Goal: Information Seeking & Learning: Learn about a topic

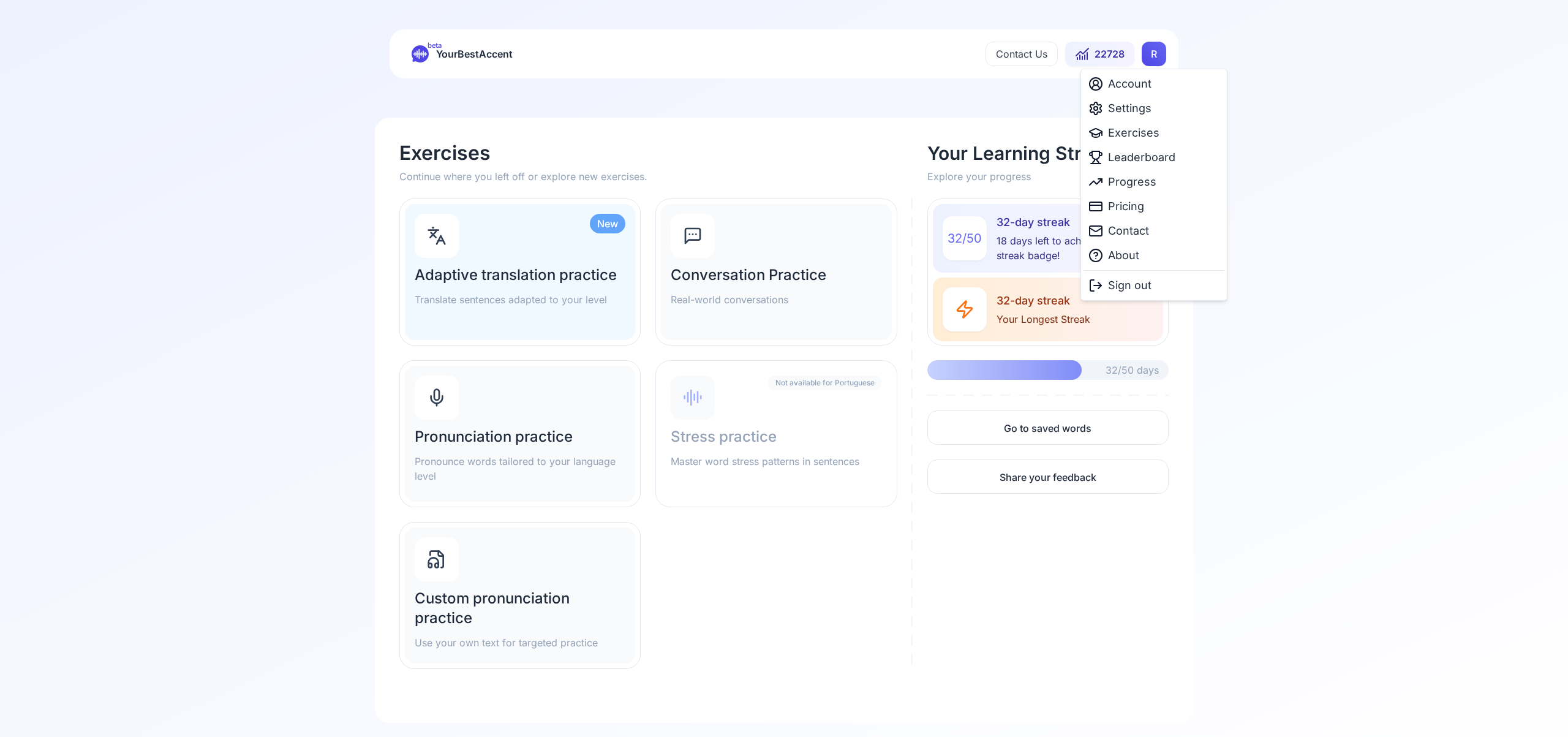
click at [1157, 60] on html "beta YourBestAccent Contact Us 22728 R Exercises Continue where you left off or…" at bounding box center [784, 368] width 1568 height 737
click at [1141, 110] on span "Settings" at bounding box center [1130, 108] width 44 height 17
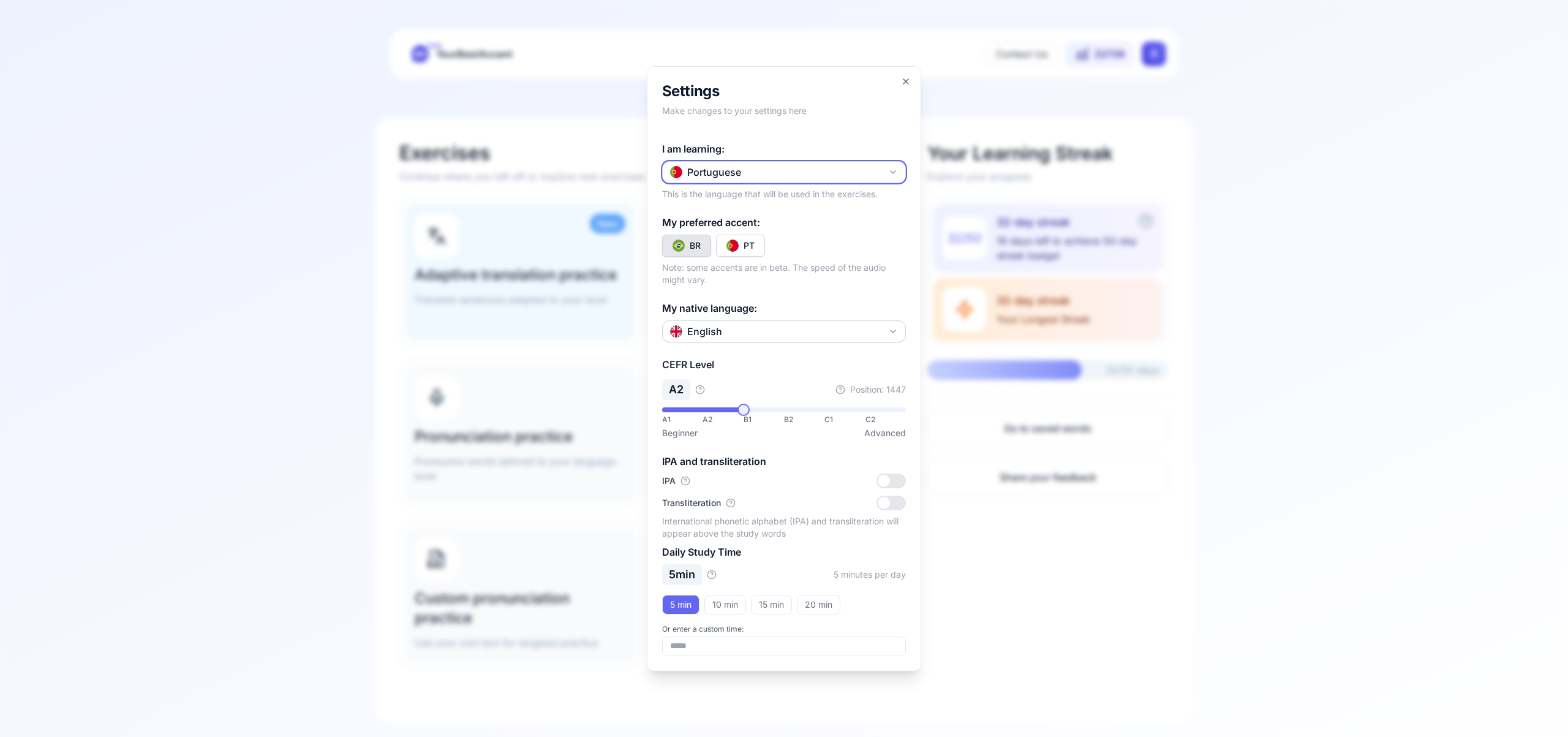
click at [895, 170] on icon "button" at bounding box center [893, 172] width 10 height 10
click at [804, 245] on div "Spanish" at bounding box center [784, 245] width 238 height 22
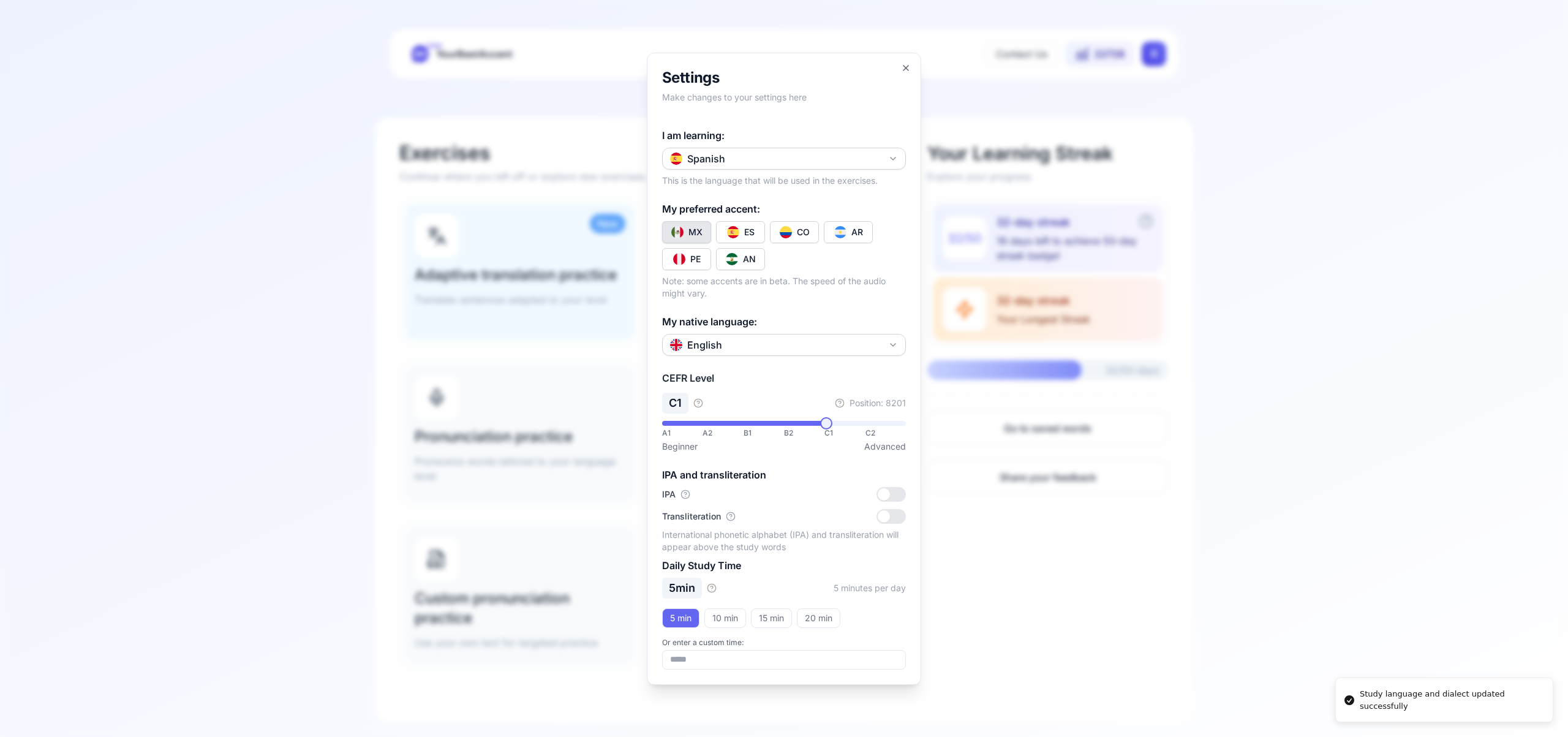
click at [799, 232] on div "CO" at bounding box center [803, 232] width 13 height 12
click at [903, 69] on icon "button" at bounding box center [905, 68] width 5 height 5
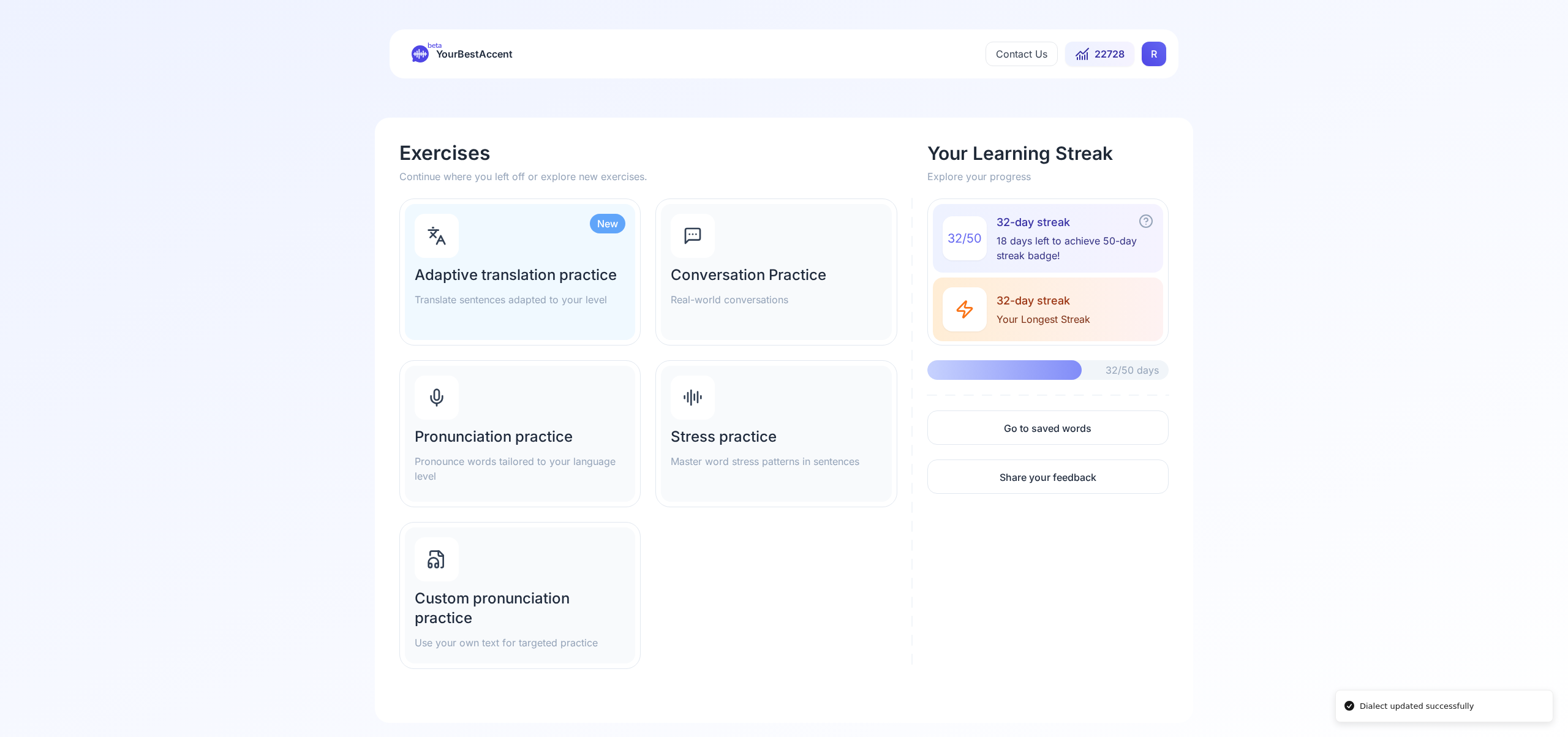
click at [434, 396] on icon at bounding box center [436, 394] width 5 height 10
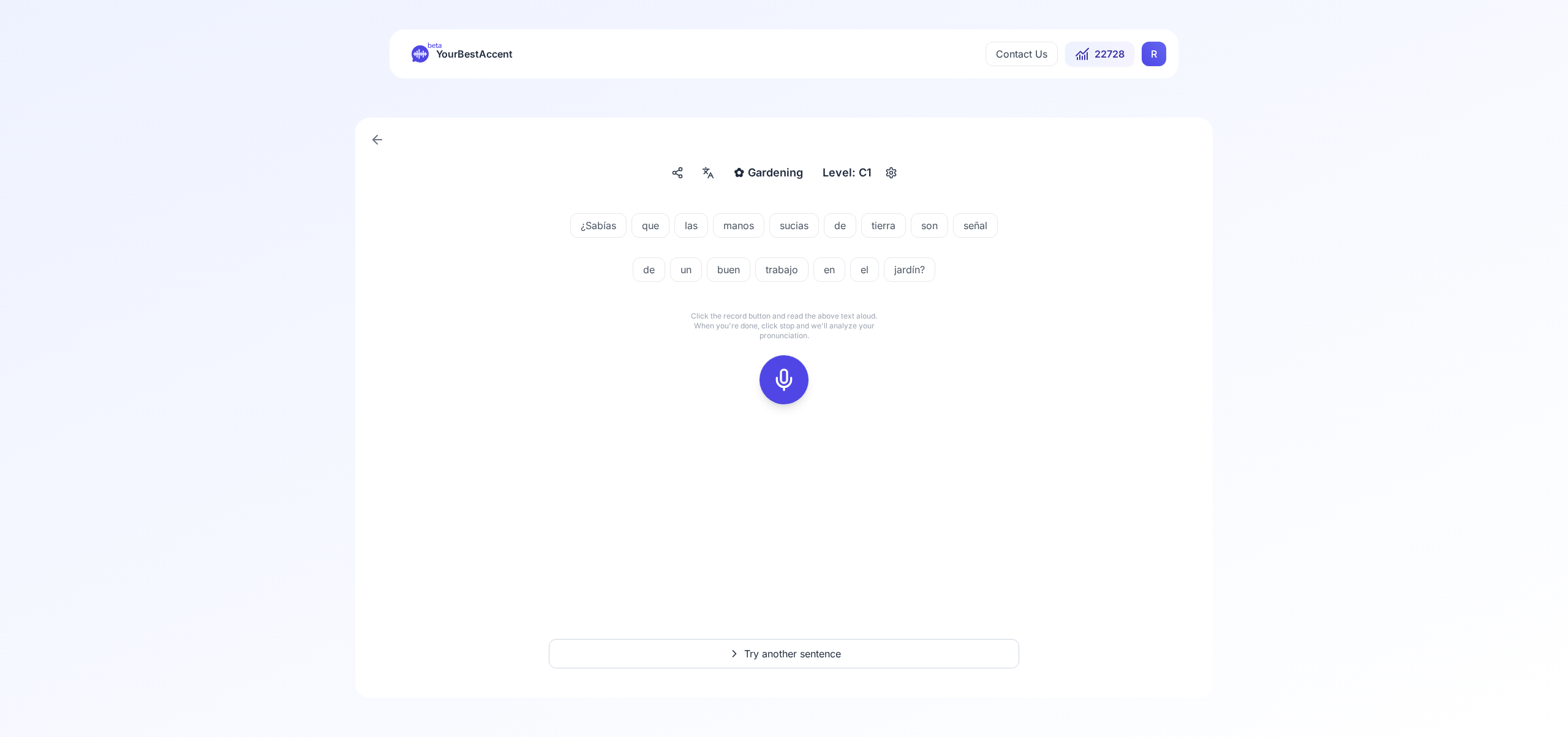
click at [790, 381] on icon at bounding box center [784, 379] width 25 height 25
click at [778, 375] on icon at bounding box center [784, 379] width 25 height 25
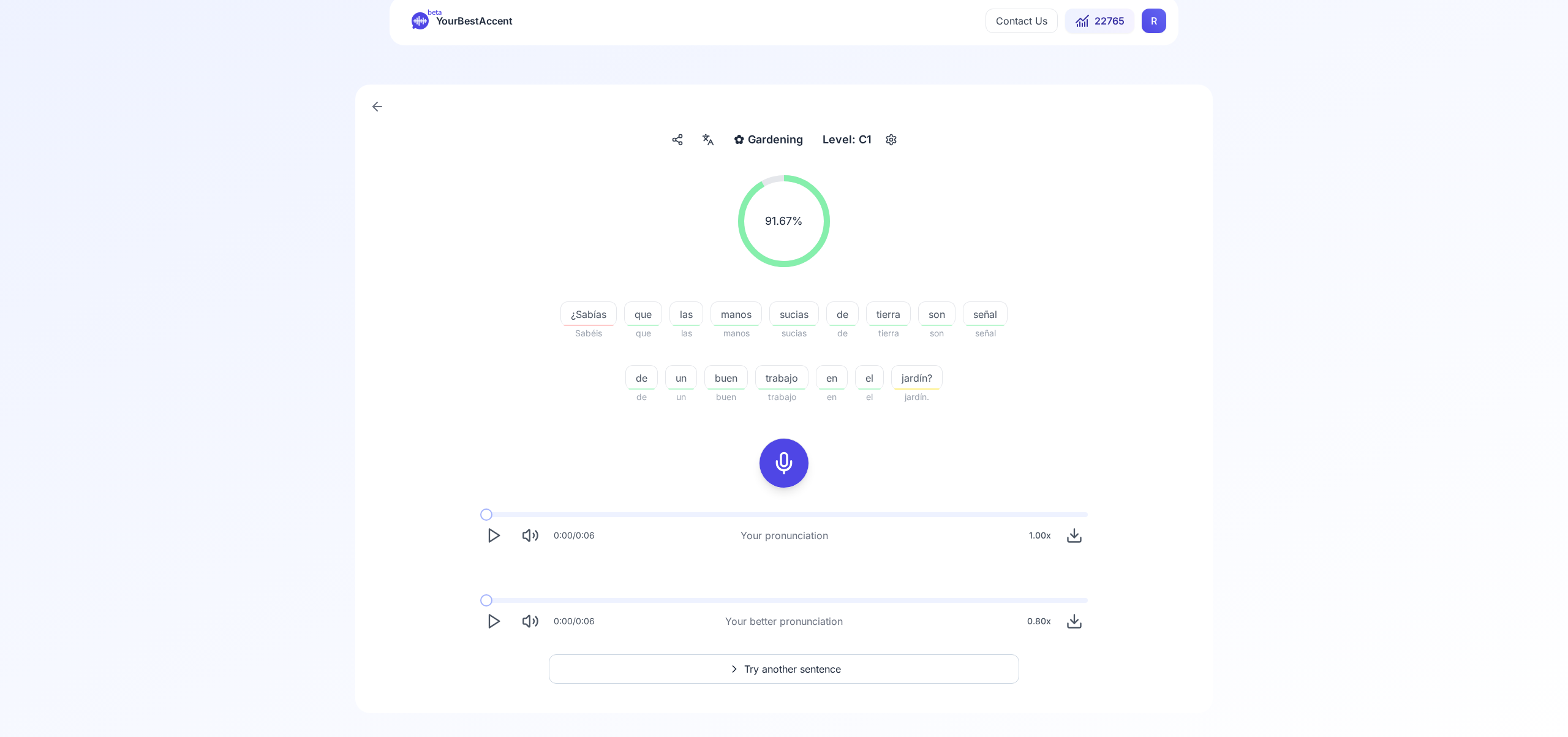
scroll to position [48, 0]
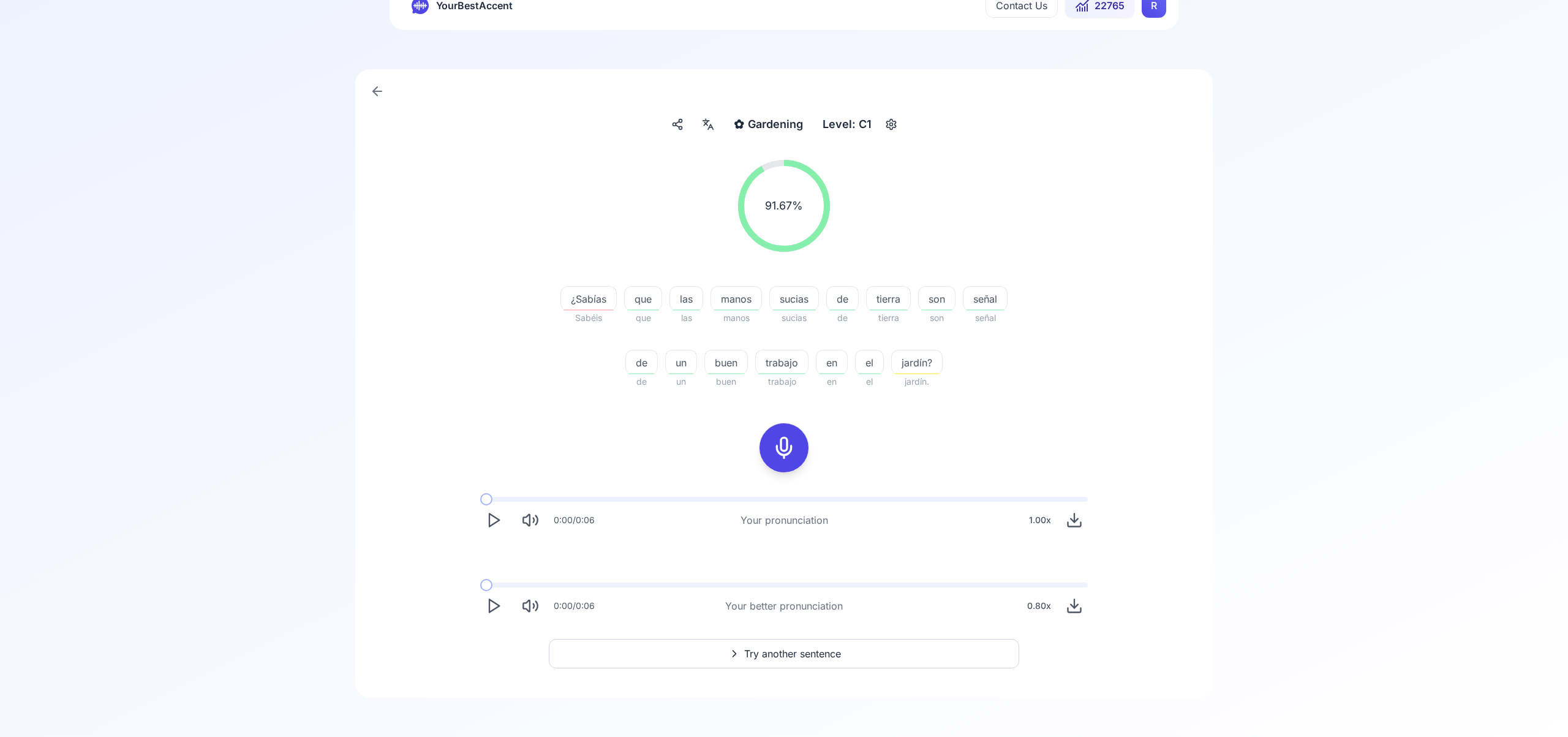
click at [767, 650] on span "Try another sentence" at bounding box center [792, 653] width 97 height 15
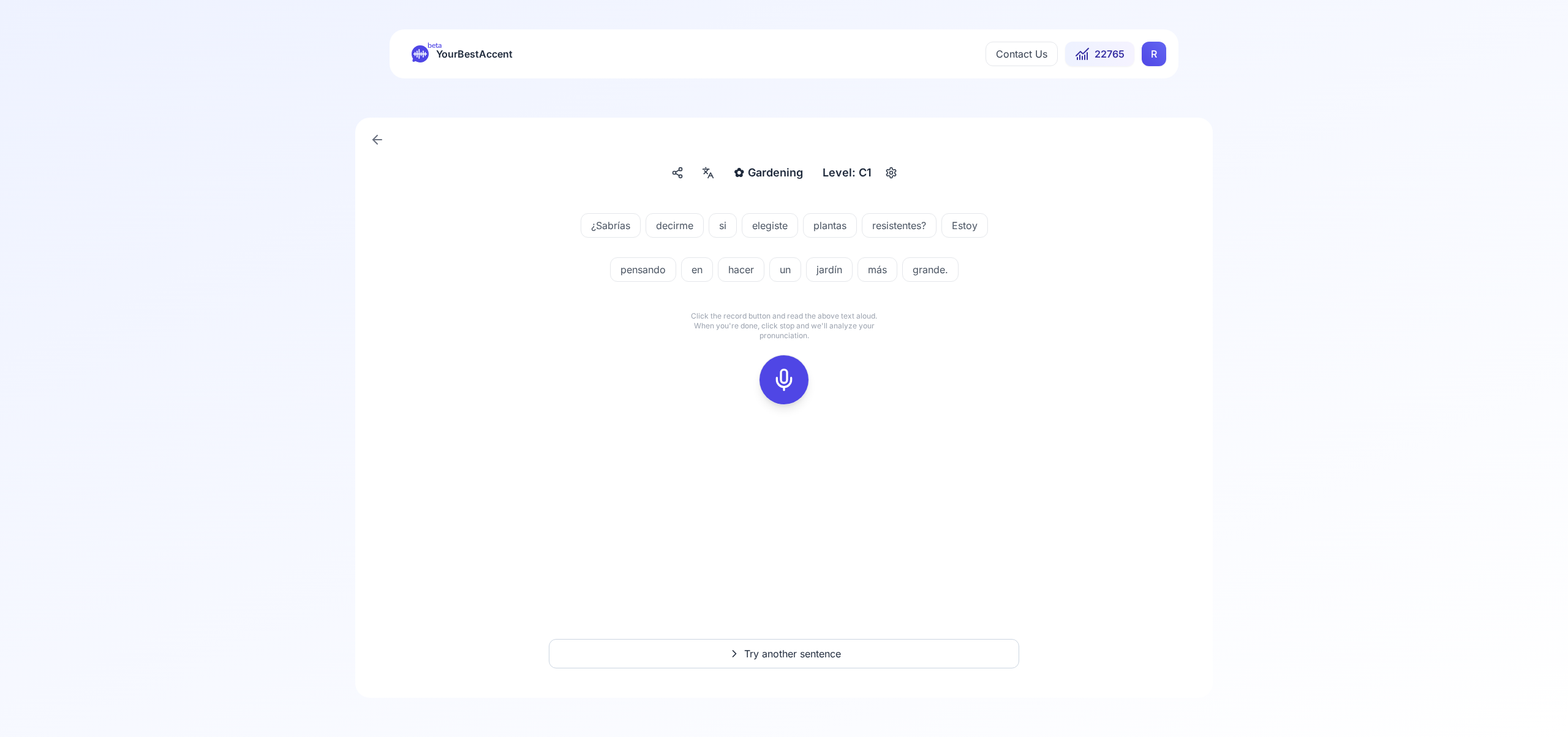
click at [783, 376] on icon at bounding box center [784, 379] width 25 height 25
click at [782, 375] on icon at bounding box center [784, 379] width 25 height 25
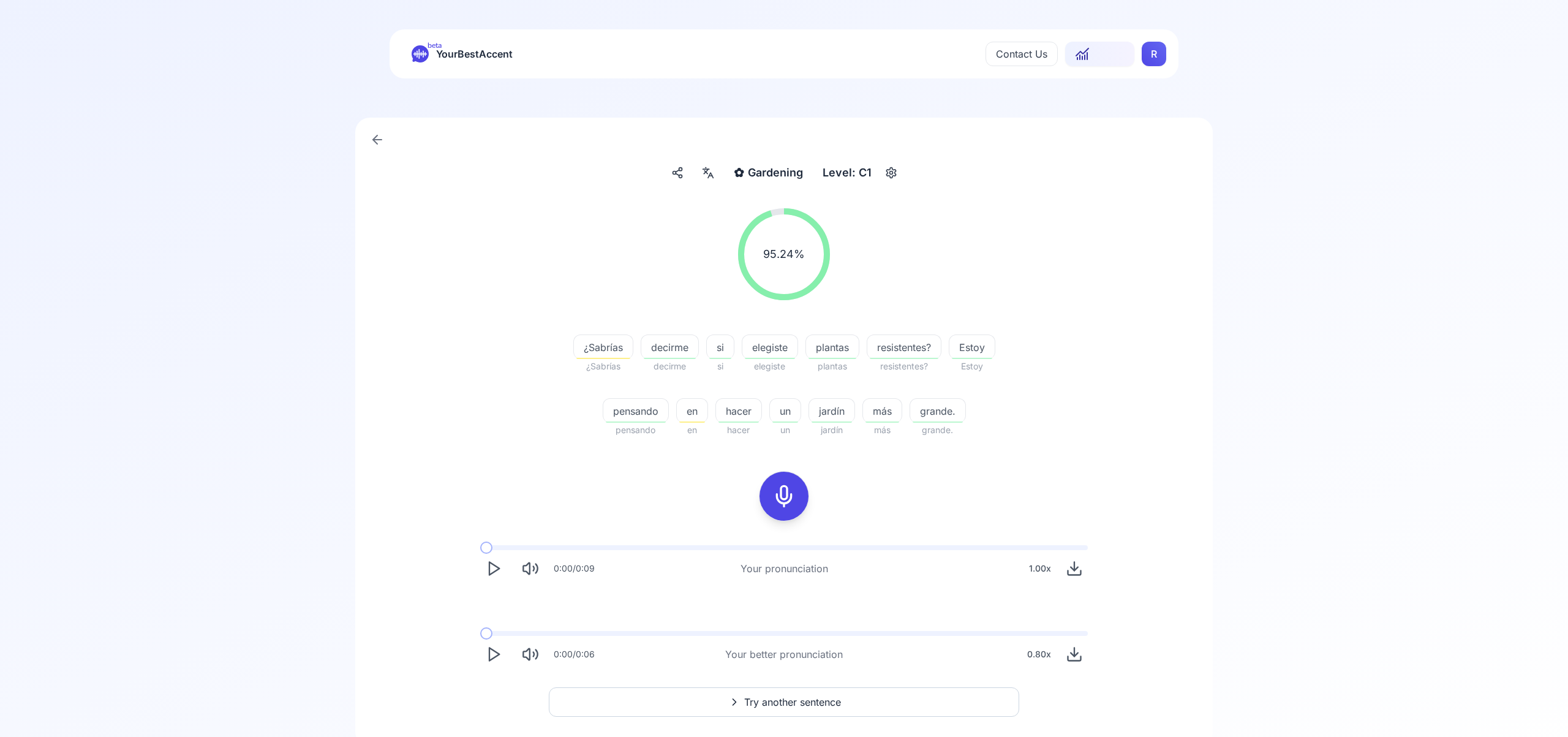
scroll to position [48, 0]
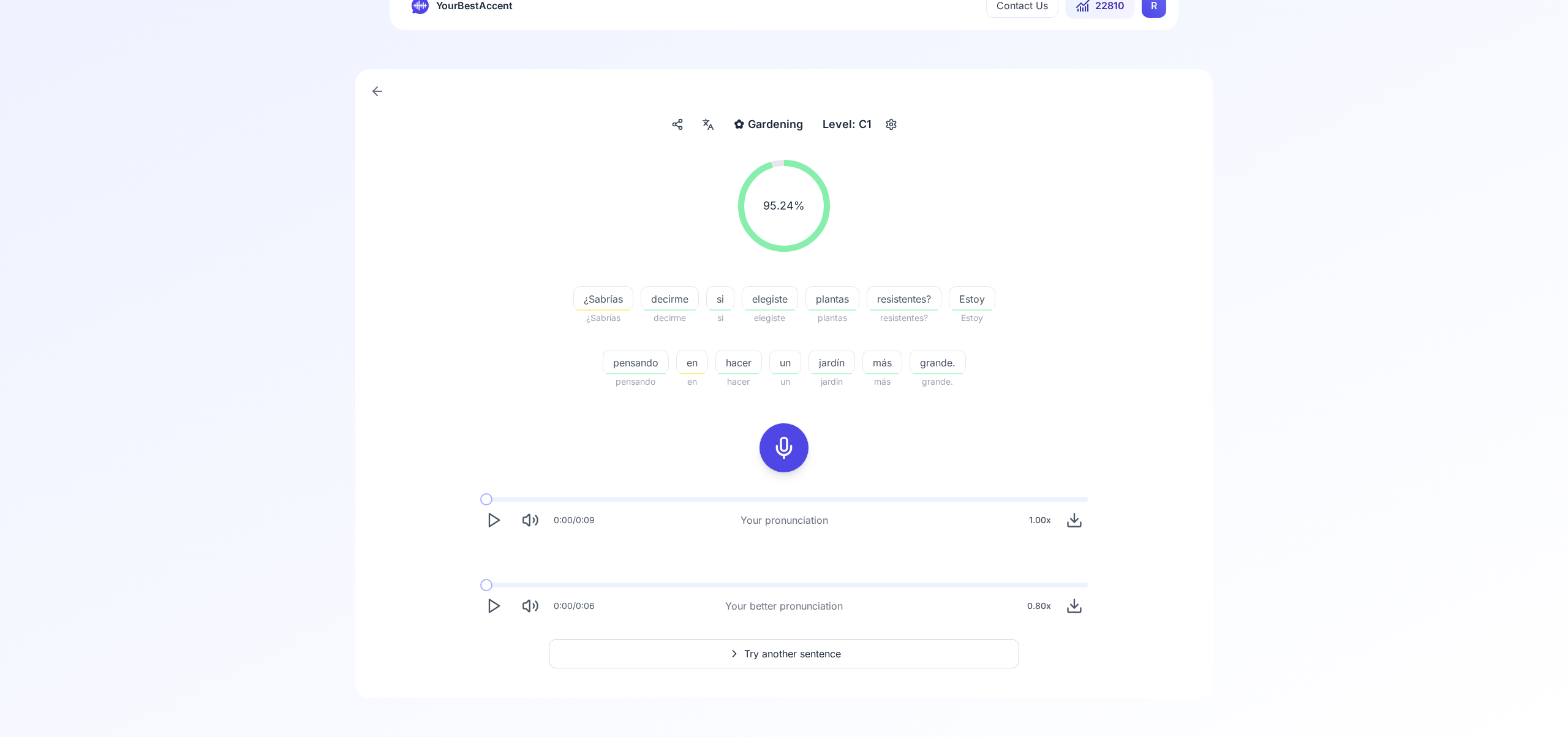
click at [807, 650] on span "Try another sentence" at bounding box center [792, 653] width 97 height 15
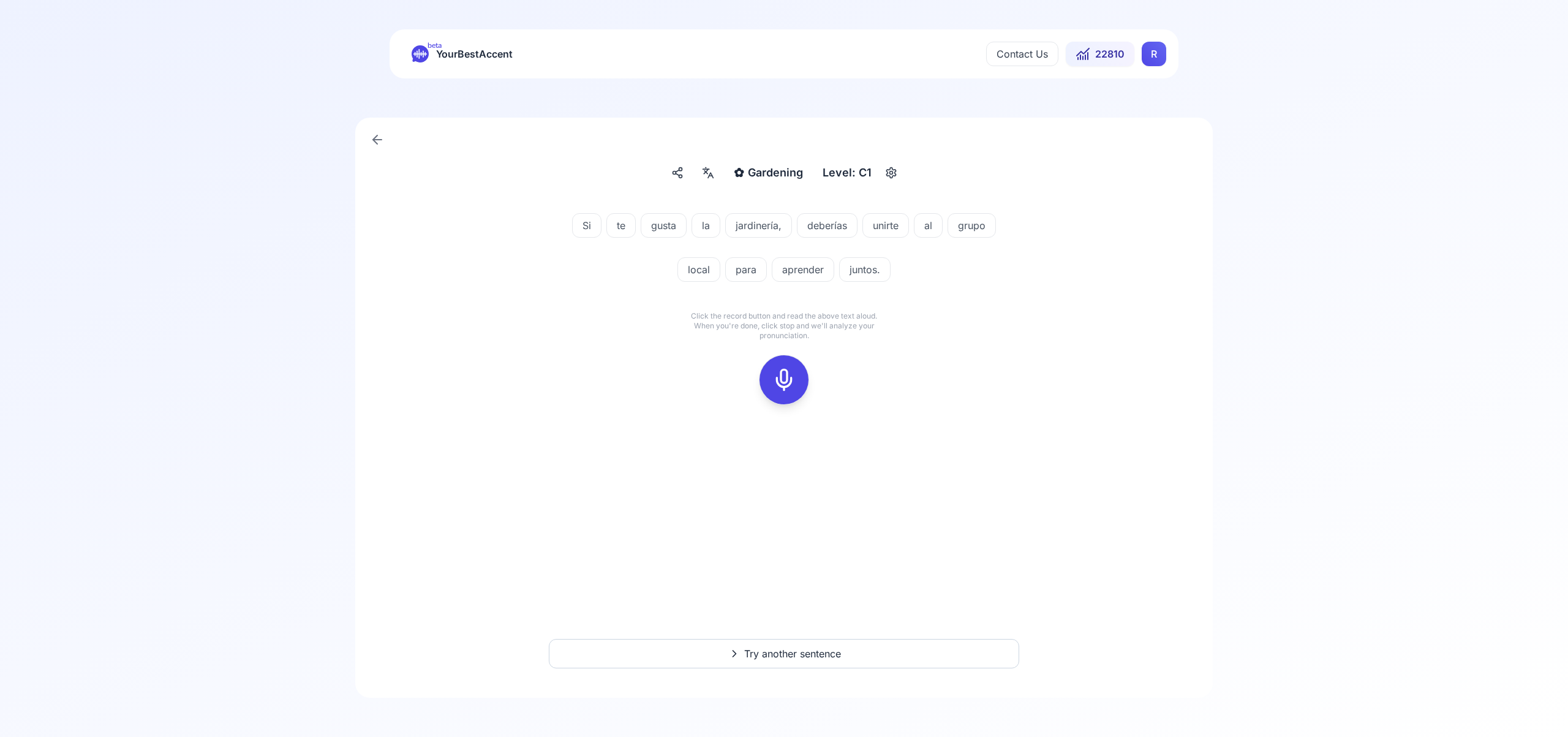
click at [785, 372] on icon at bounding box center [784, 379] width 25 height 25
click at [787, 385] on icon at bounding box center [784, 379] width 25 height 25
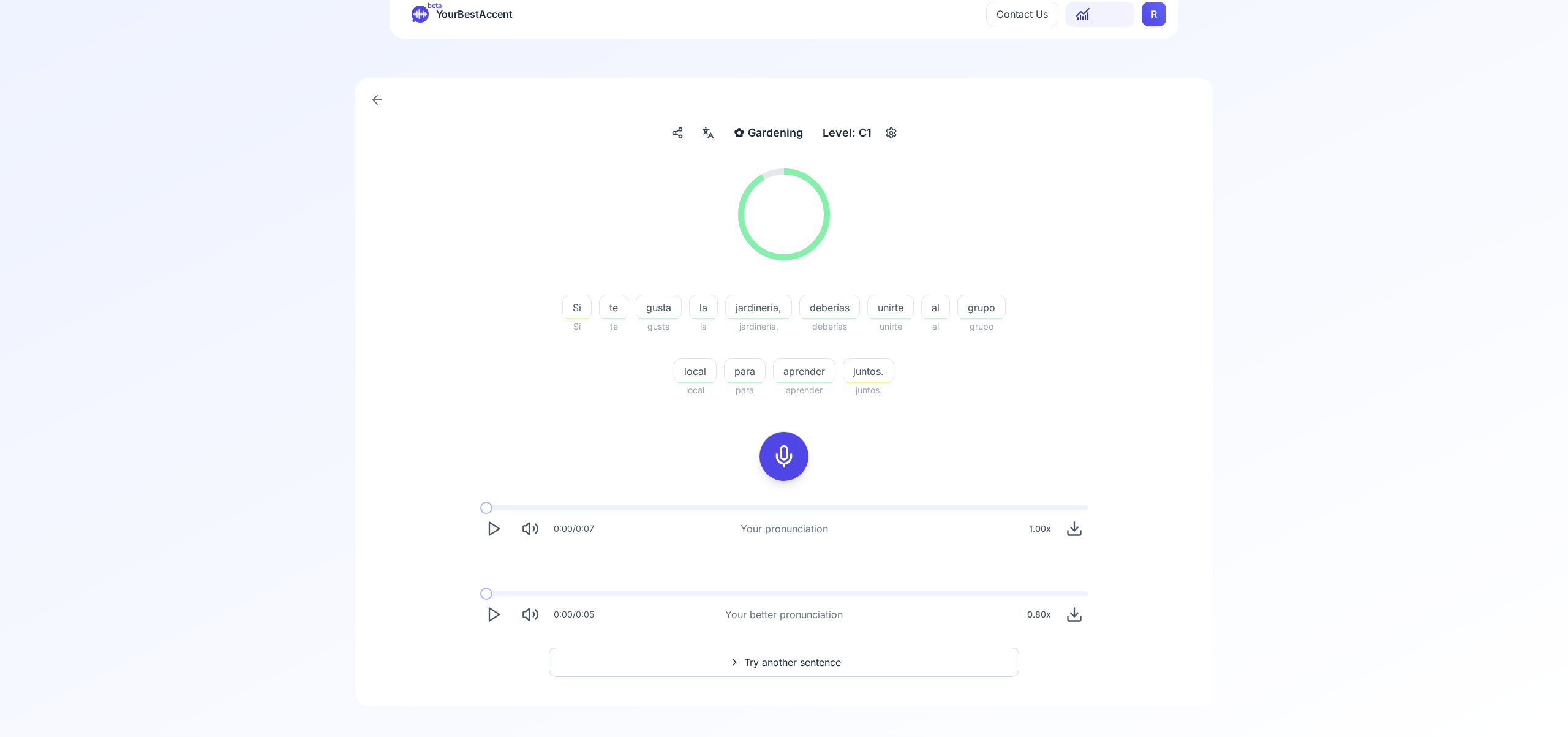
scroll to position [48, 0]
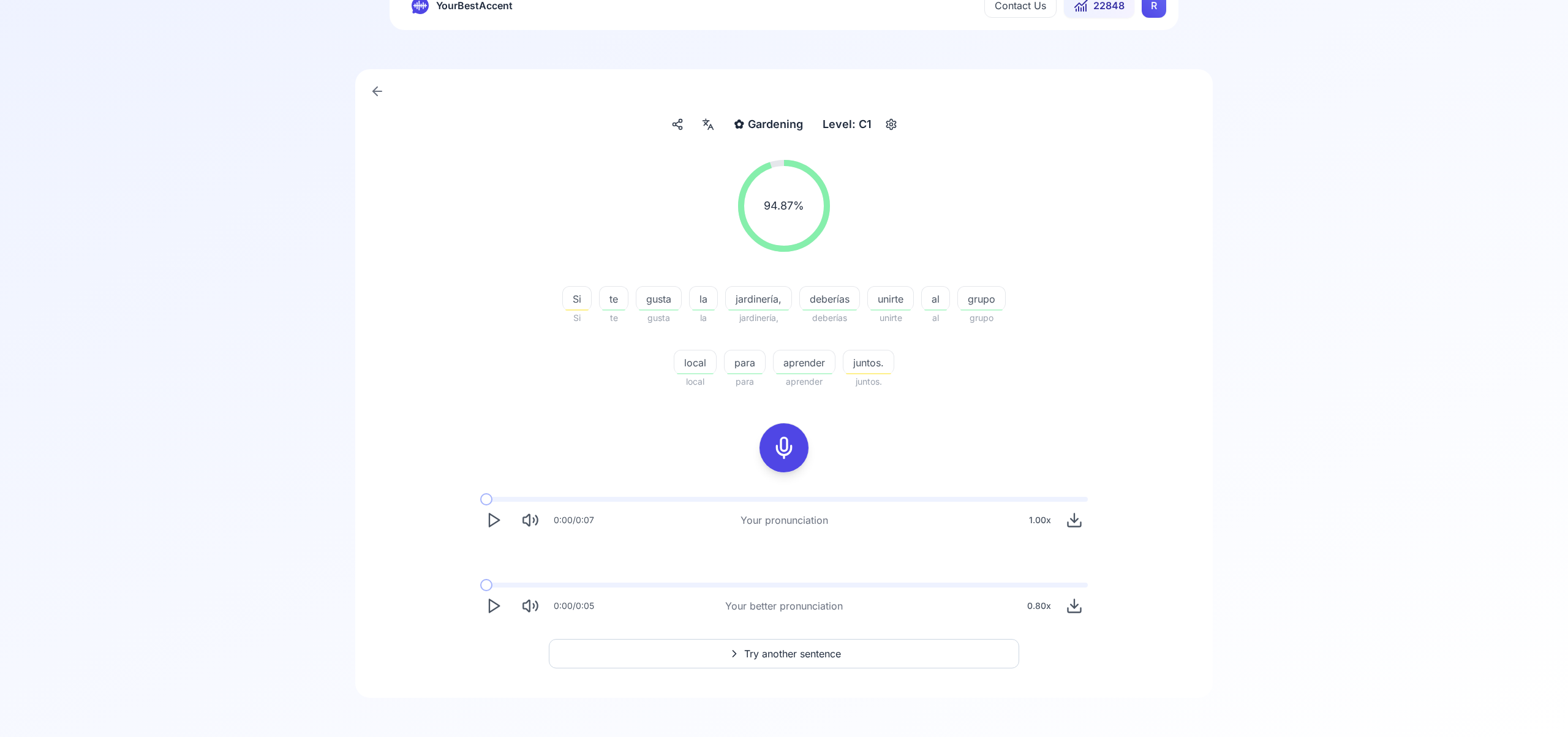
click at [811, 646] on span "Try another sentence" at bounding box center [792, 653] width 97 height 15
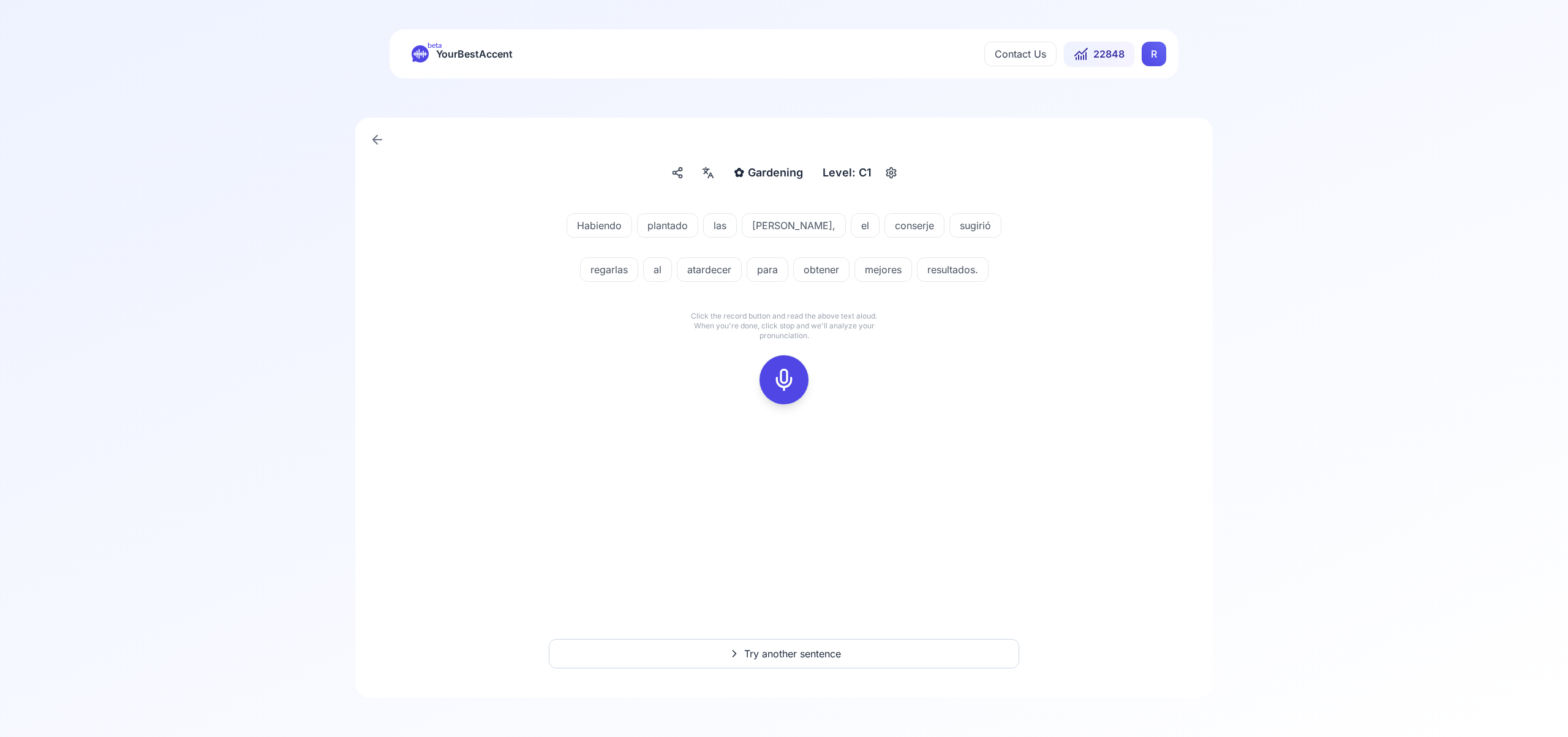
click at [783, 380] on icon at bounding box center [784, 379] width 25 height 25
click at [792, 382] on icon at bounding box center [784, 379] width 25 height 25
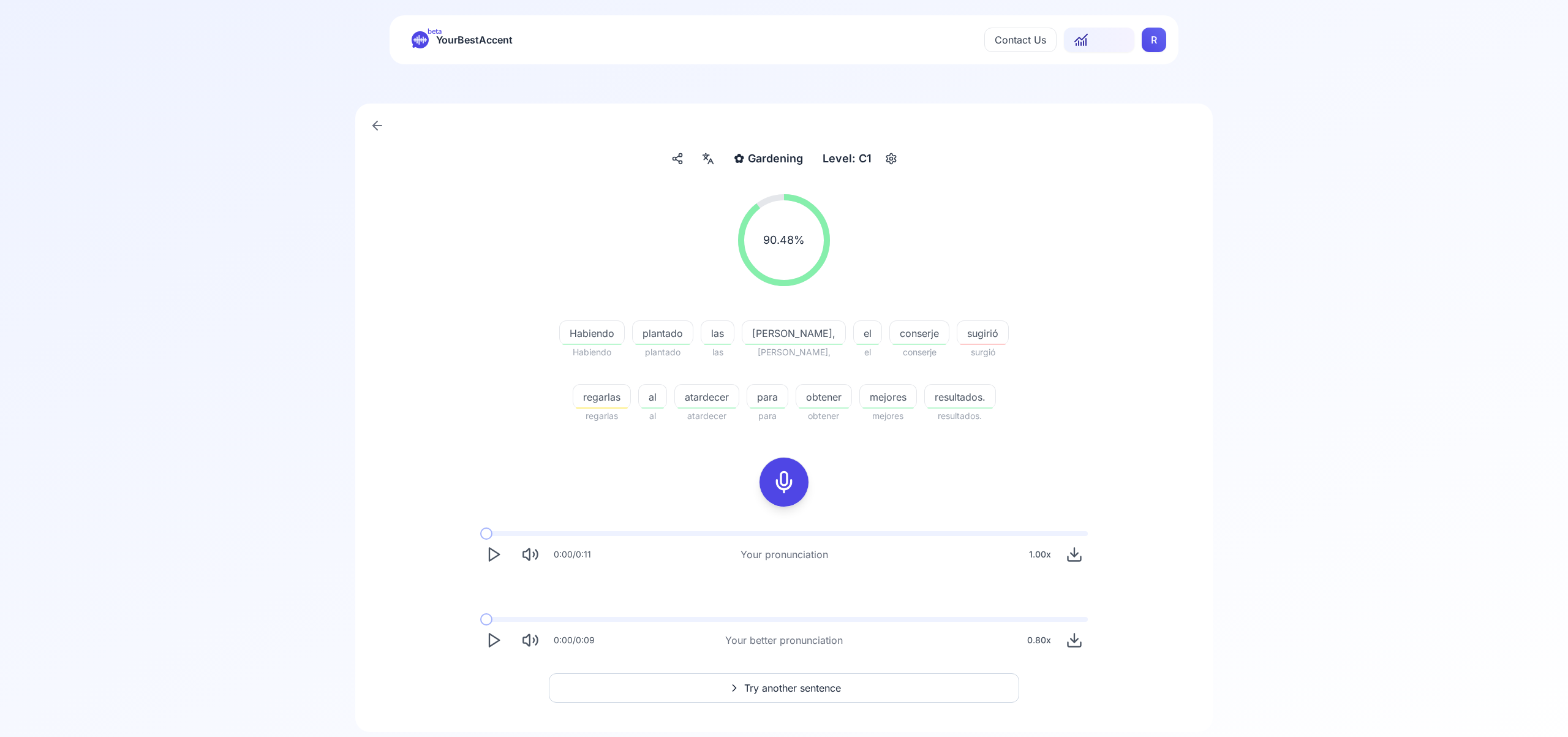
scroll to position [48, 0]
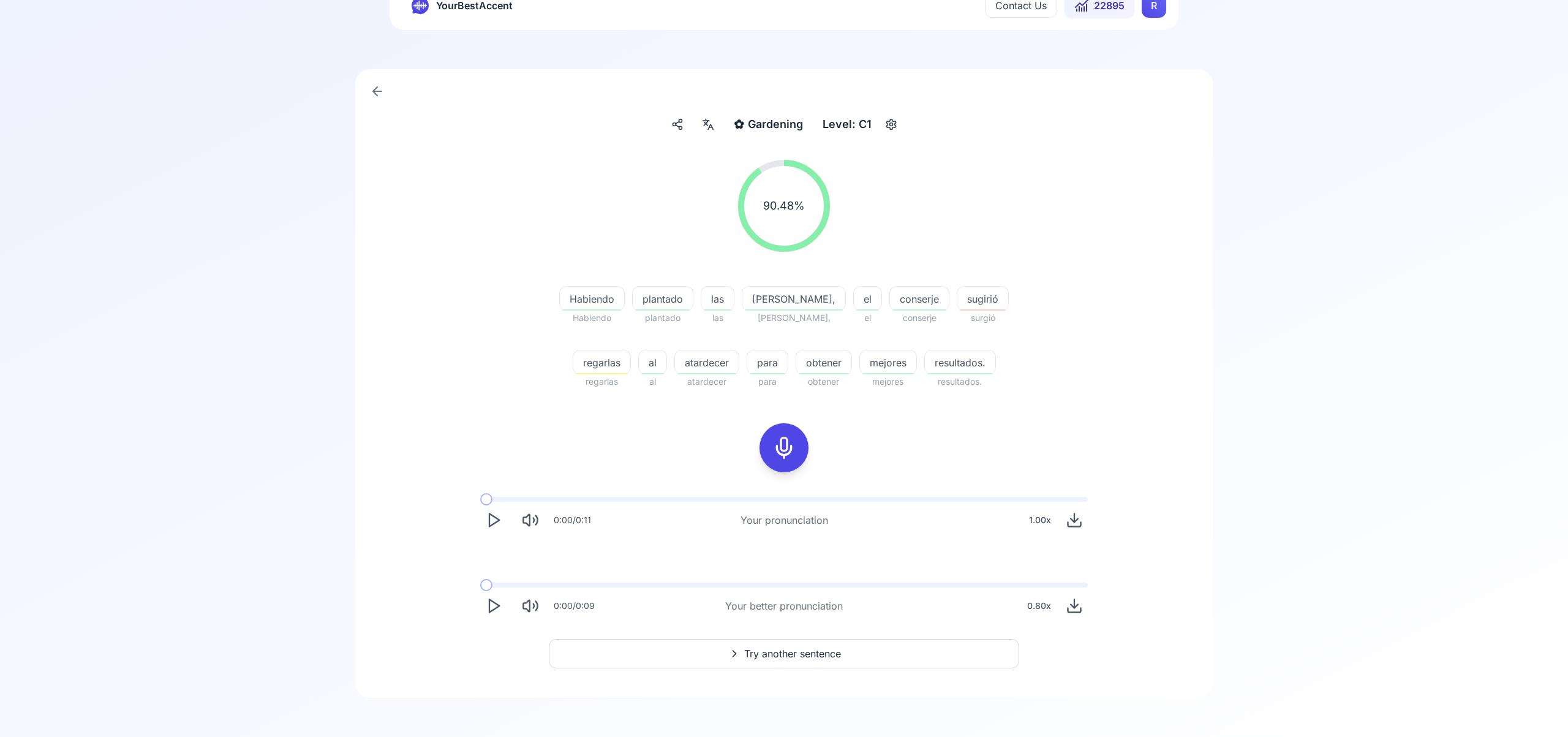
click at [813, 653] on span "Try another sentence" at bounding box center [792, 653] width 97 height 15
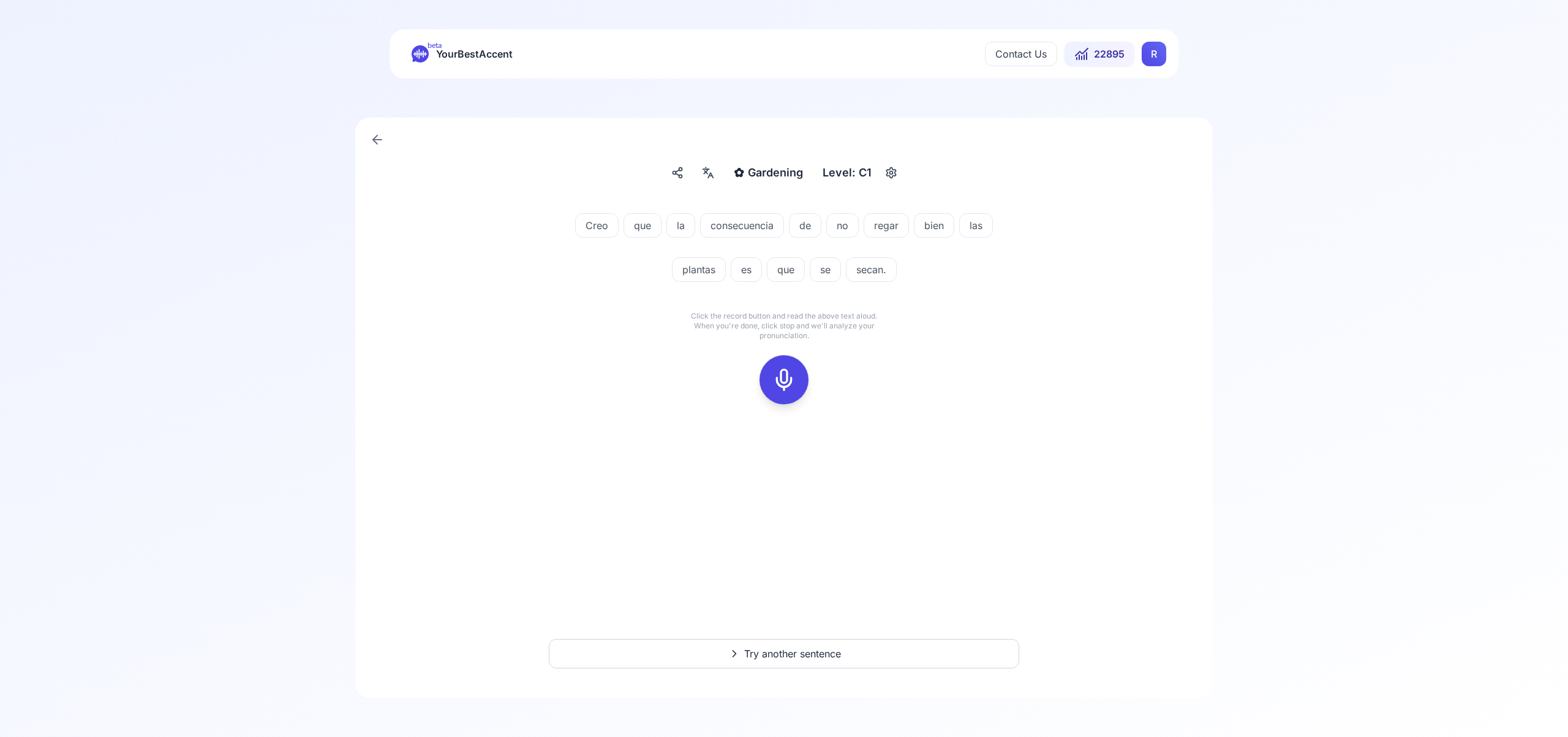
click at [787, 377] on icon at bounding box center [784, 379] width 25 height 25
click at [789, 374] on icon at bounding box center [784, 379] width 25 height 25
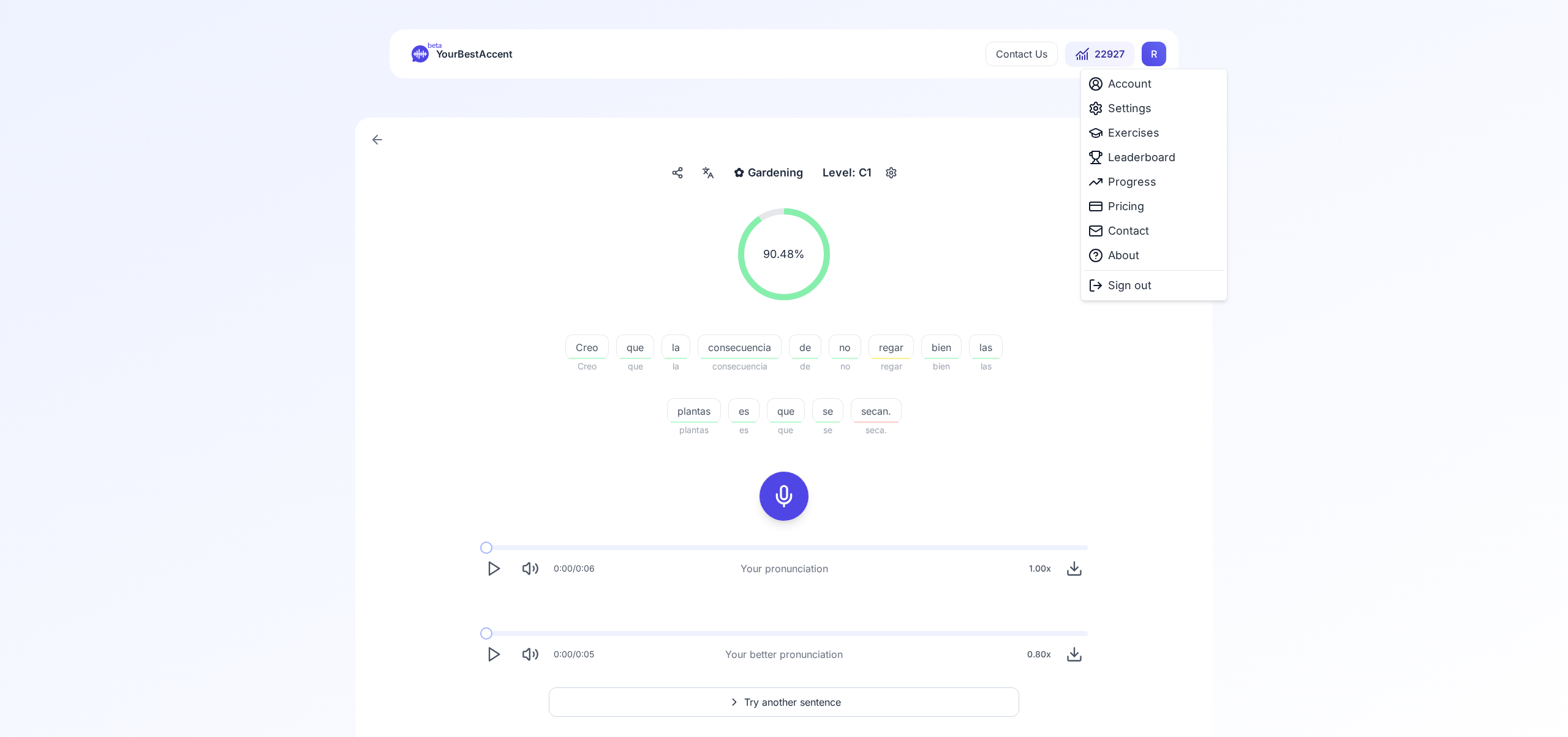
click at [1152, 60] on html "beta YourBestAccent Contact Us 22927 R ✿ Gardening Gardening Level: C1 90.48 % …" at bounding box center [784, 368] width 1568 height 737
click at [1146, 112] on span "Settings" at bounding box center [1130, 108] width 44 height 17
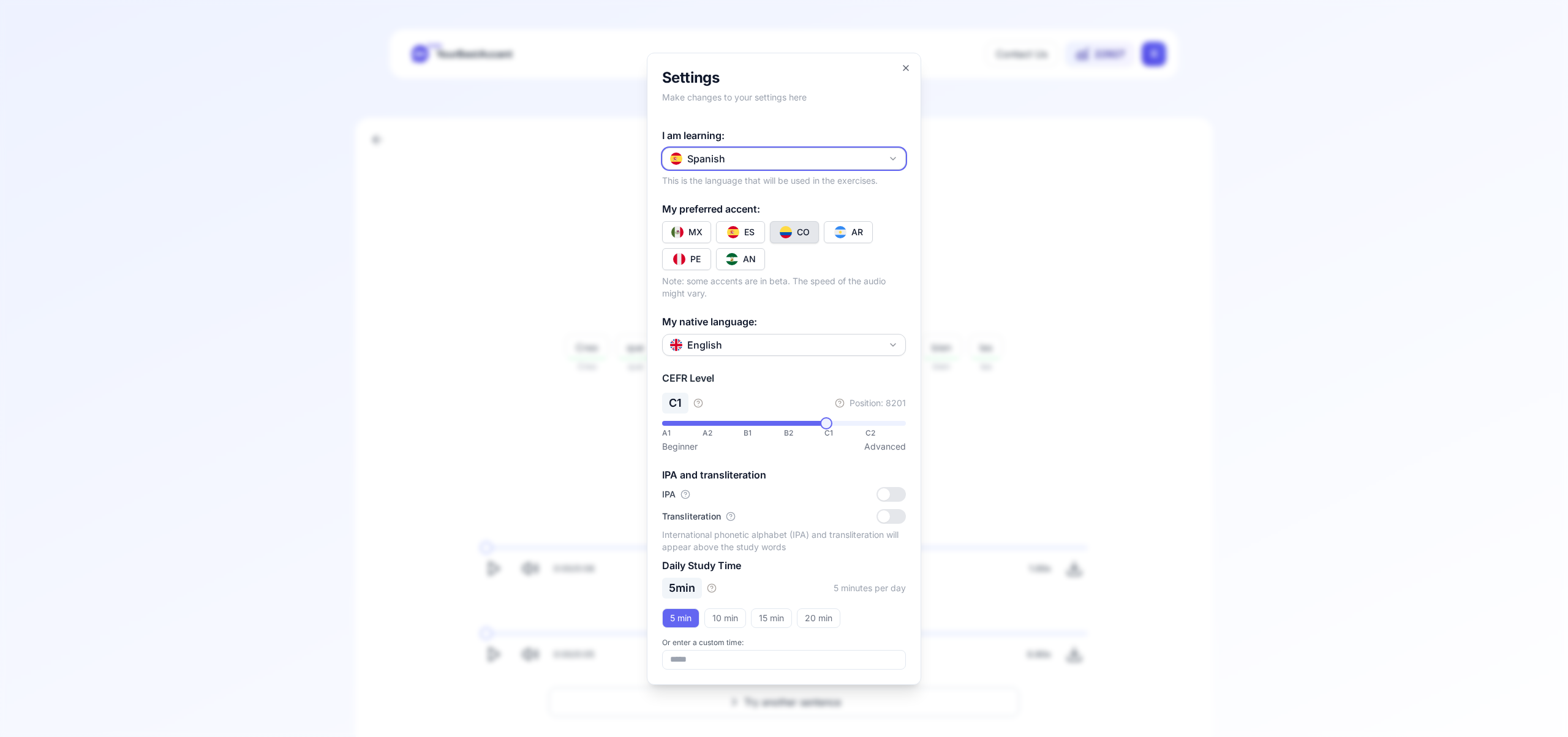
click at [897, 159] on icon "button" at bounding box center [893, 159] width 10 height 10
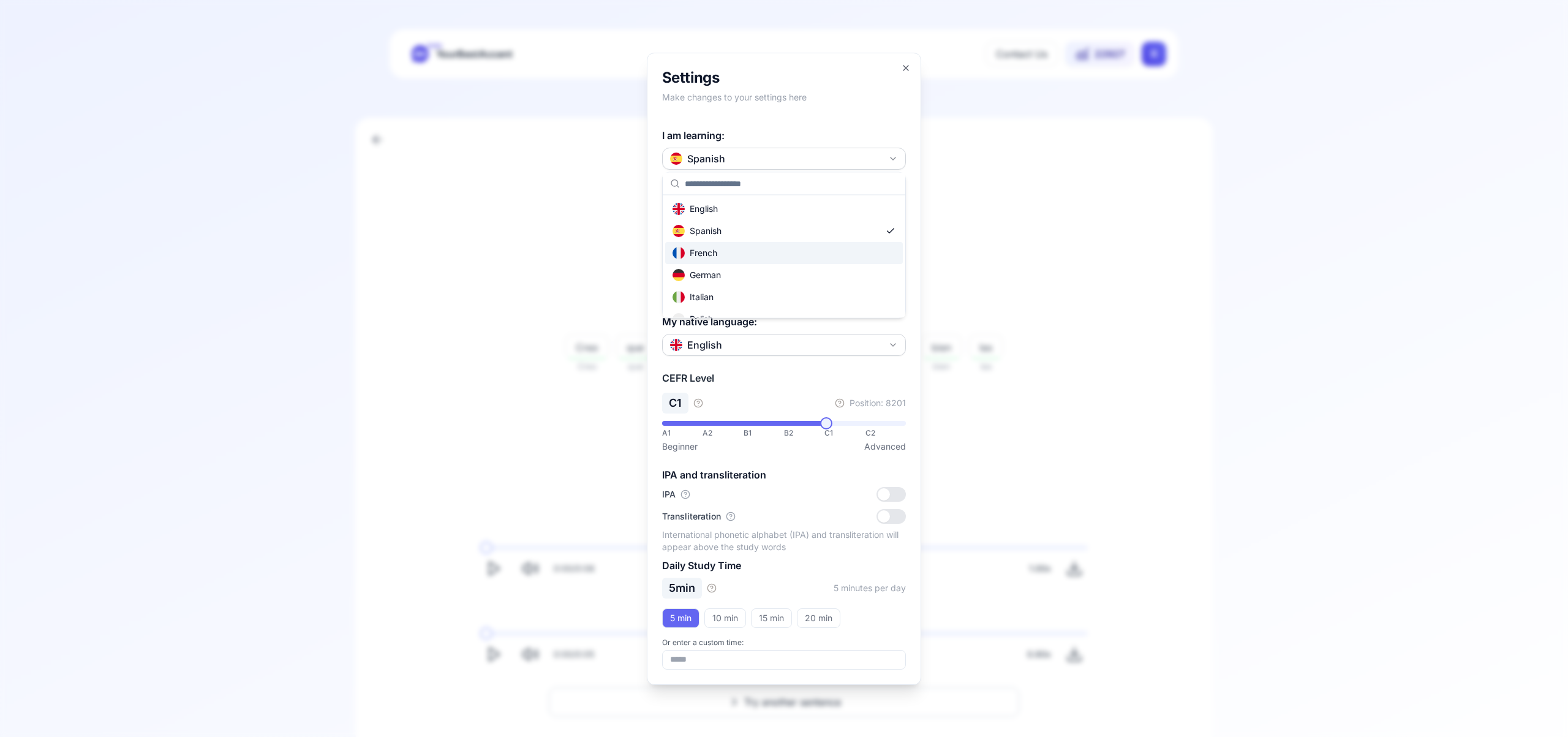
click at [794, 257] on div "French" at bounding box center [784, 253] width 238 height 22
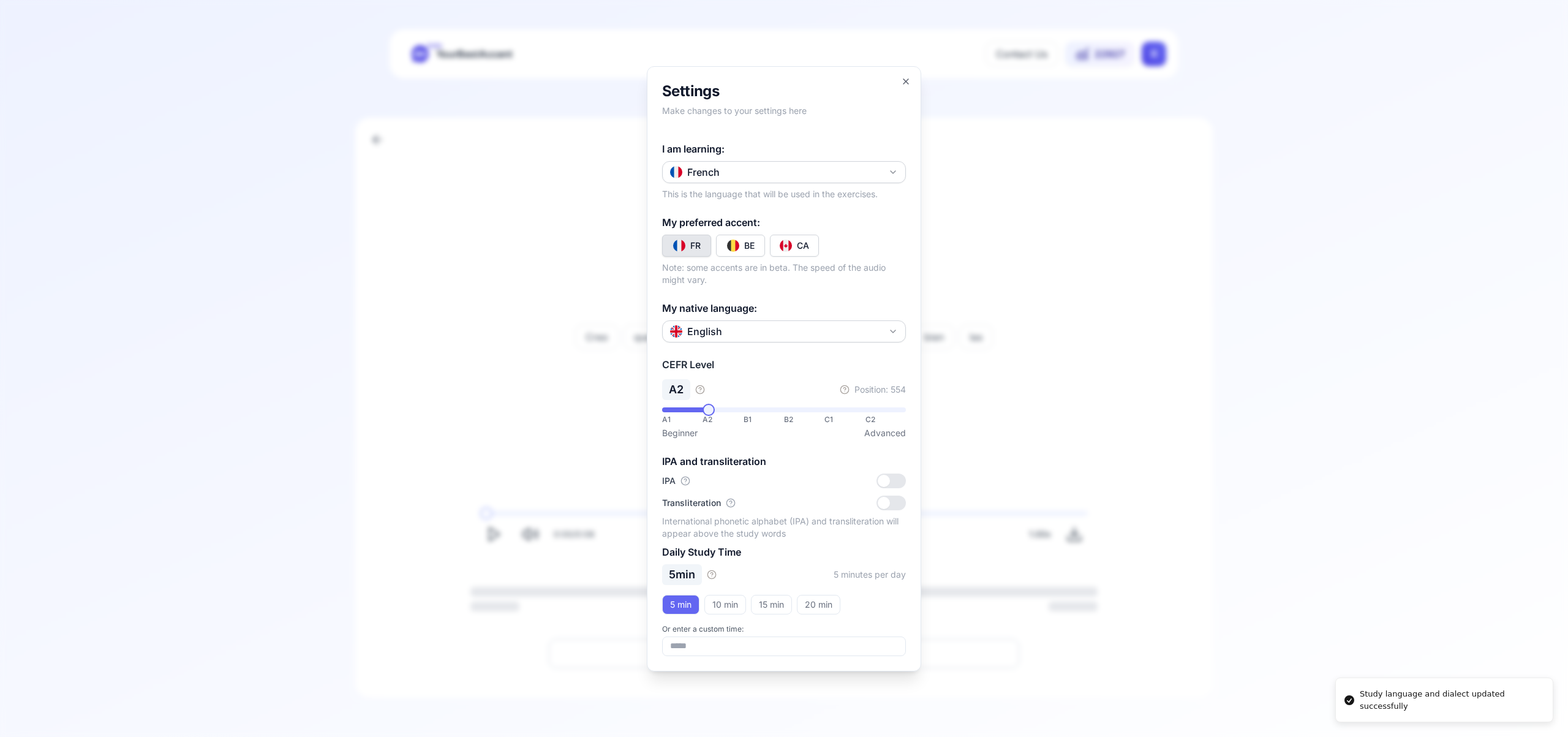
click at [796, 249] on button "CA" at bounding box center [794, 246] width 49 height 22
click at [910, 82] on icon "button" at bounding box center [906, 82] width 10 height 10
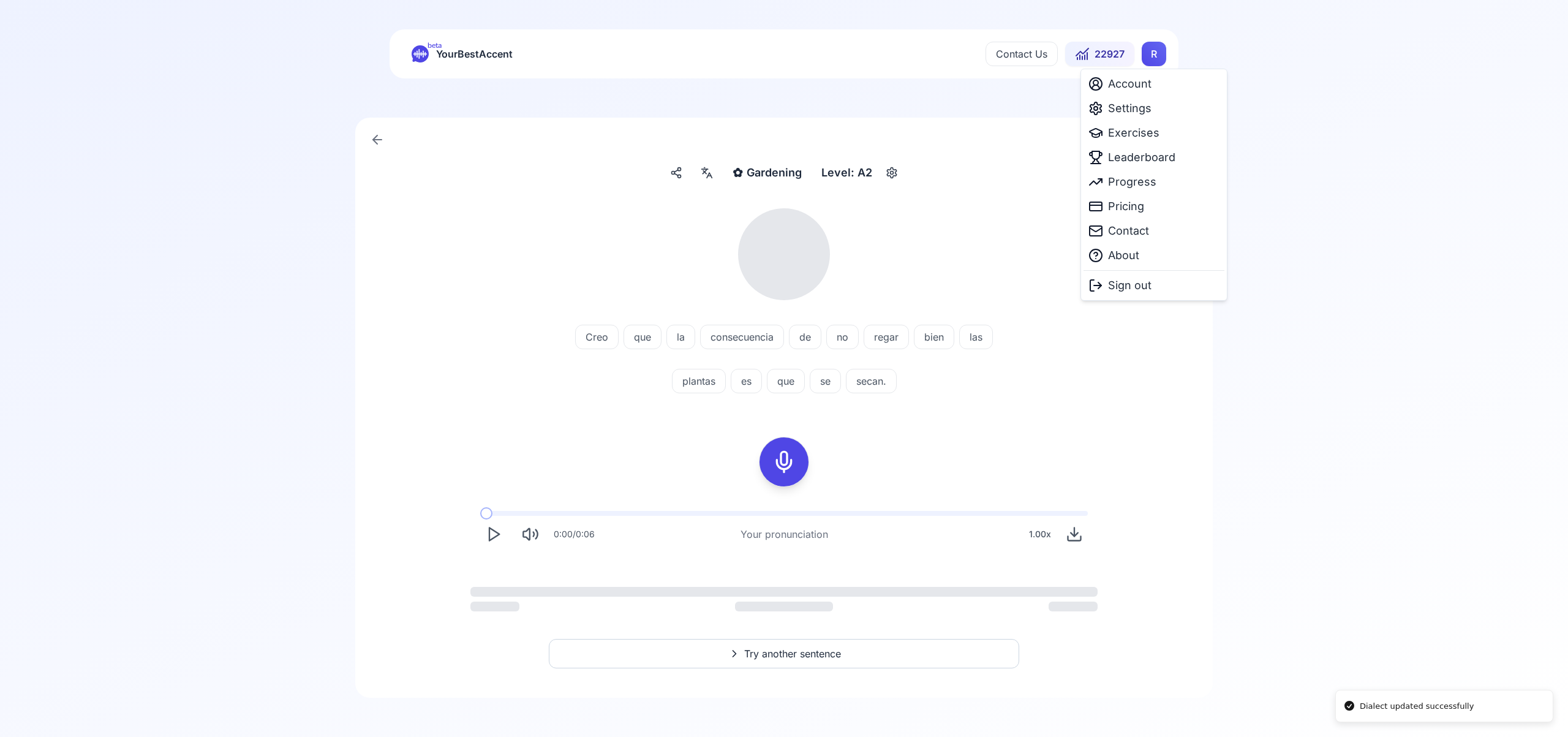
click at [1158, 57] on html "Dialect updated successfully beta YourBestAccent Contact Us 22927 R ✿ Gardening…" at bounding box center [784, 368] width 1568 height 737
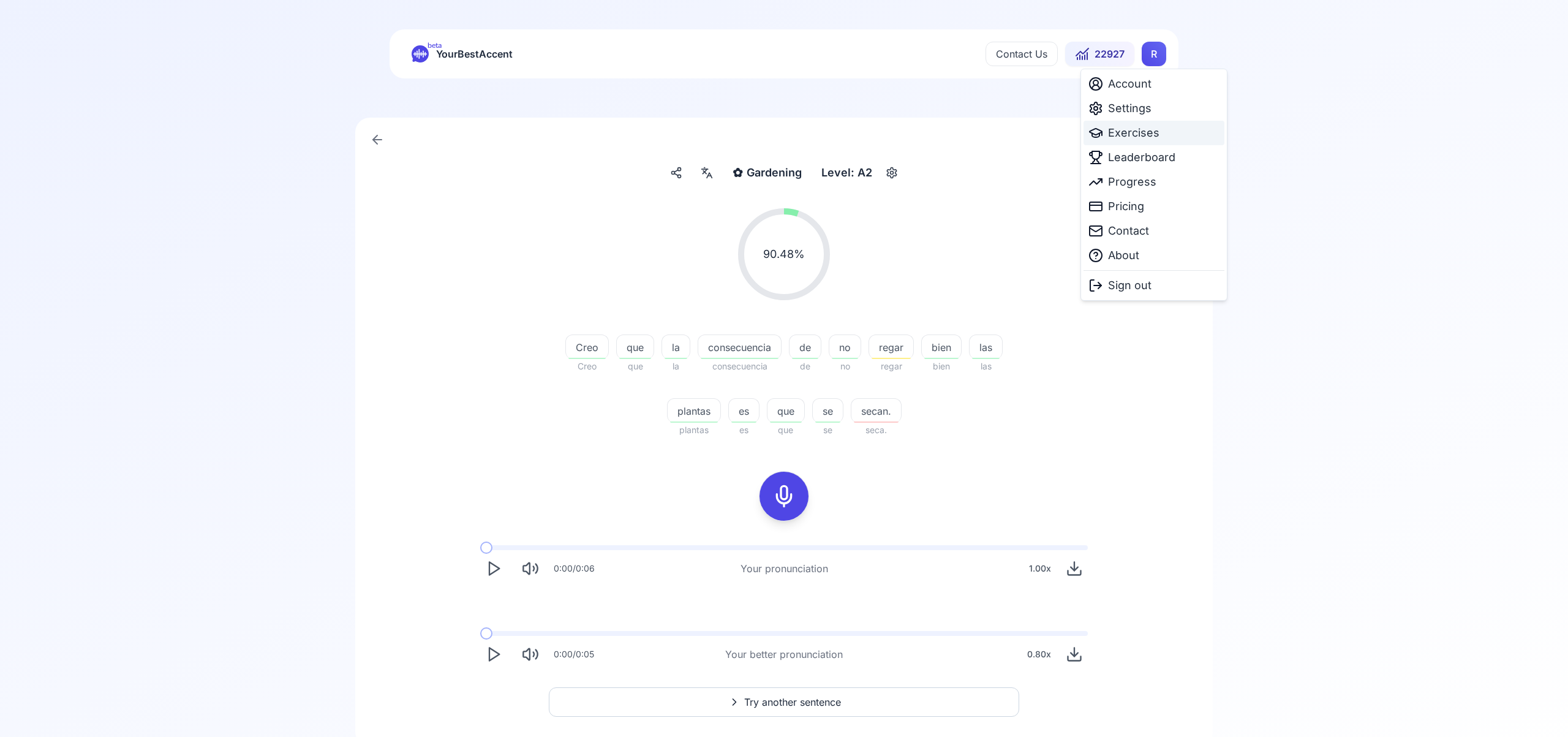
click at [1139, 136] on span "Exercises" at bounding box center [1134, 132] width 52 height 17
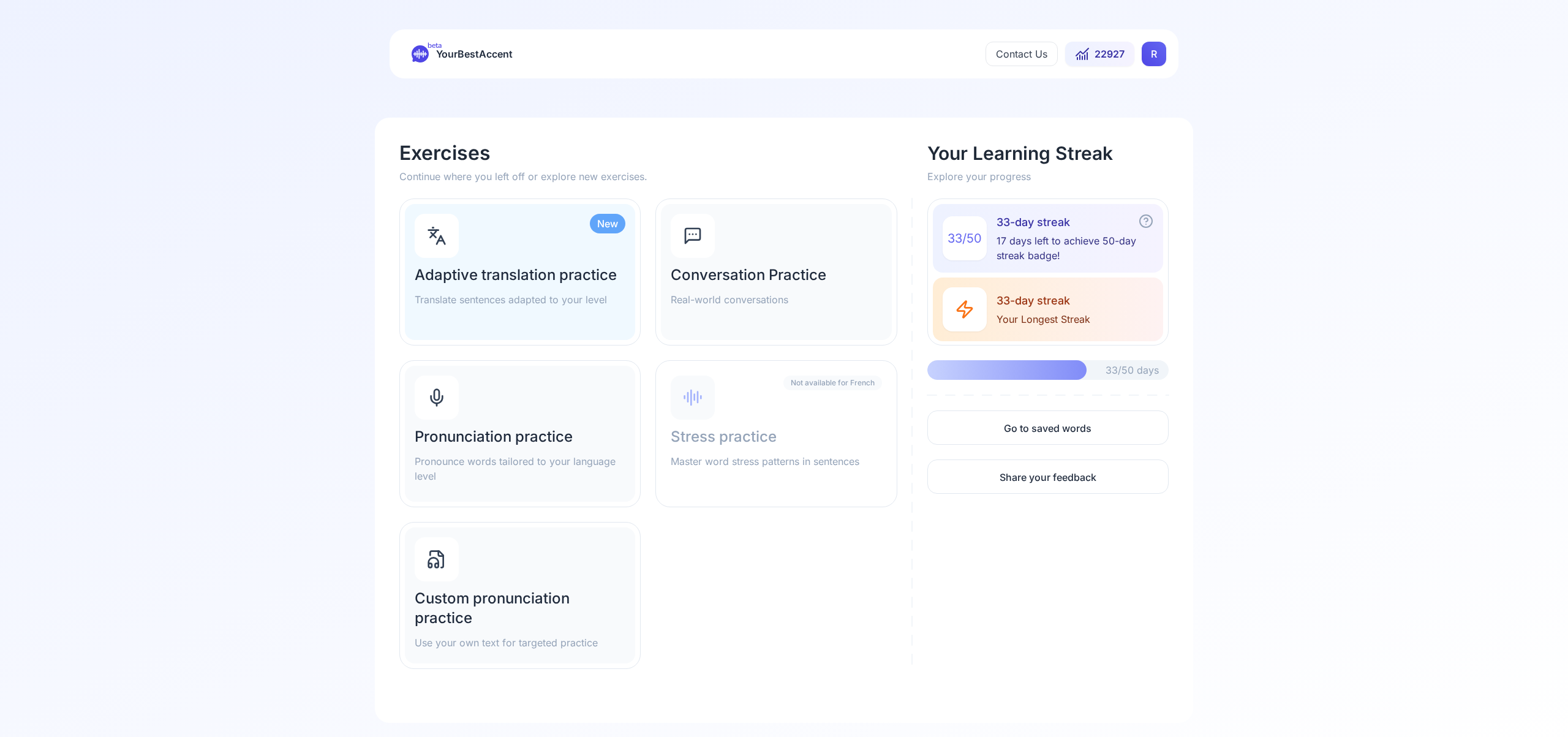
click at [458, 418] on div "Pronunciation practice Pronounce words tailored to your language level" at bounding box center [519, 433] width 231 height 136
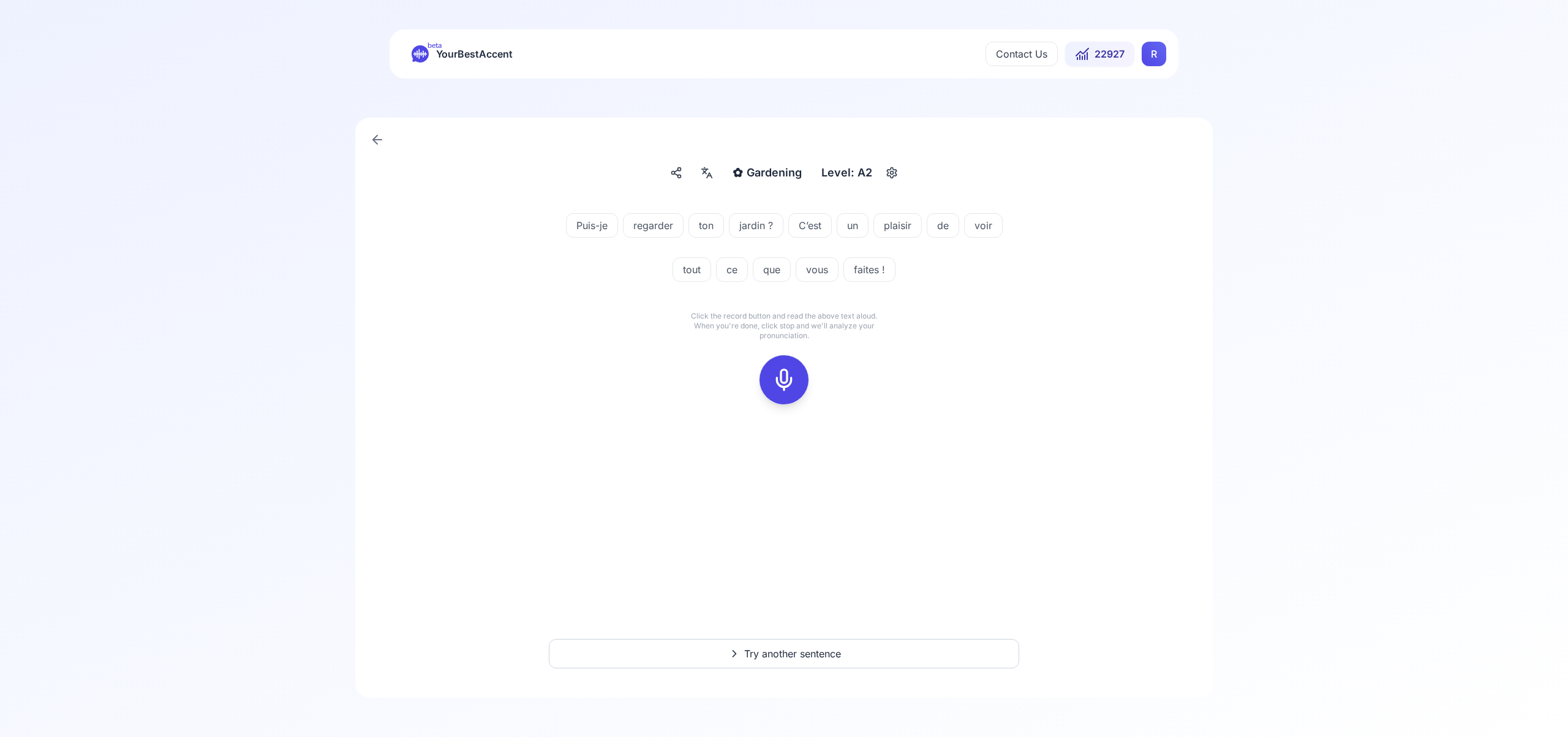
click at [777, 382] on icon at bounding box center [784, 379] width 25 height 25
click at [778, 386] on icon at bounding box center [784, 379] width 25 height 25
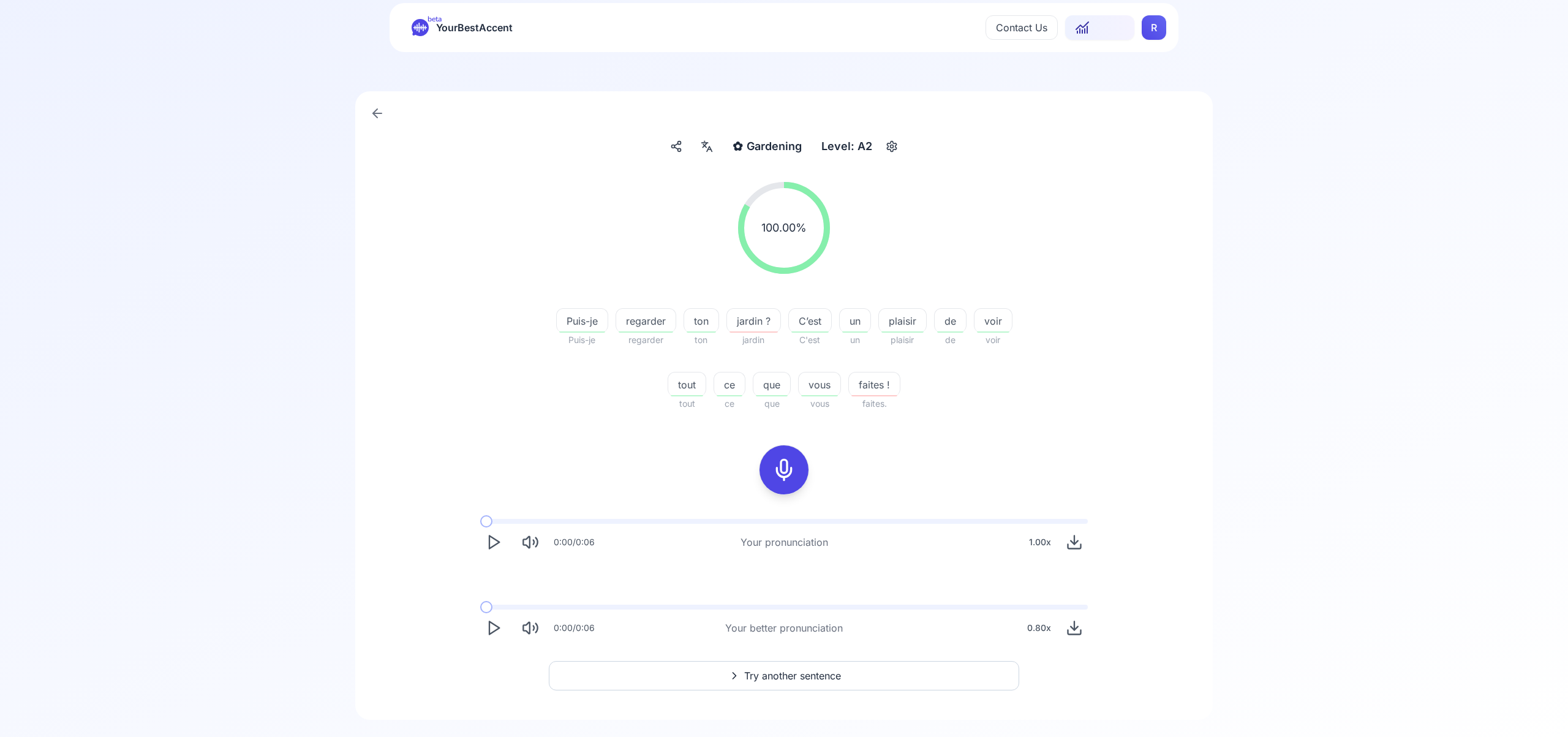
scroll to position [48, 0]
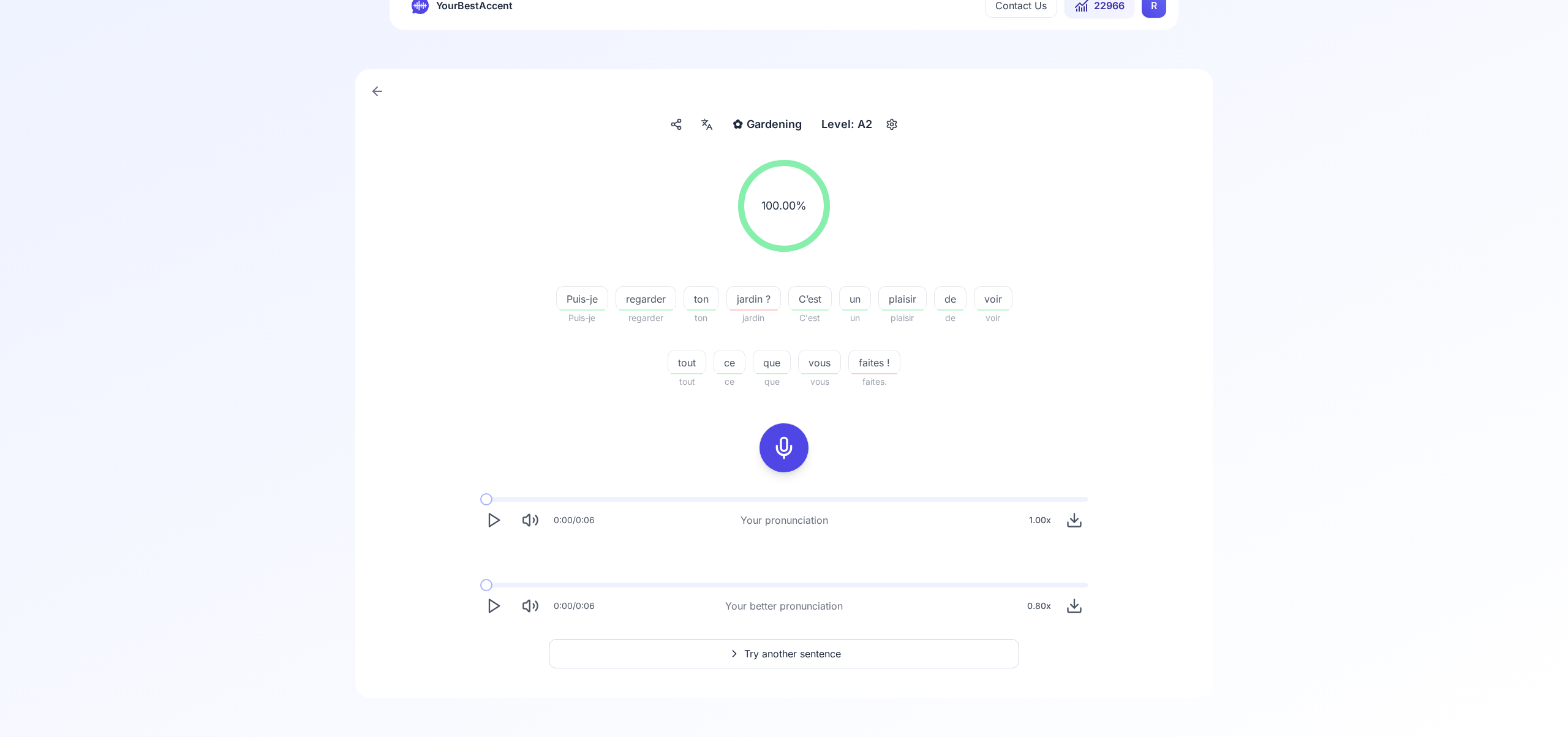
click at [813, 651] on span "Try another sentence" at bounding box center [792, 653] width 97 height 15
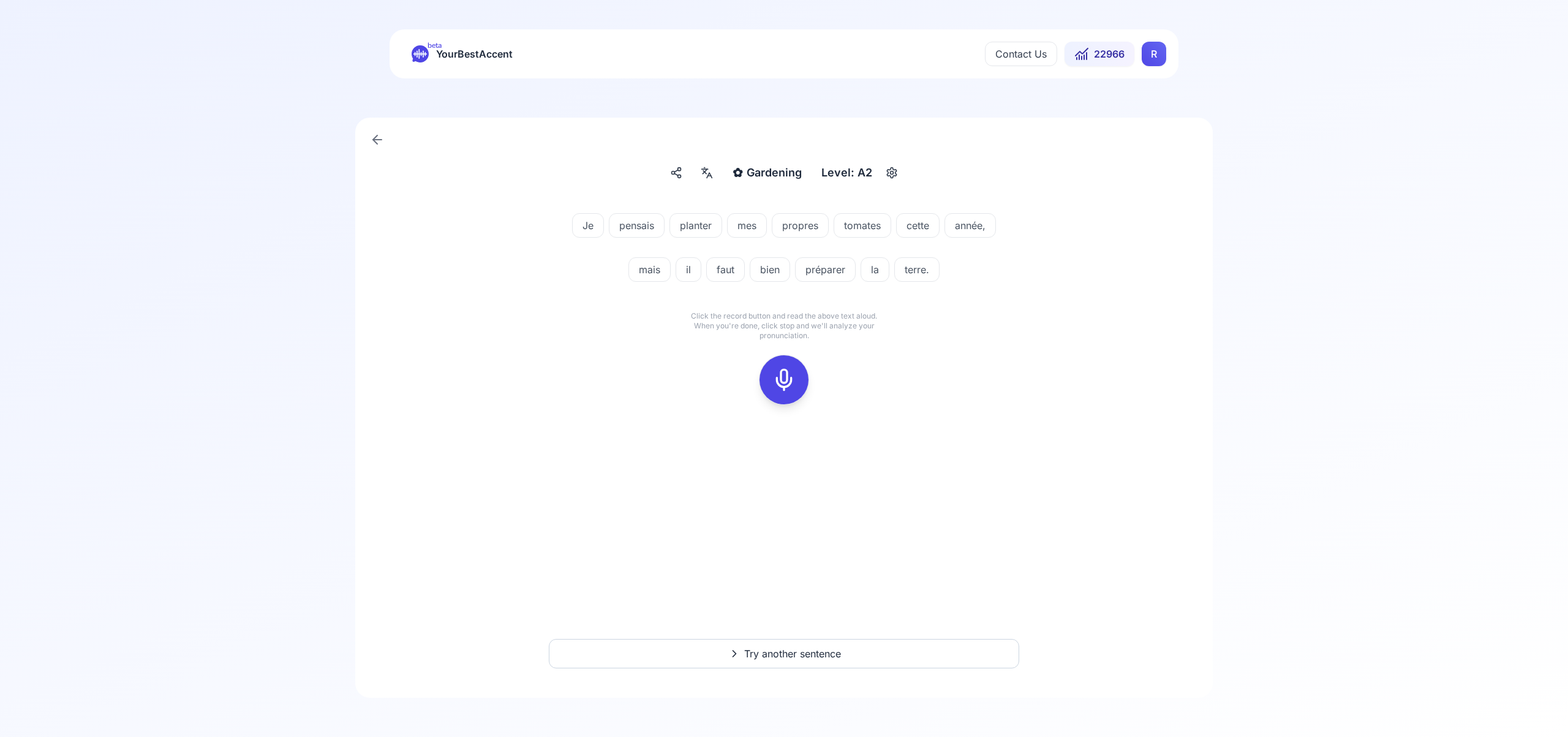
click at [784, 371] on icon at bounding box center [784, 379] width 25 height 25
click at [767, 377] on button at bounding box center [783, 379] width 49 height 49
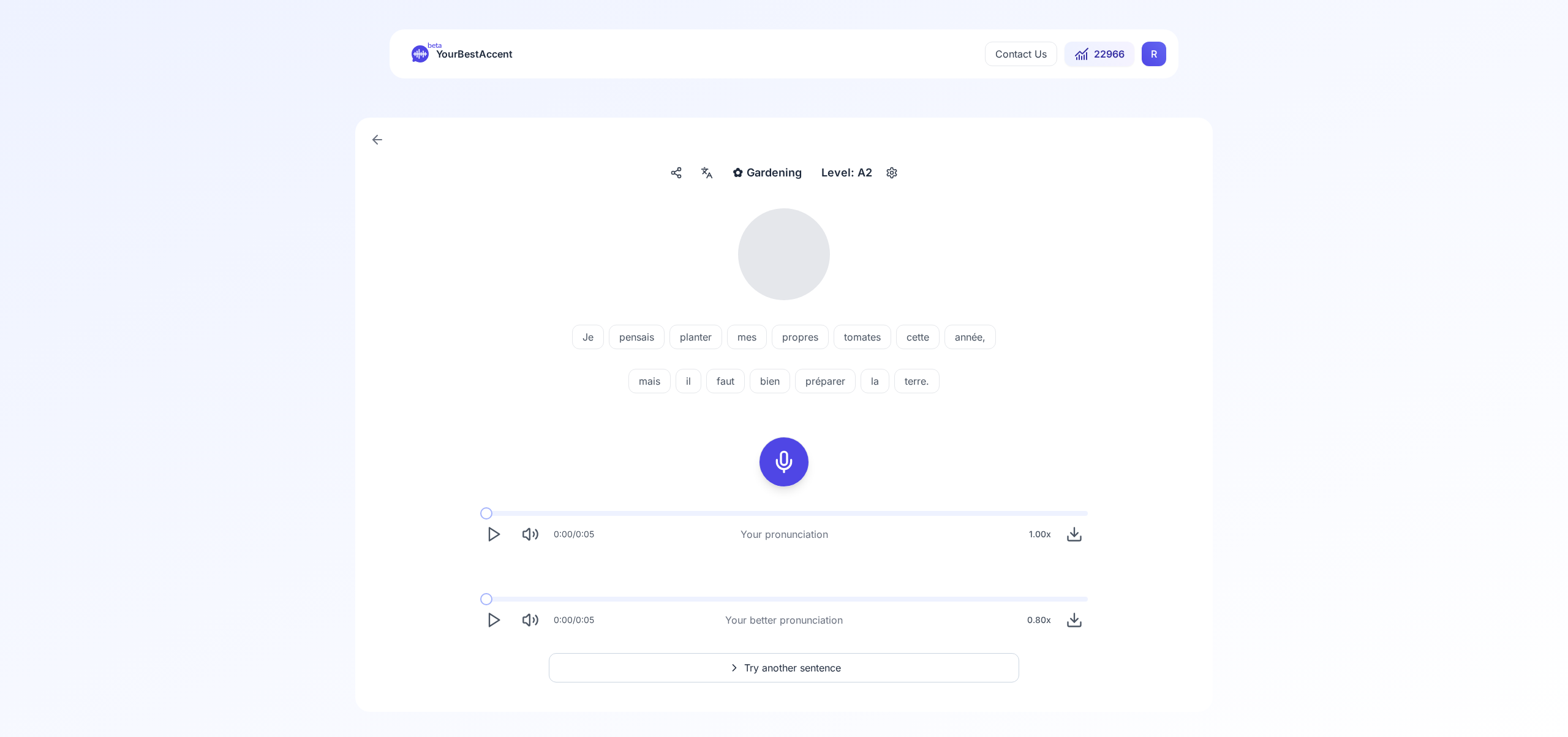
scroll to position [14, 0]
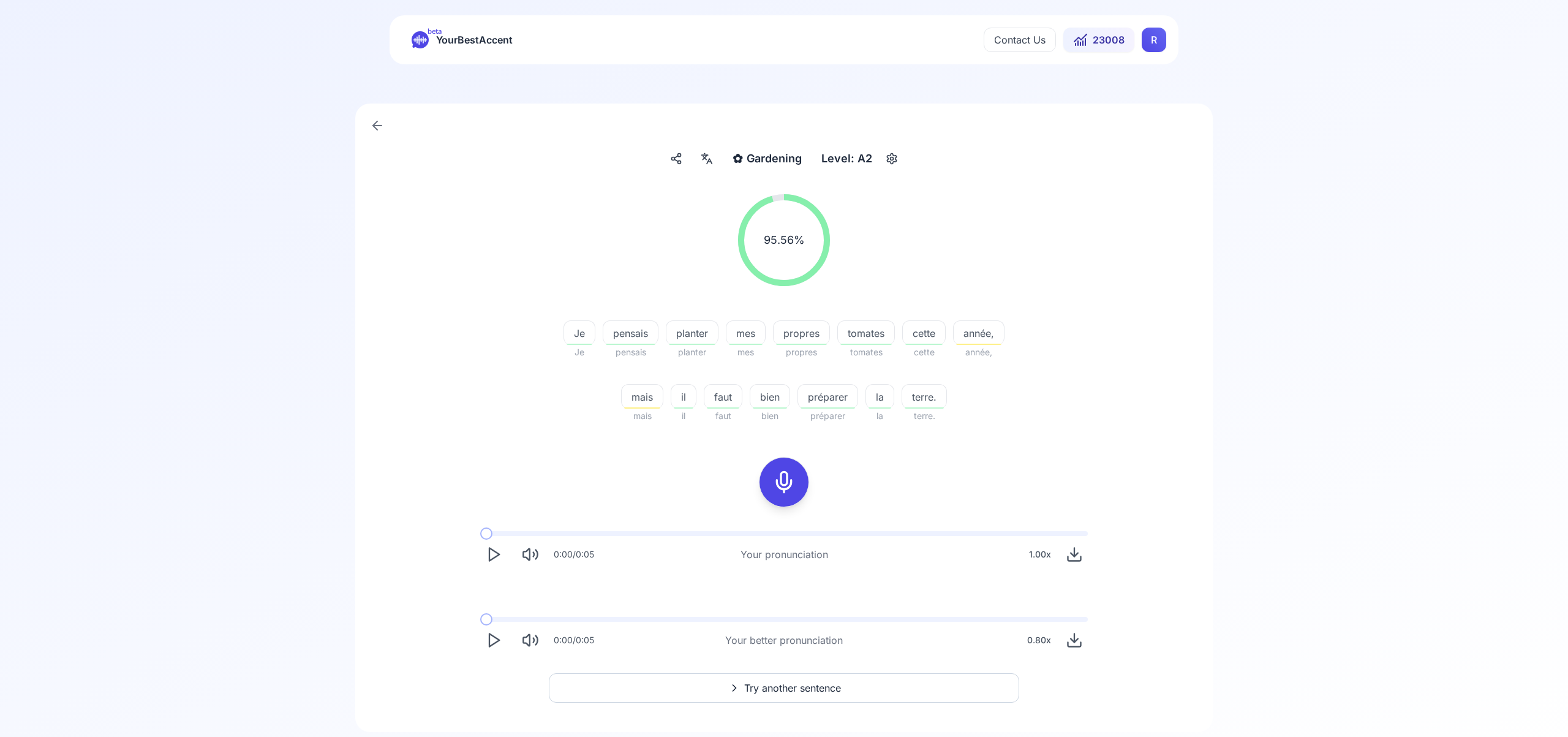
click at [824, 684] on span "Try another sentence" at bounding box center [792, 687] width 97 height 15
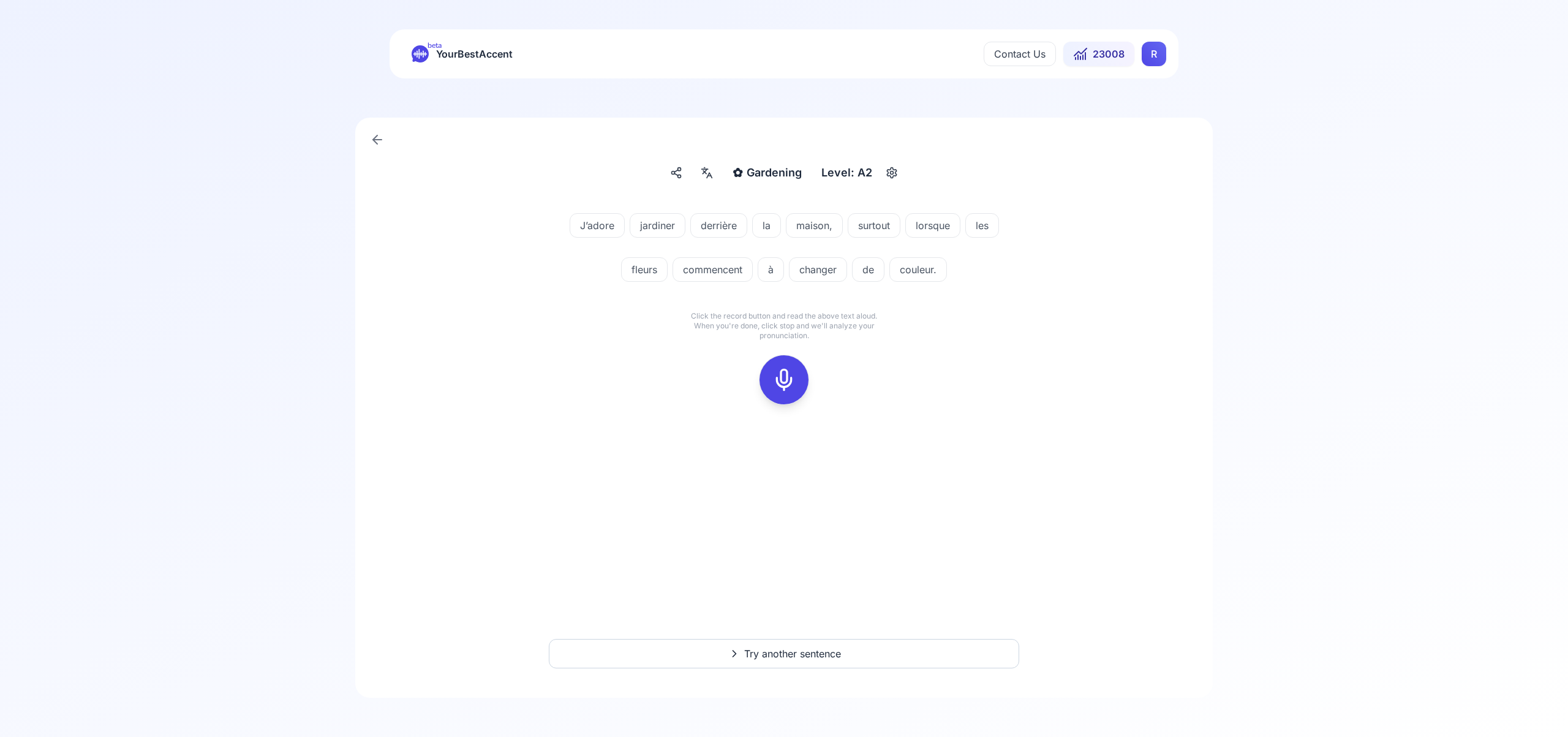
click at [782, 374] on icon at bounding box center [784, 379] width 25 height 25
click at [788, 383] on icon at bounding box center [784, 379] width 25 height 25
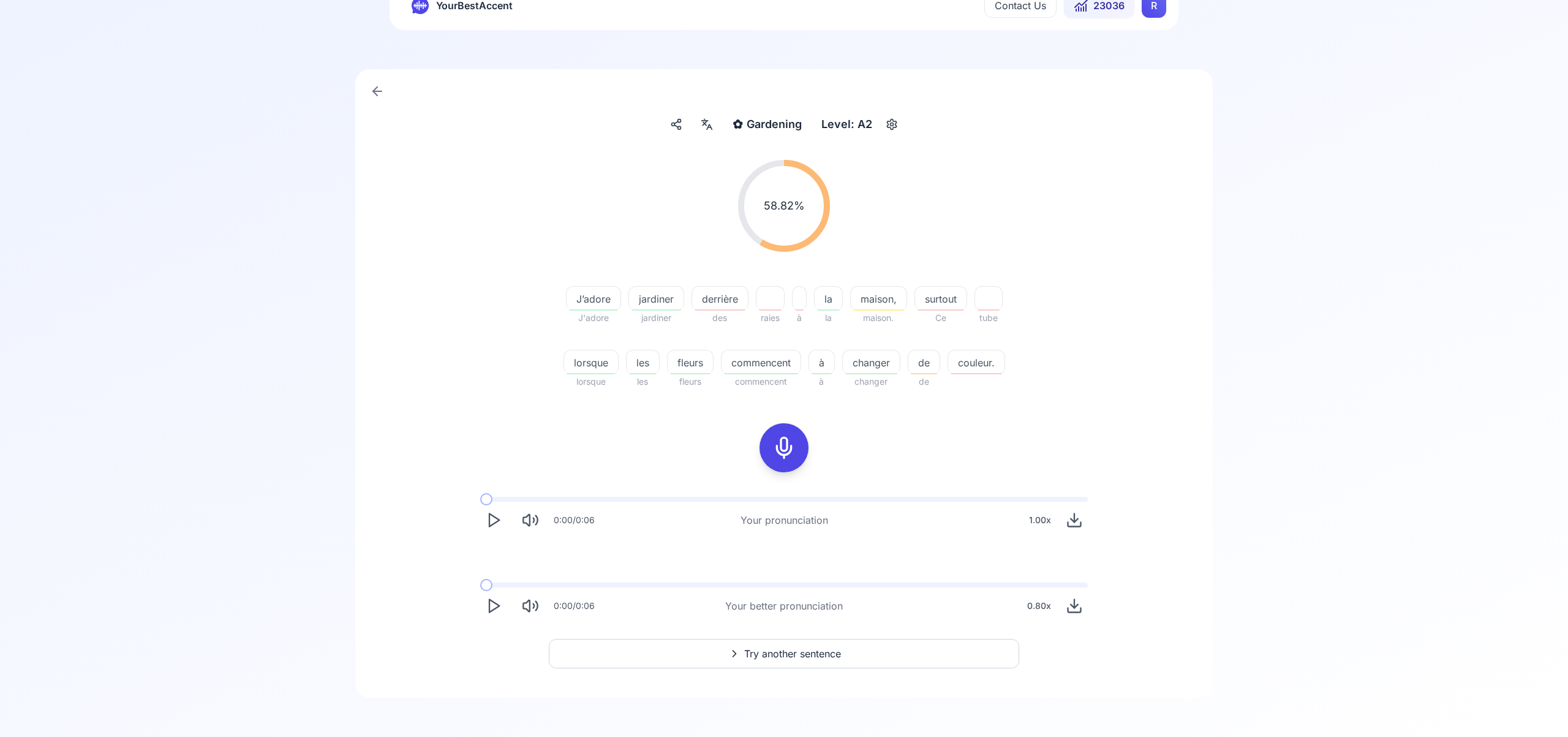
scroll to position [48, 0]
click at [804, 656] on span "Try another sentence" at bounding box center [792, 653] width 97 height 15
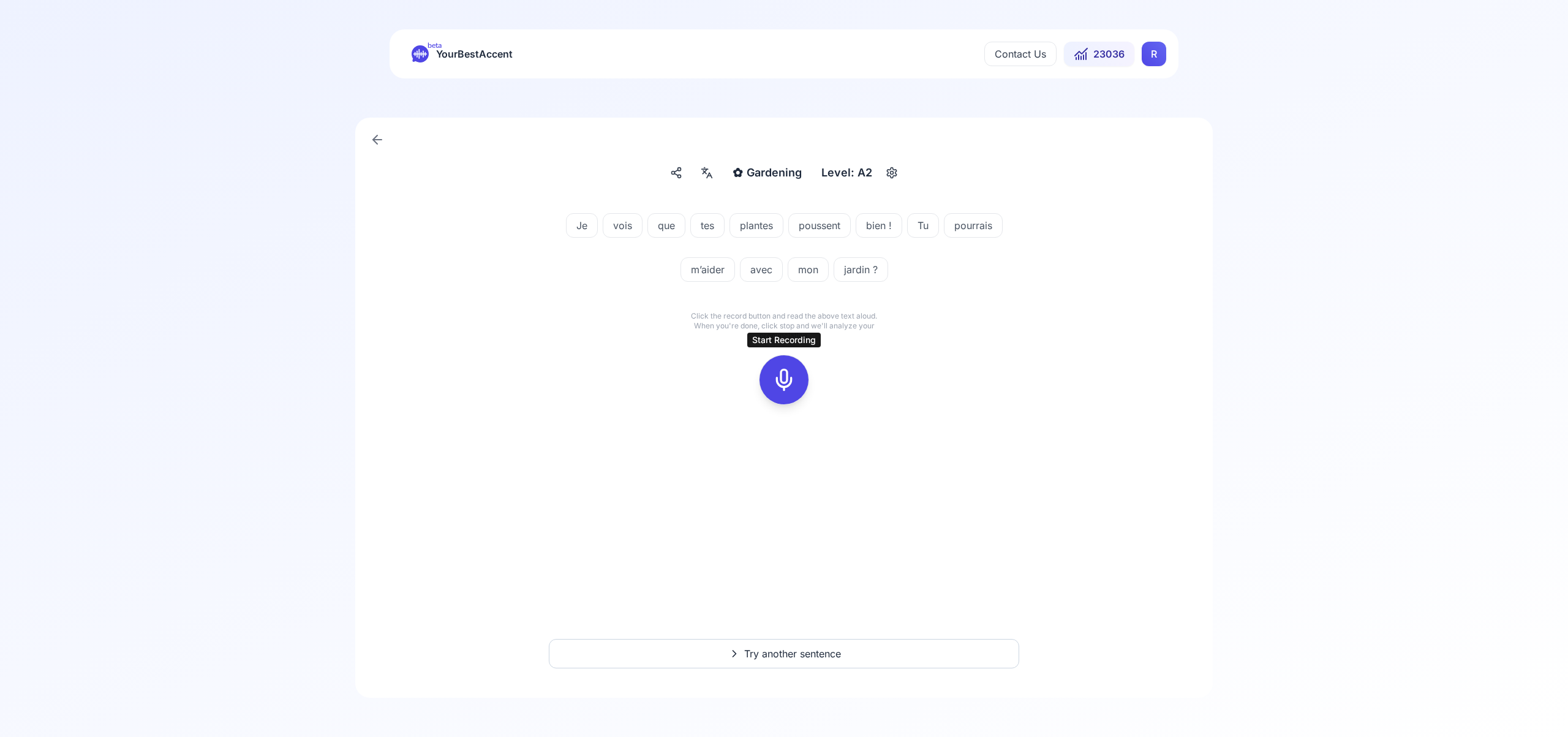
click at [780, 374] on icon at bounding box center [784, 379] width 25 height 25
click at [784, 391] on div at bounding box center [783, 379] width 29 height 49
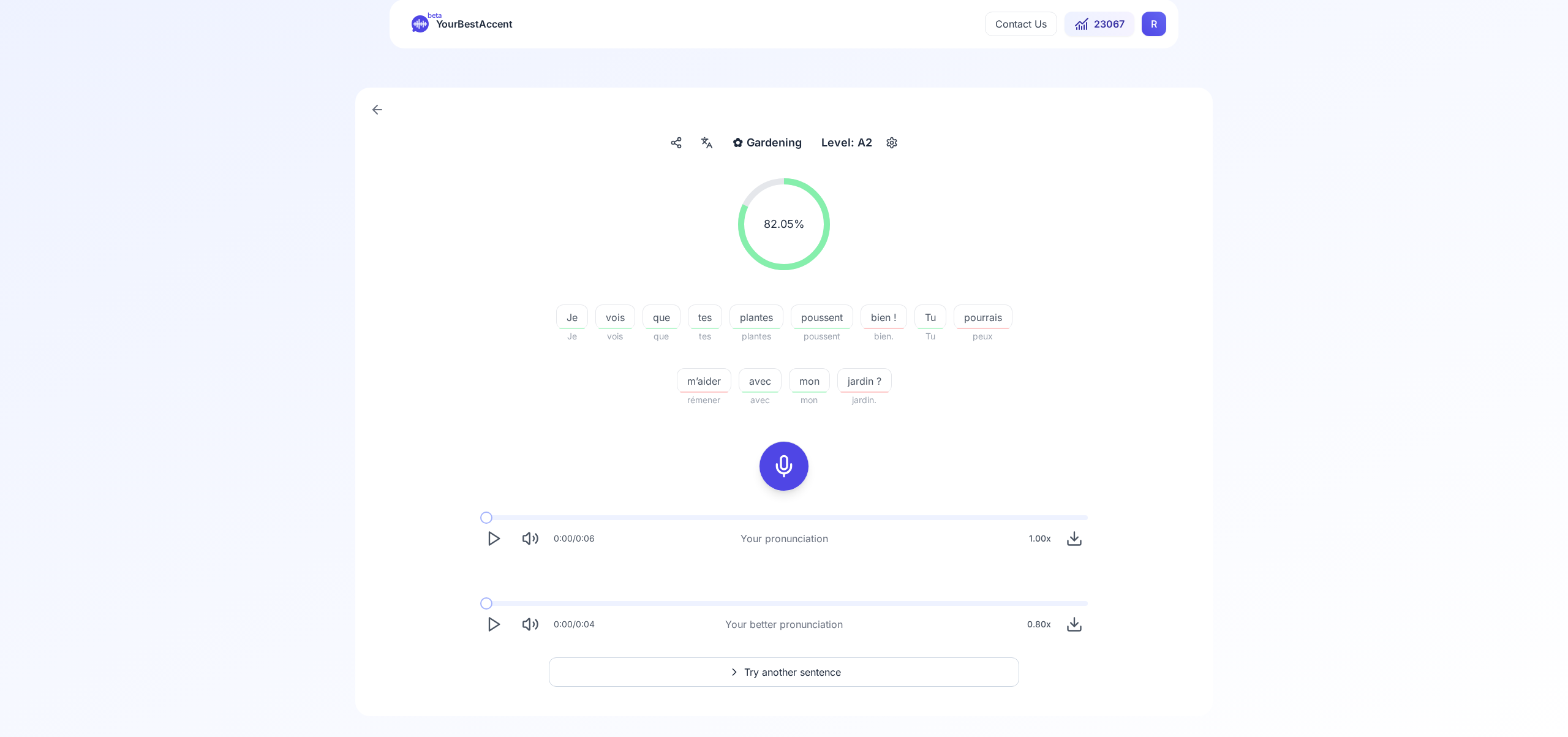
scroll to position [48, 0]
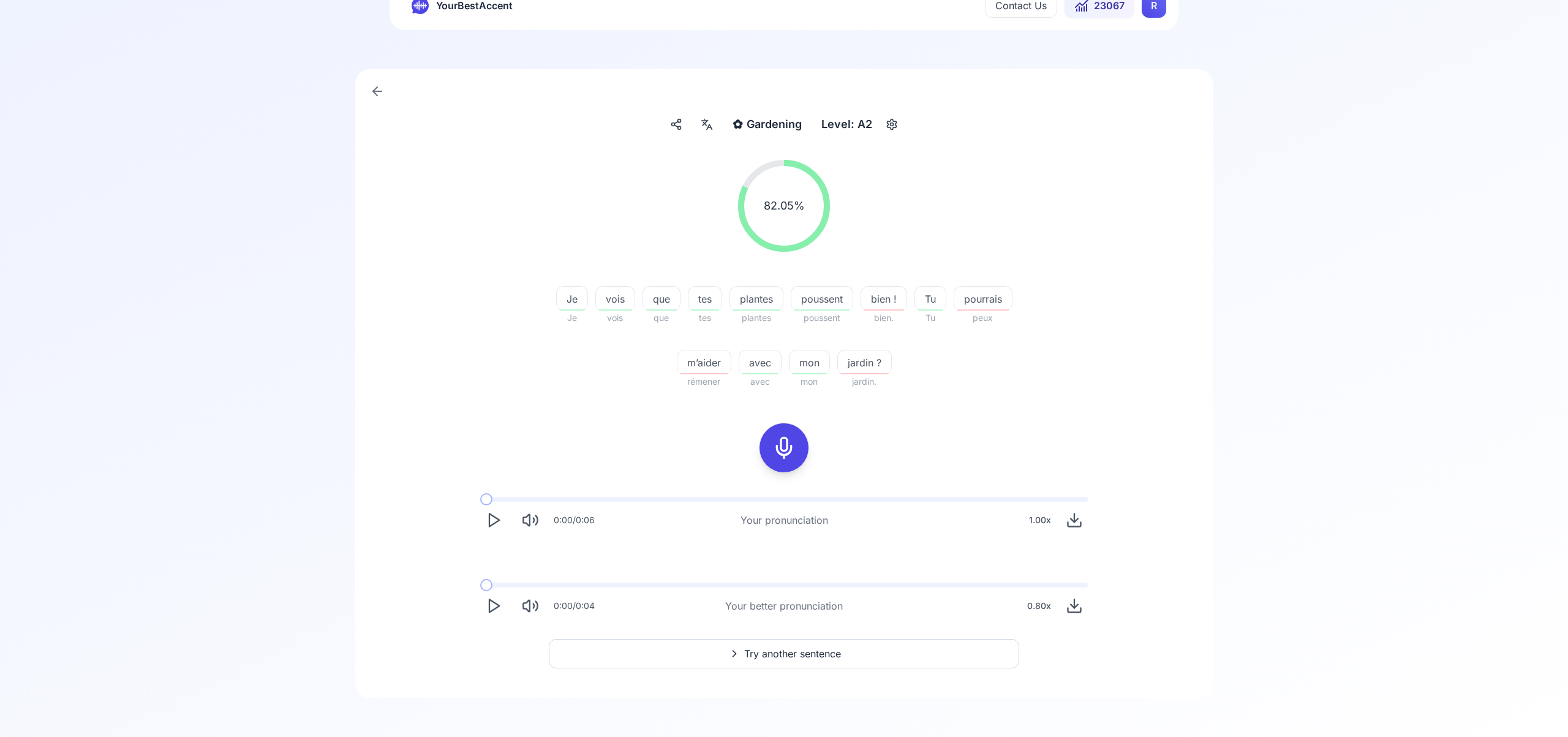
click at [815, 653] on span "Try another sentence" at bounding box center [792, 653] width 97 height 15
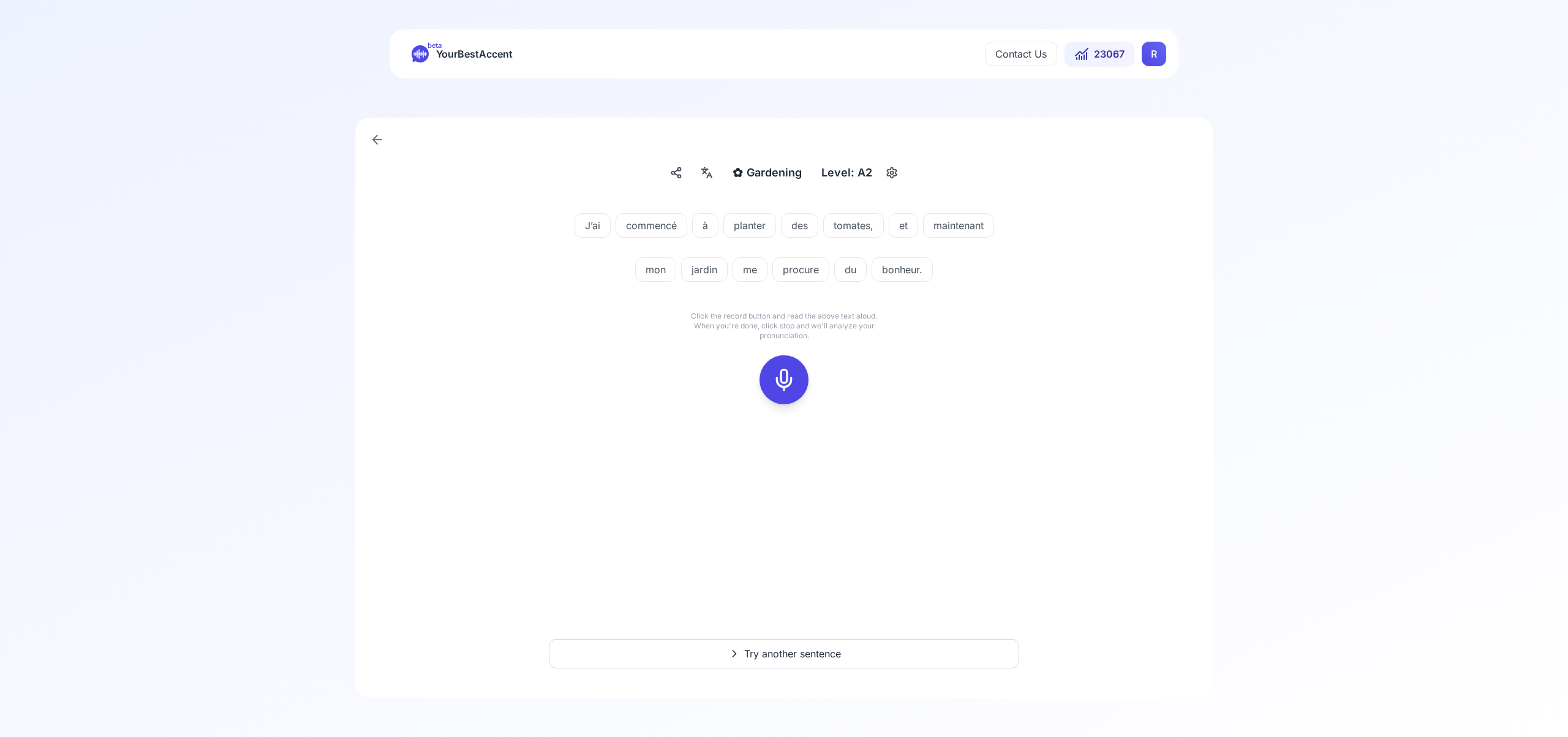
click at [789, 381] on icon at bounding box center [784, 379] width 25 height 25
click at [787, 379] on icon at bounding box center [784, 379] width 25 height 25
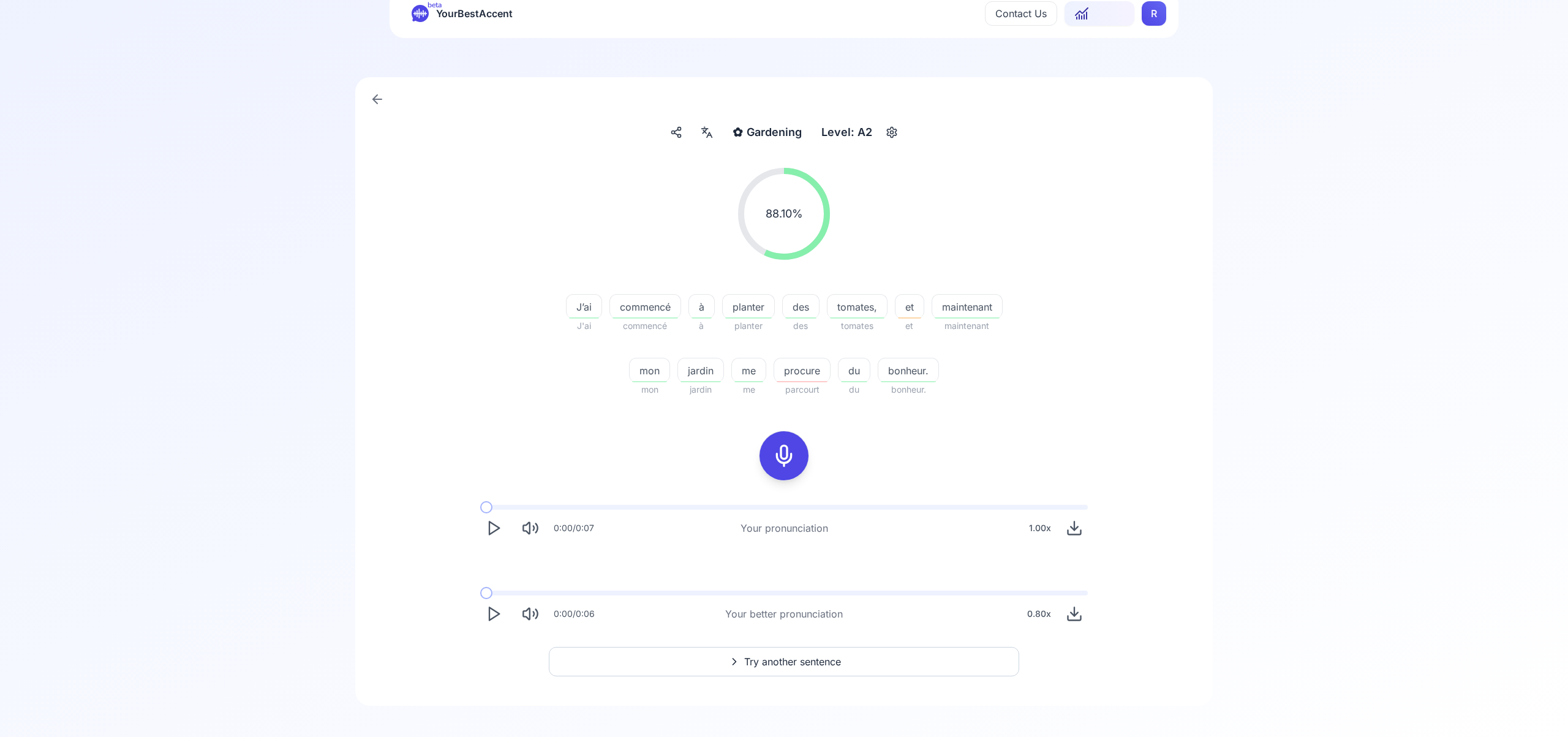
scroll to position [48, 0]
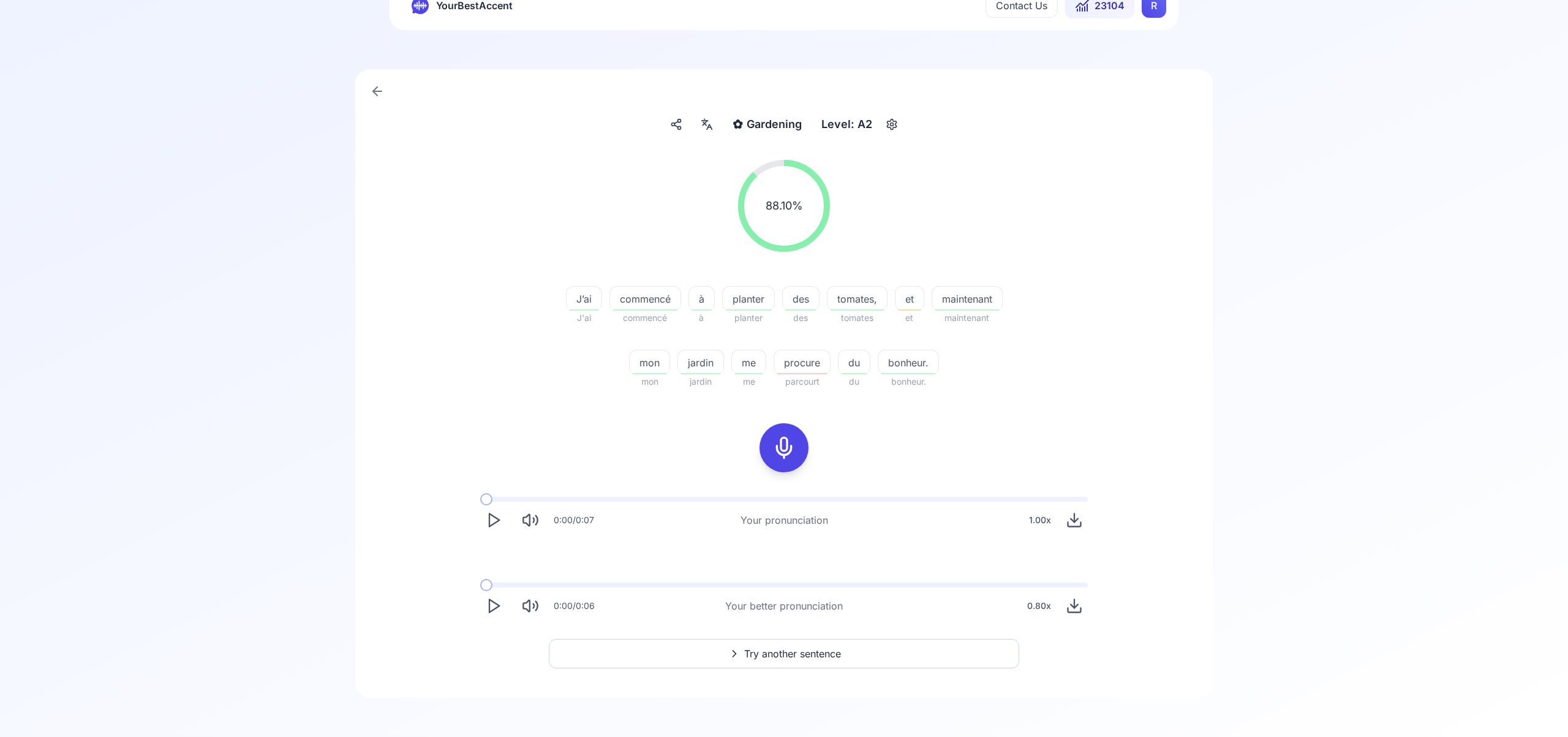
click at [794, 656] on span "Try another sentence" at bounding box center [792, 653] width 97 height 15
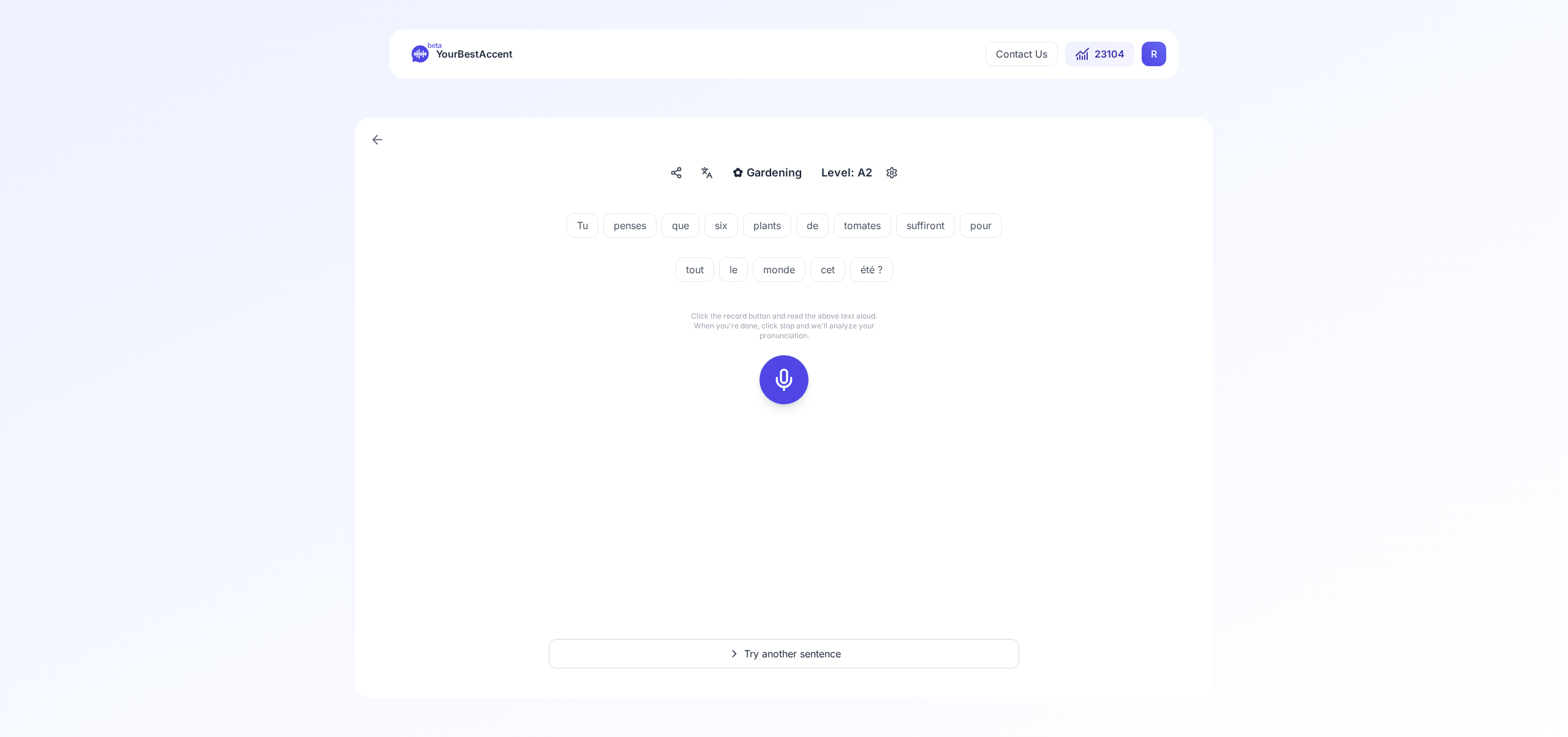
click at [783, 374] on icon at bounding box center [784, 379] width 25 height 25
click at [791, 375] on icon at bounding box center [784, 379] width 25 height 25
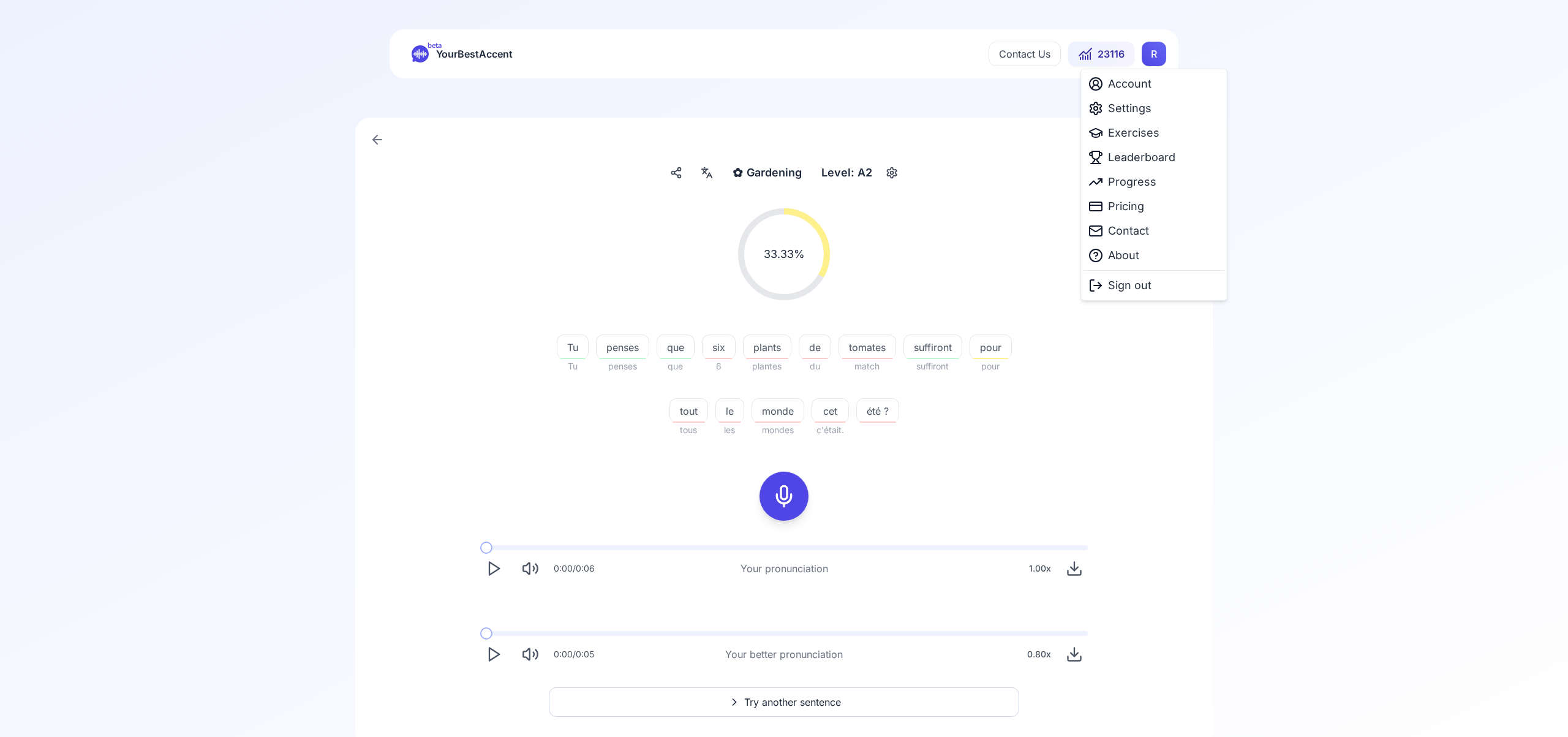
click at [1147, 56] on html "beta YourBestAccent Contact Us 23116 R ✿ Gardening Gardening Level: A2 33.33 % …" at bounding box center [784, 368] width 1568 height 737
click at [1133, 113] on span "Settings" at bounding box center [1130, 108] width 44 height 17
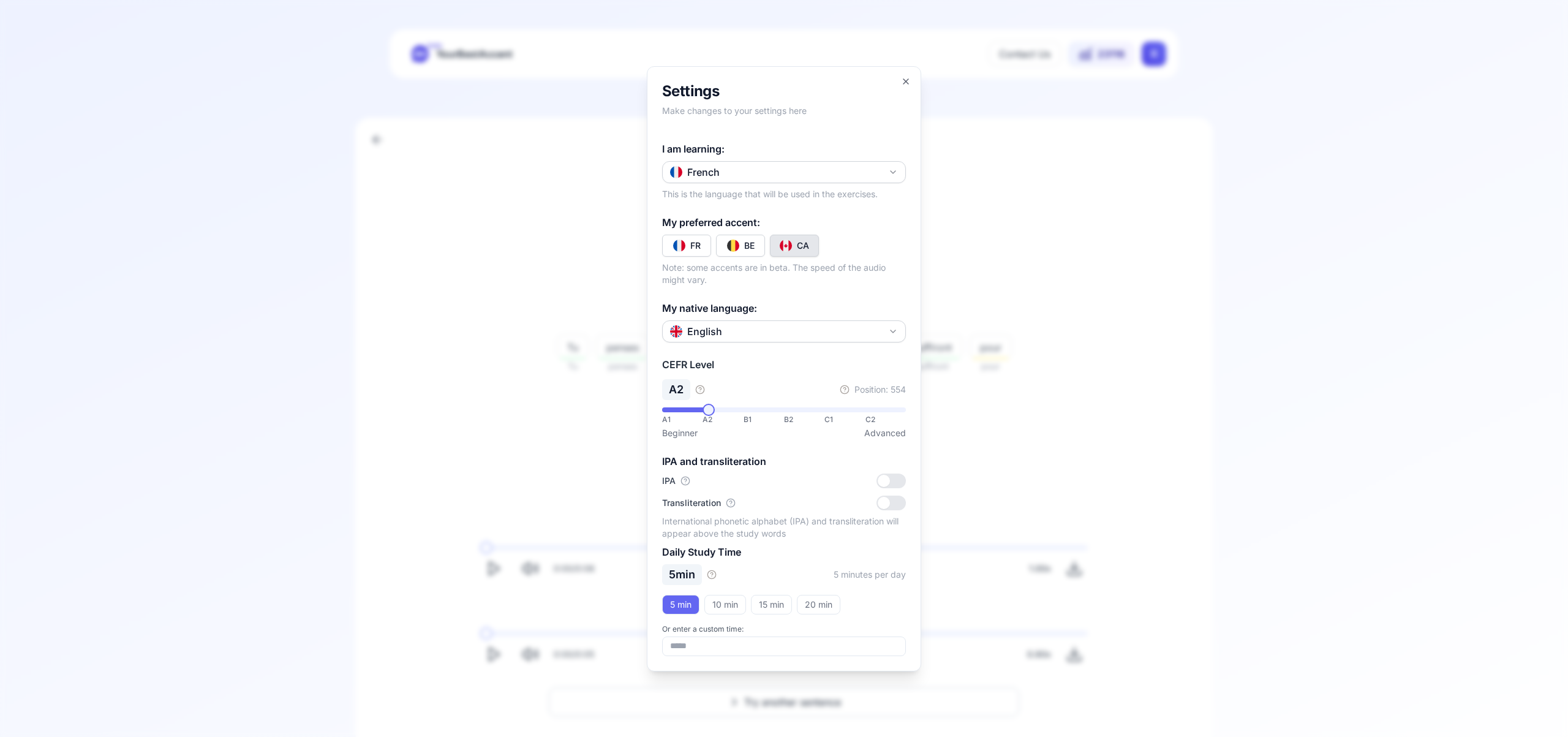
click at [892, 173] on icon "button" at bounding box center [893, 172] width 5 height 2
click at [807, 311] on div "Russian" at bounding box center [784, 311] width 238 height 22
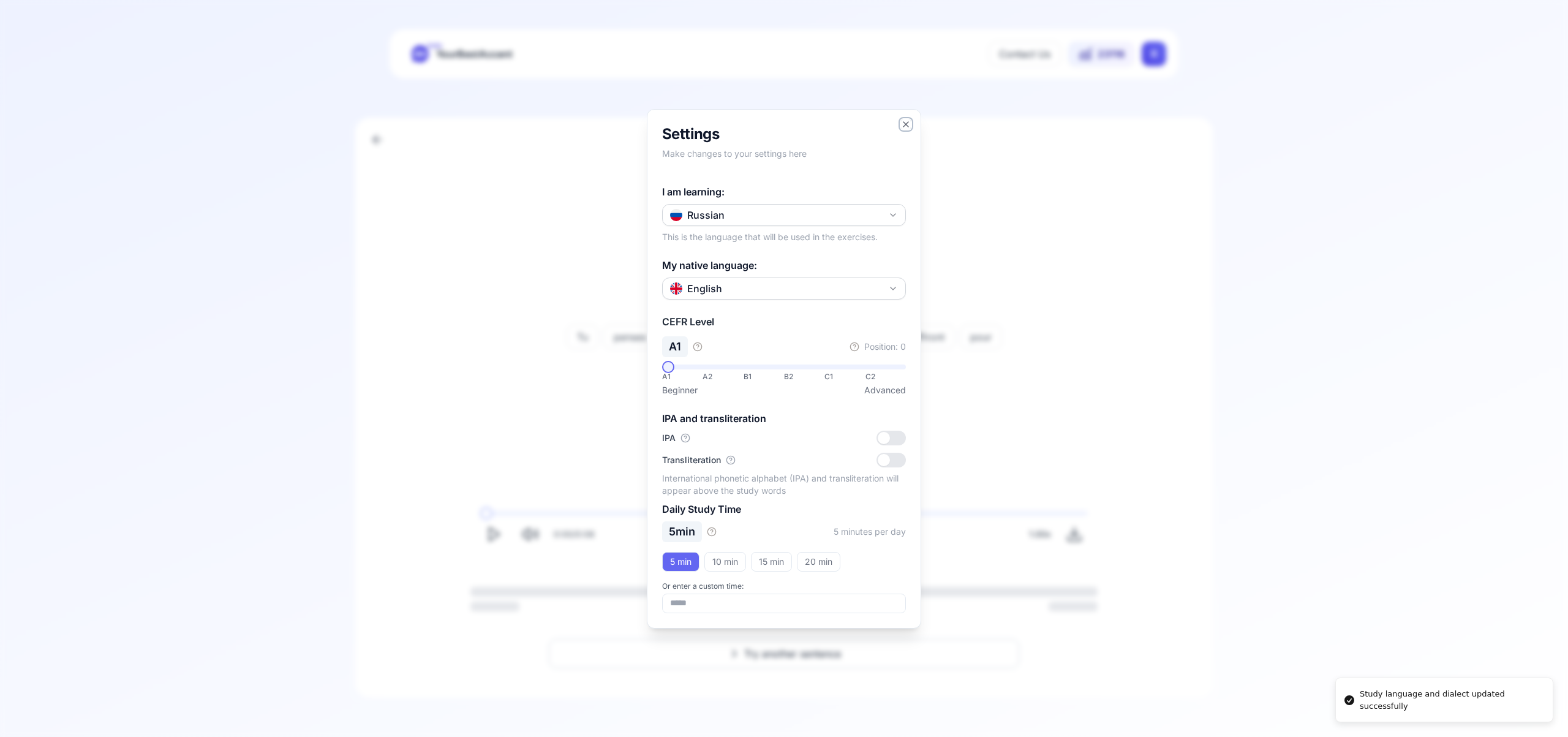
click at [905, 123] on icon "button" at bounding box center [905, 124] width 5 height 5
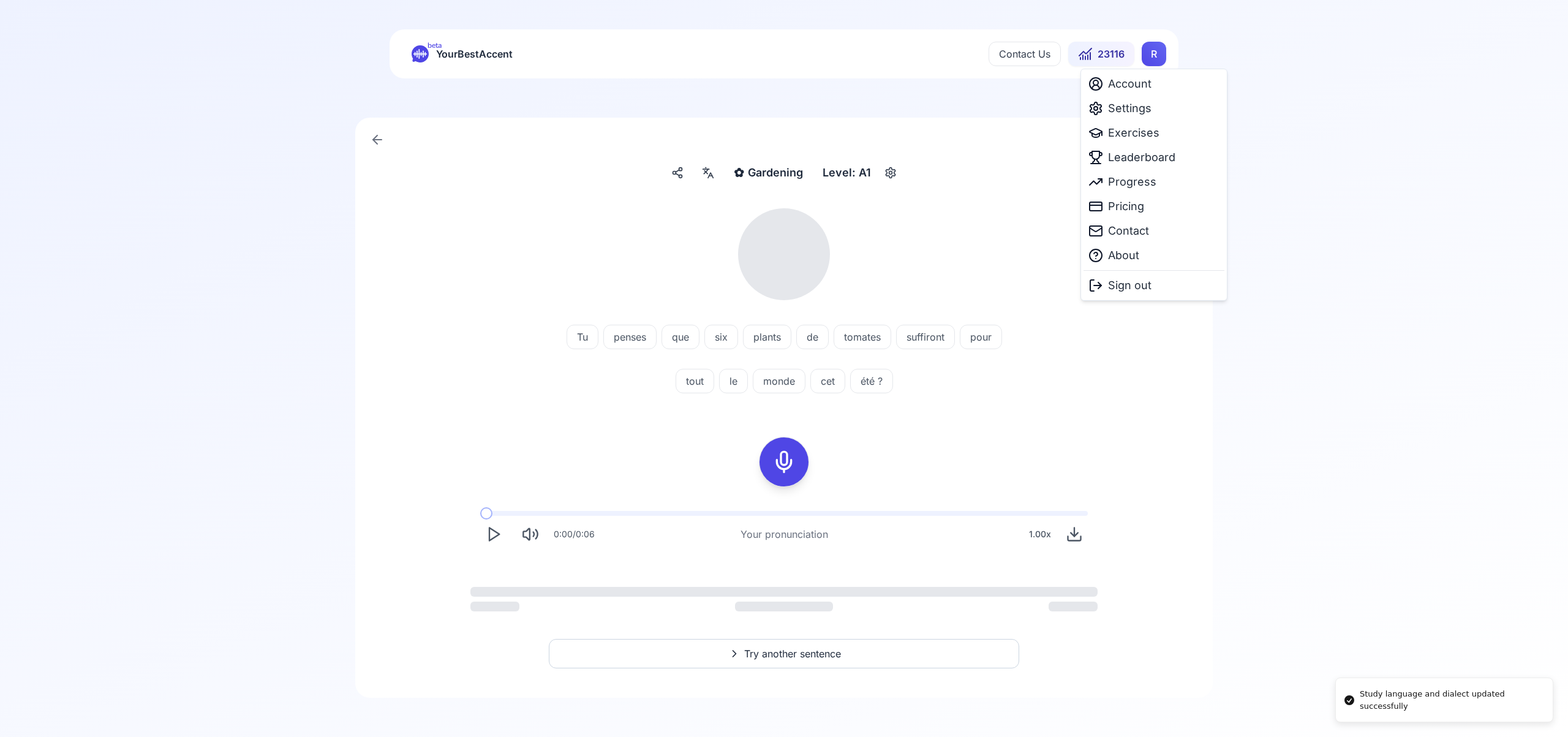
click at [1152, 58] on html "Study language and dialect updated successfully beta YourBestAccent Contact Us …" at bounding box center [784, 368] width 1568 height 737
click at [1133, 136] on span "Exercises" at bounding box center [1134, 132] width 52 height 17
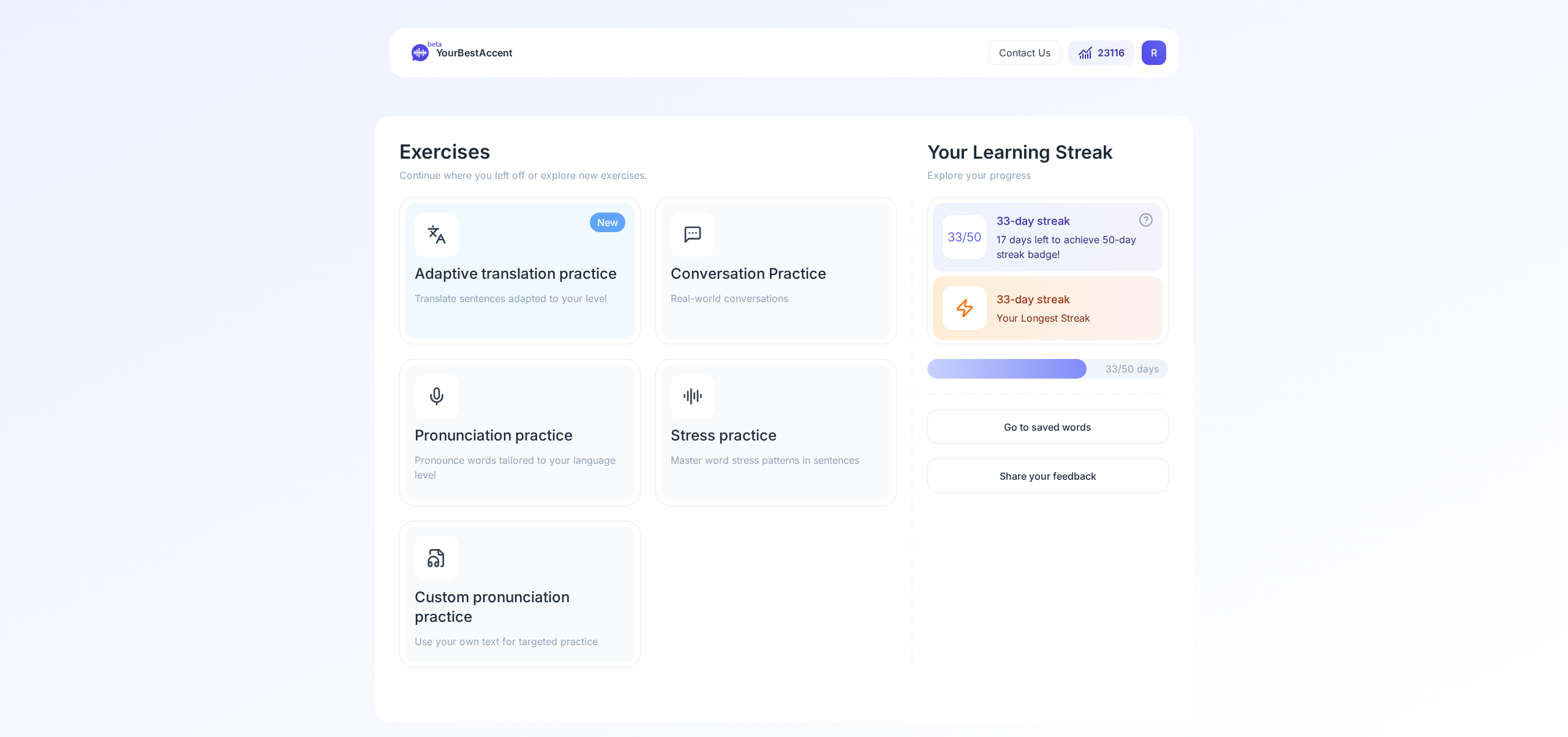
scroll to position [8, 0]
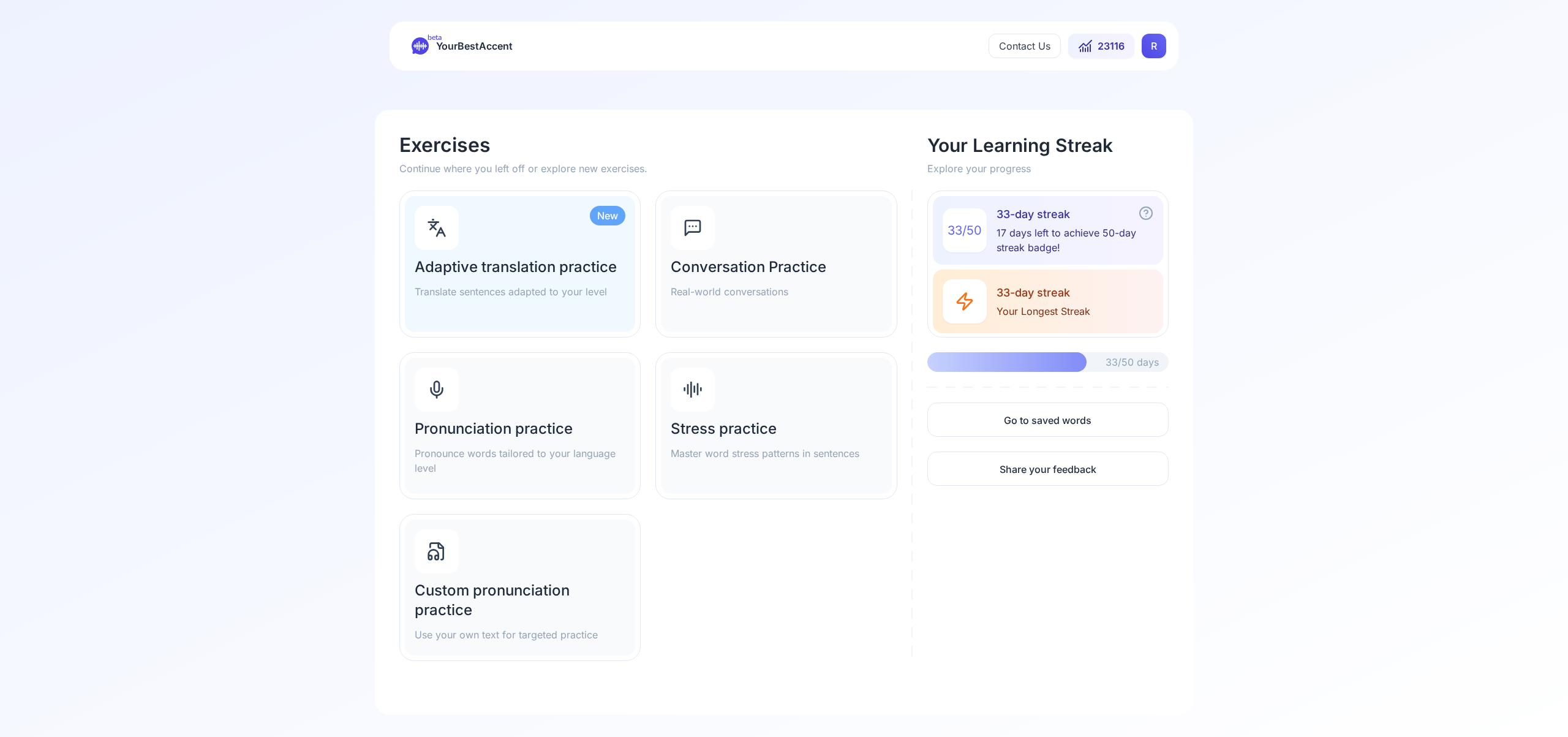
click at [436, 391] on icon at bounding box center [436, 389] width 20 height 20
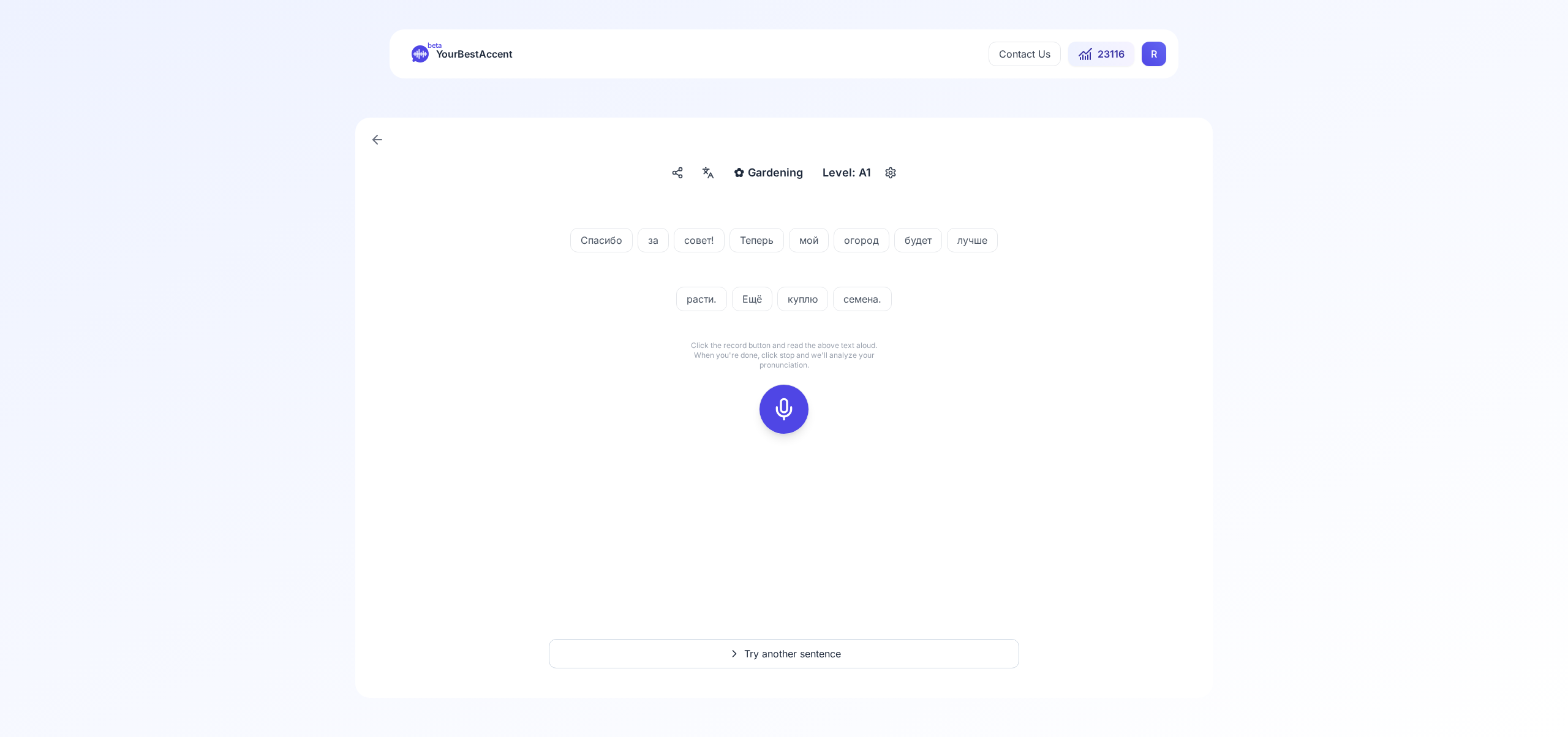
click at [783, 407] on icon at bounding box center [784, 408] width 25 height 25
click at [795, 409] on div at bounding box center [783, 408] width 29 height 49
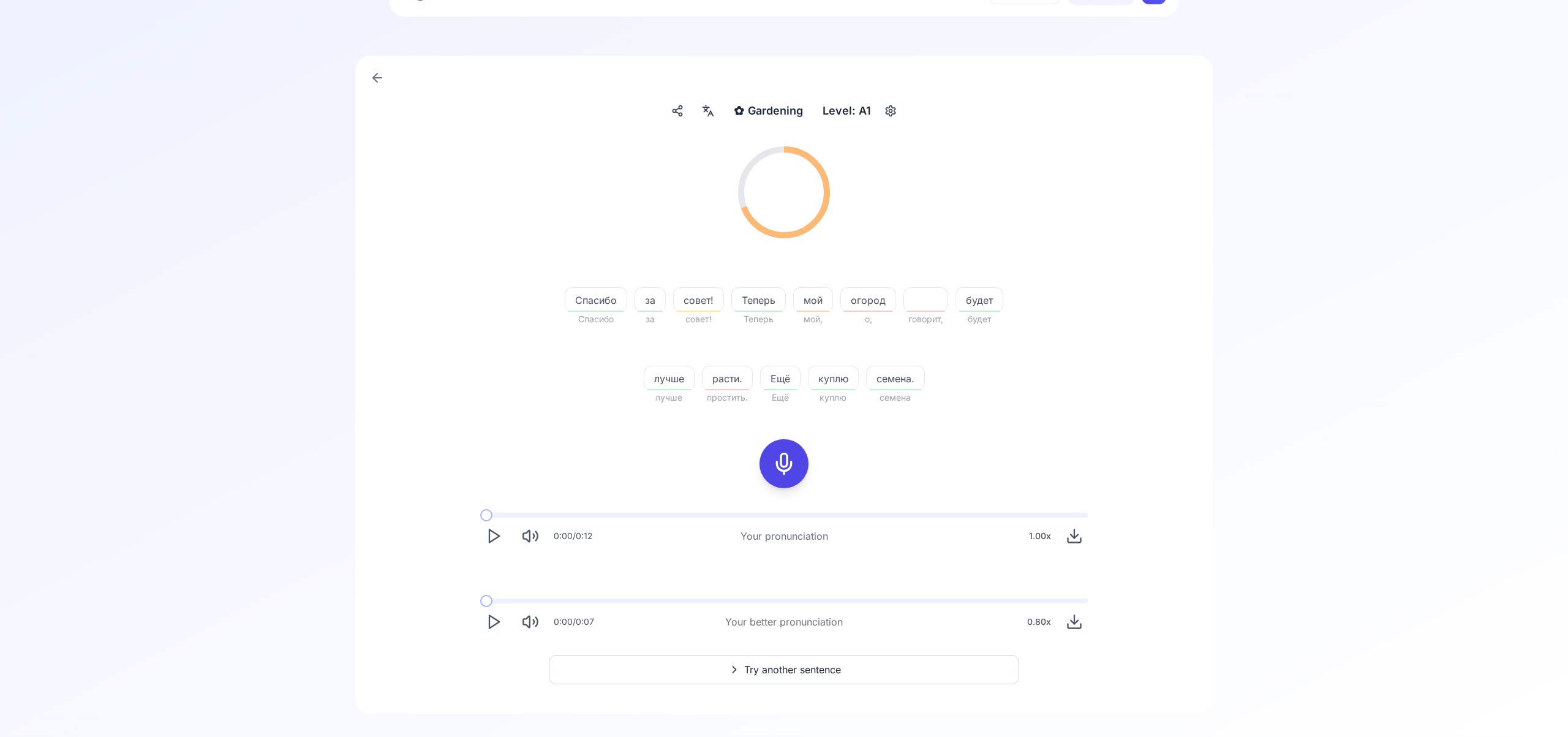
scroll to position [78, 0]
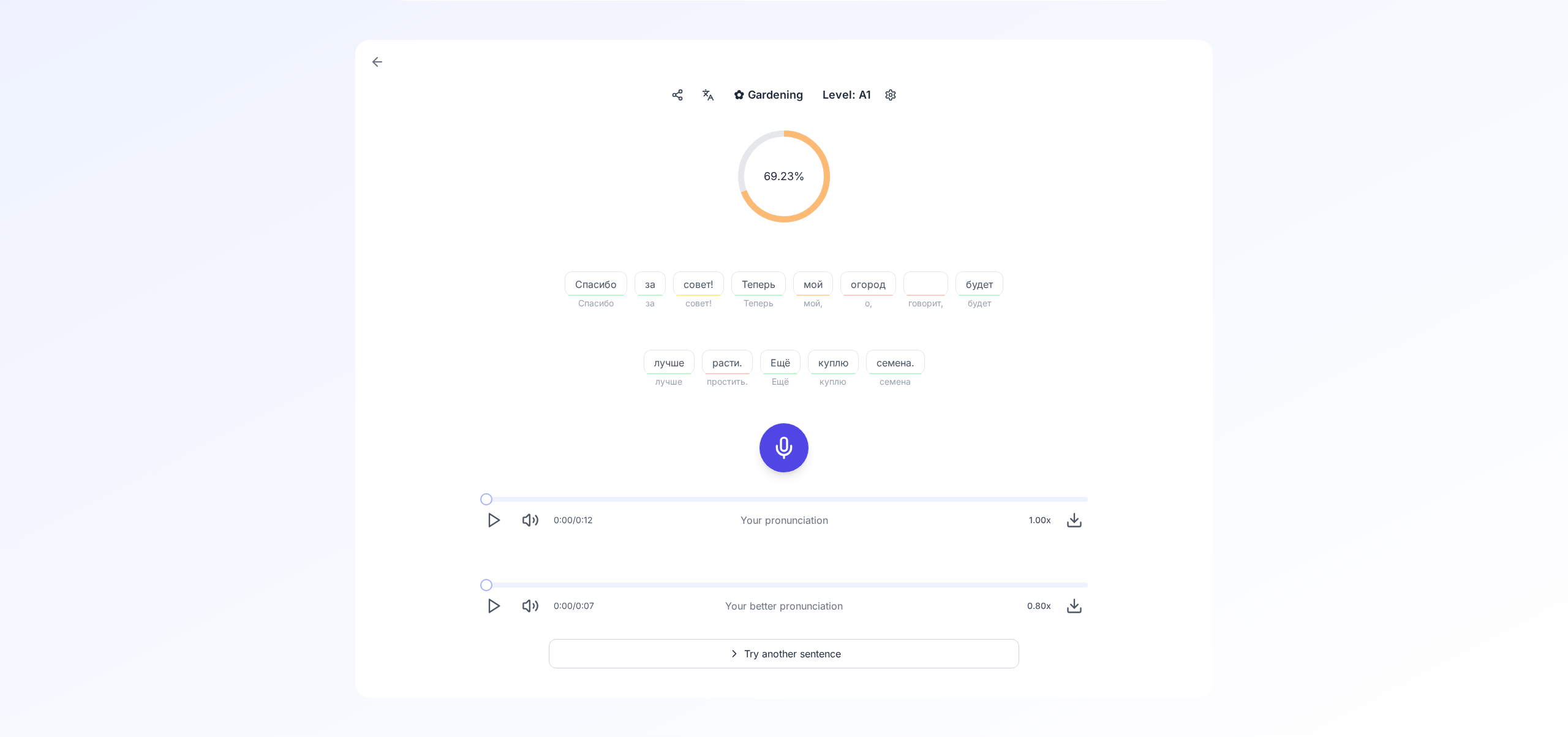
click at [811, 646] on span "Try another sentence" at bounding box center [792, 653] width 97 height 15
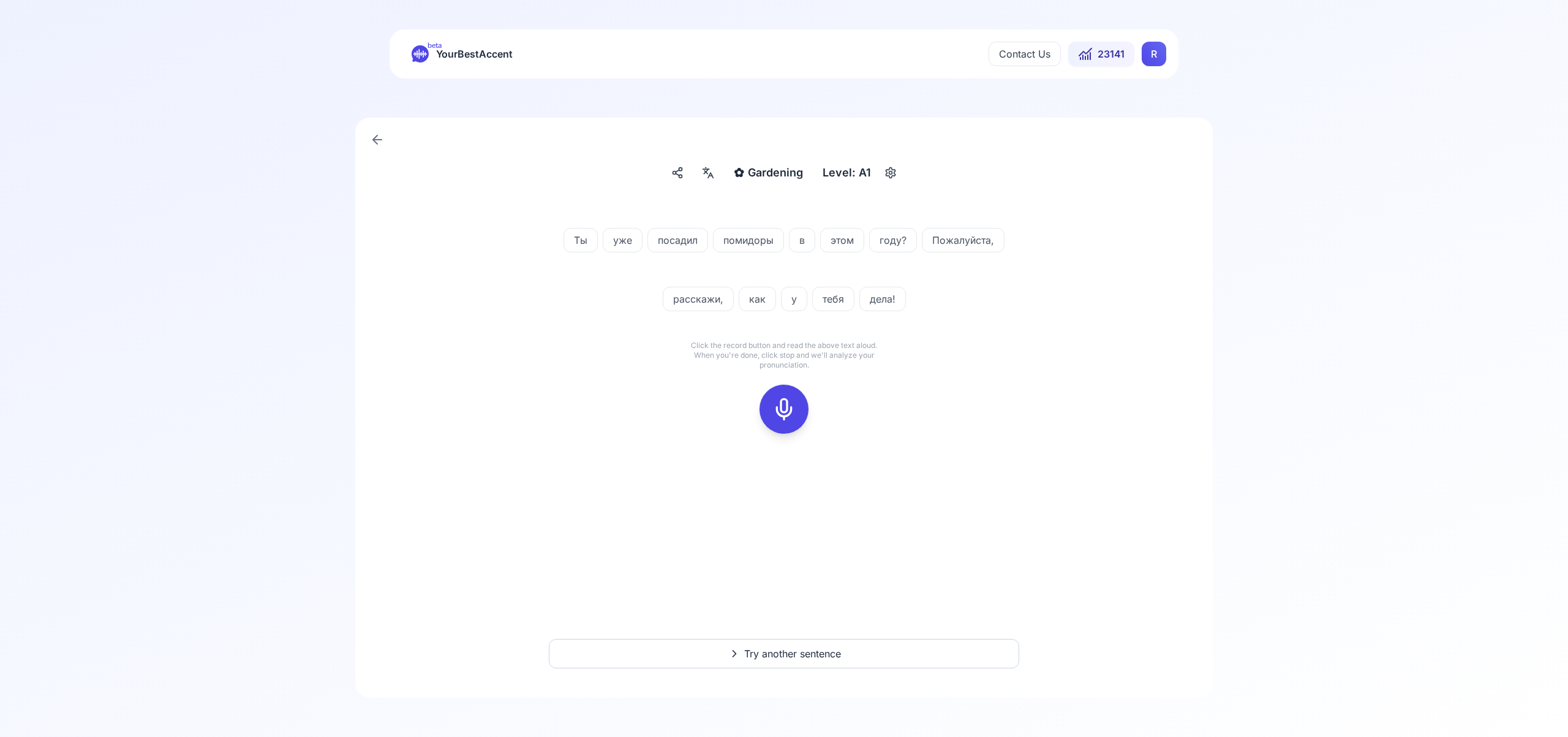
click at [787, 412] on icon at bounding box center [784, 408] width 25 height 25
click at [786, 402] on icon at bounding box center [784, 408] width 25 height 25
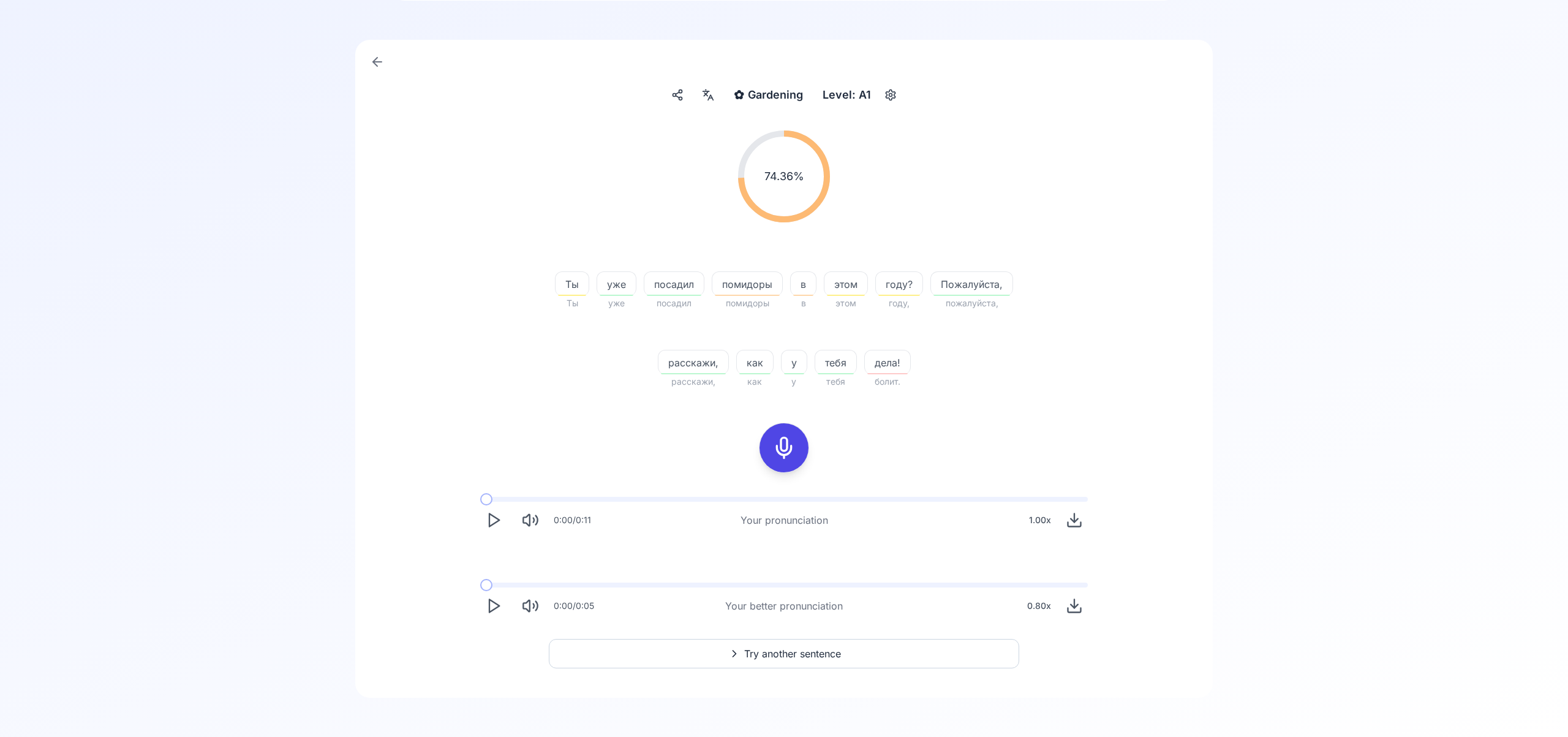
scroll to position [77, 0]
click at [806, 648] on span "Try another sentence" at bounding box center [792, 654] width 97 height 15
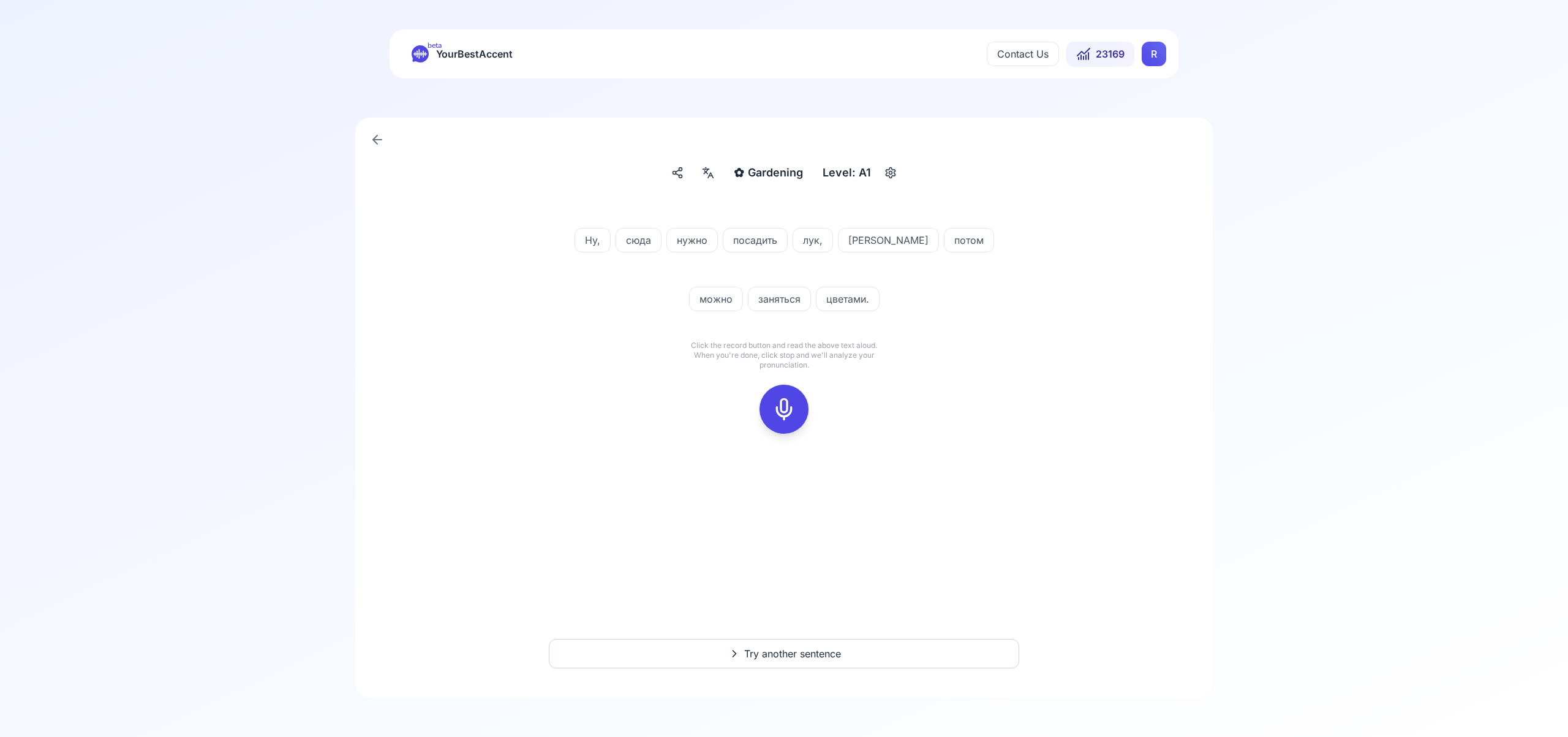
click at [786, 410] on icon at bounding box center [784, 408] width 25 height 25
click at [794, 418] on icon at bounding box center [784, 408] width 25 height 25
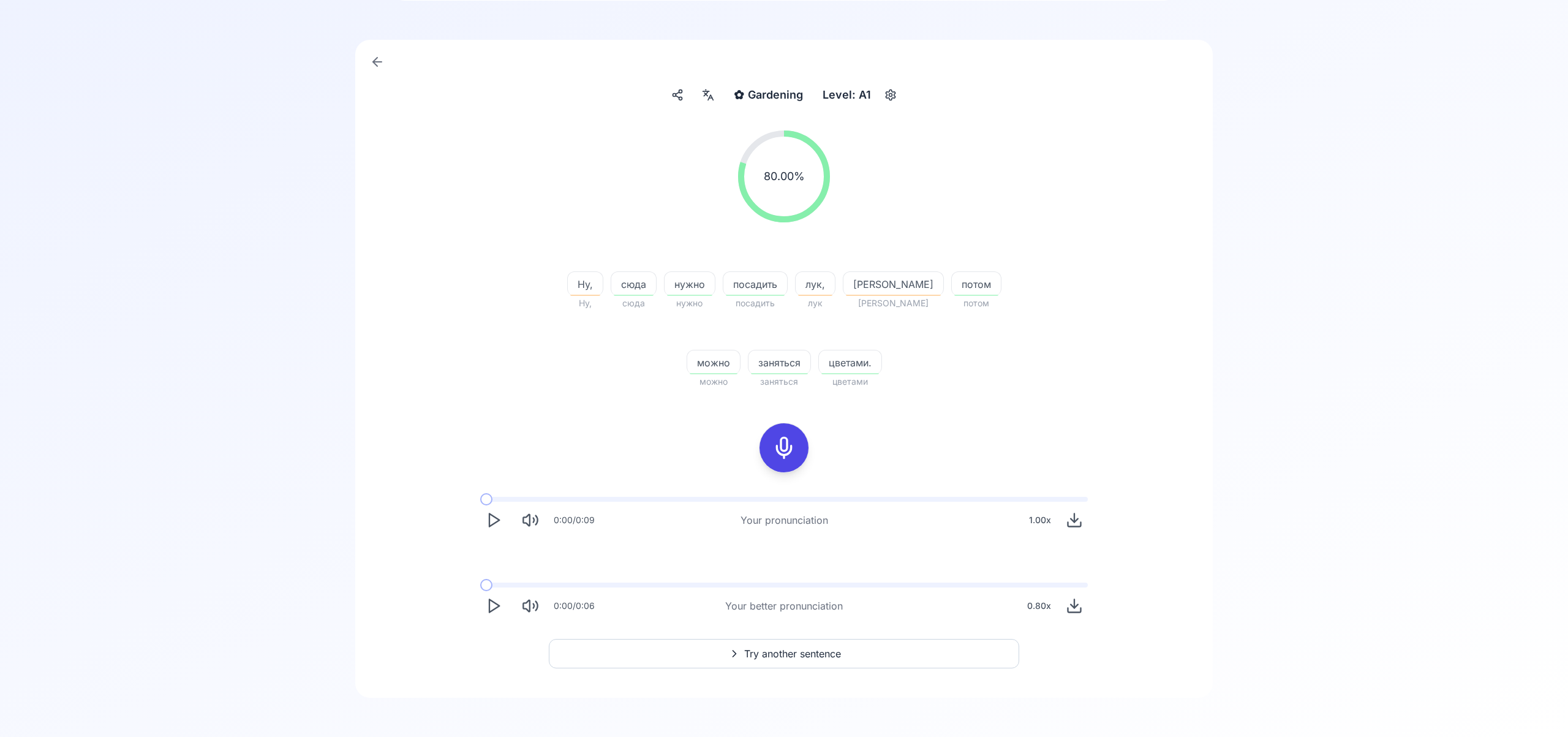
scroll to position [78, 0]
click at [815, 649] on span "Try another sentence" at bounding box center [792, 653] width 97 height 15
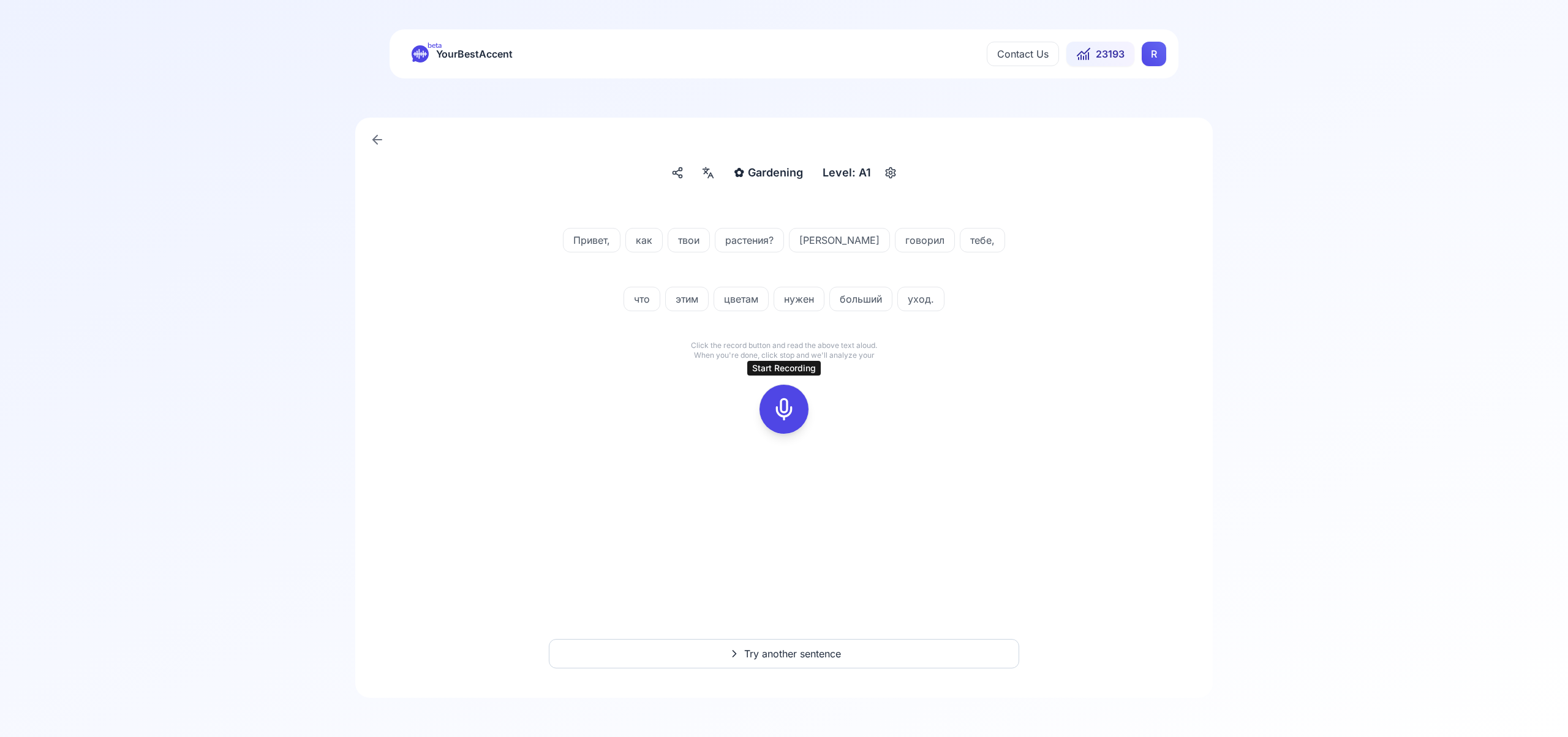
click at [789, 413] on icon at bounding box center [784, 408] width 25 height 25
click at [787, 414] on icon at bounding box center [784, 408] width 25 height 25
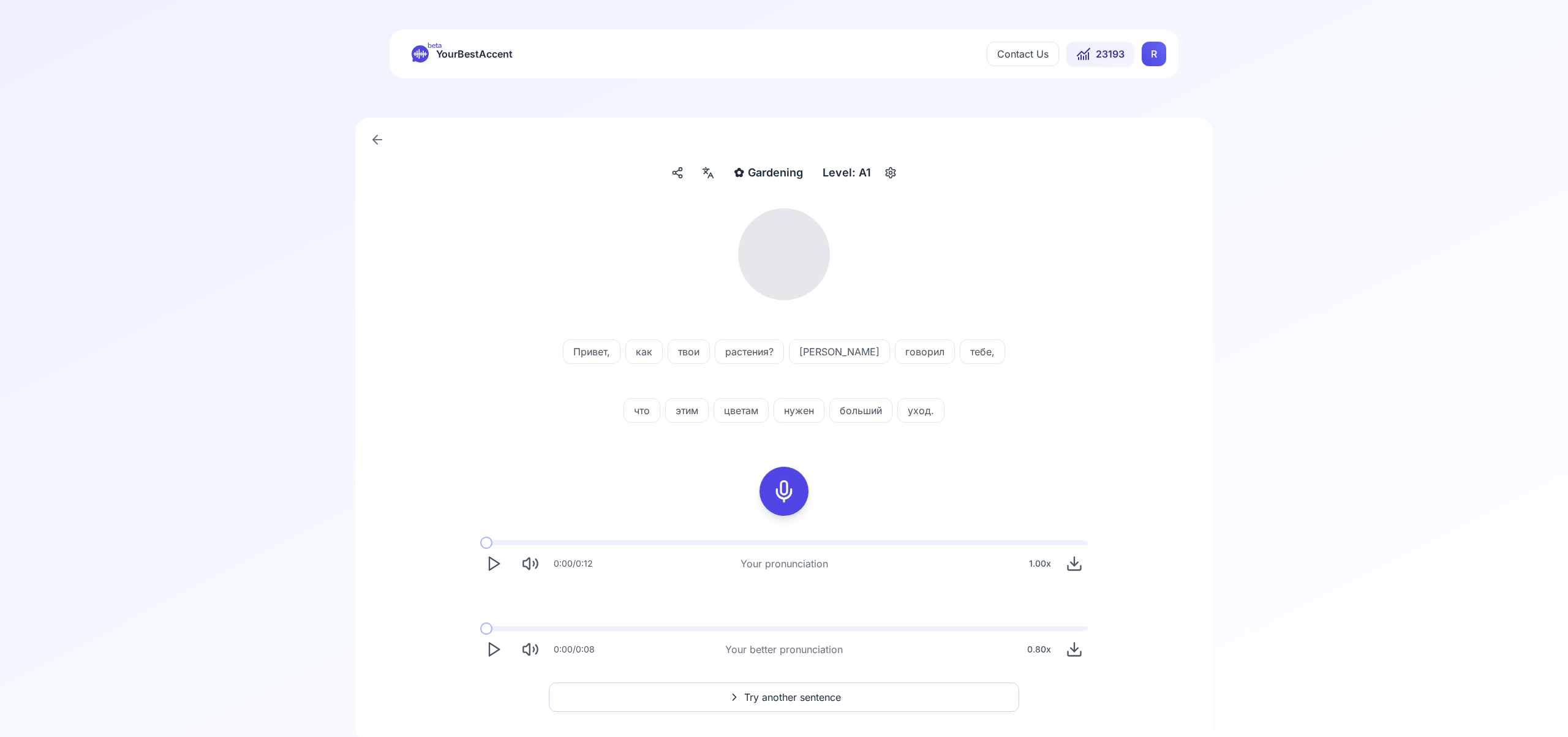
click at [710, 171] on icon at bounding box center [707, 173] width 15 height 12
click at [905, 314] on icon "button" at bounding box center [905, 313] width 5 height 5
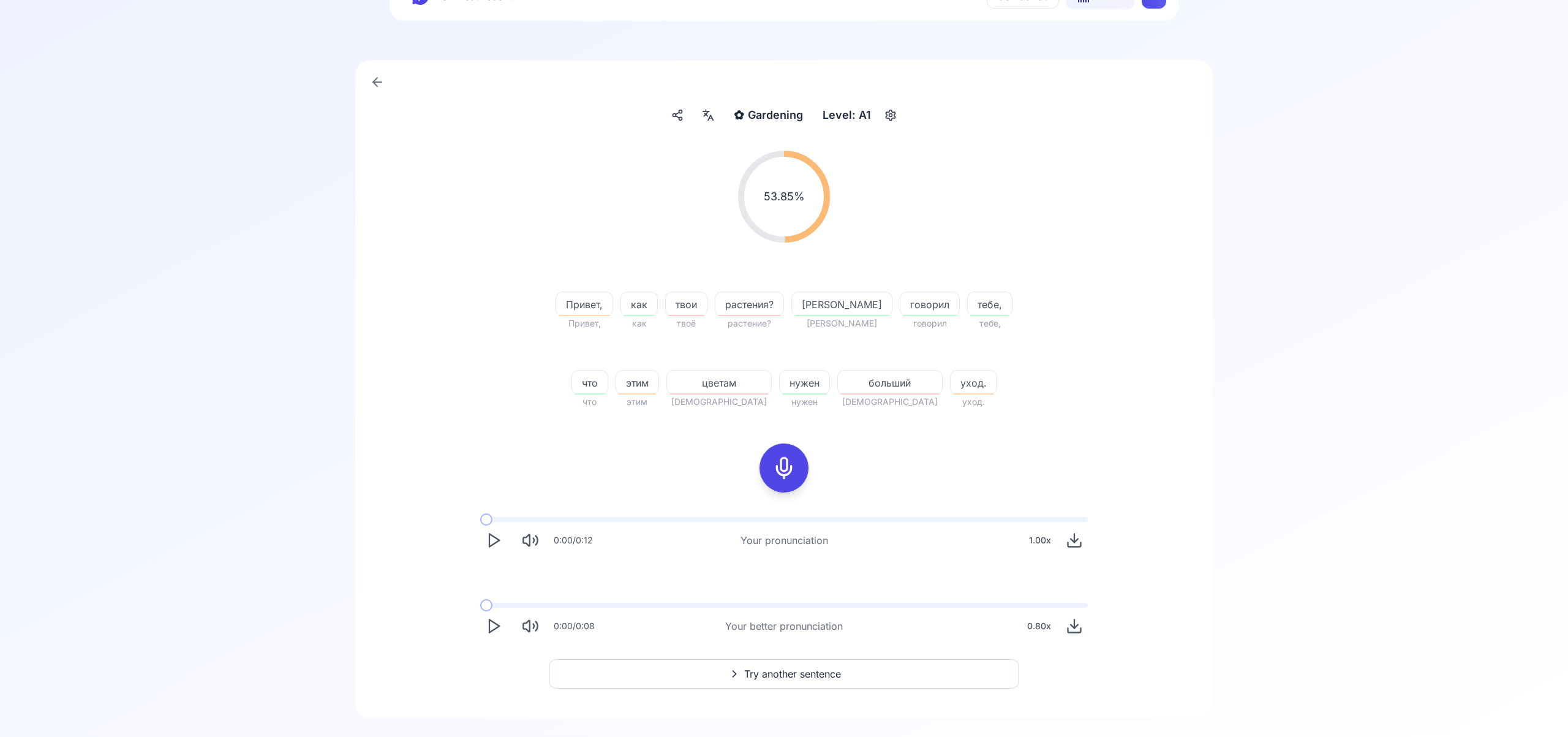
scroll to position [78, 0]
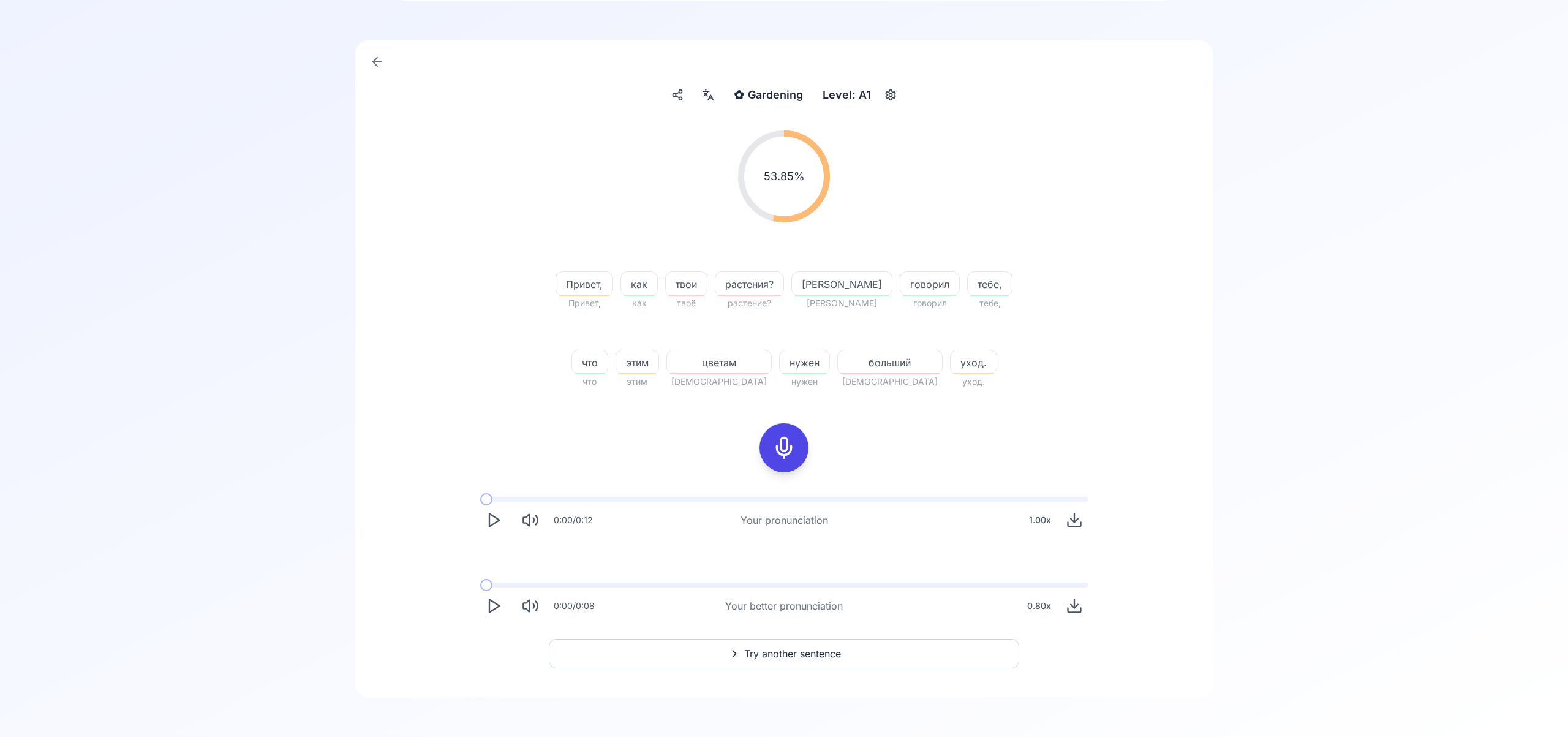
click at [826, 648] on span "Try another sentence" at bounding box center [792, 653] width 97 height 15
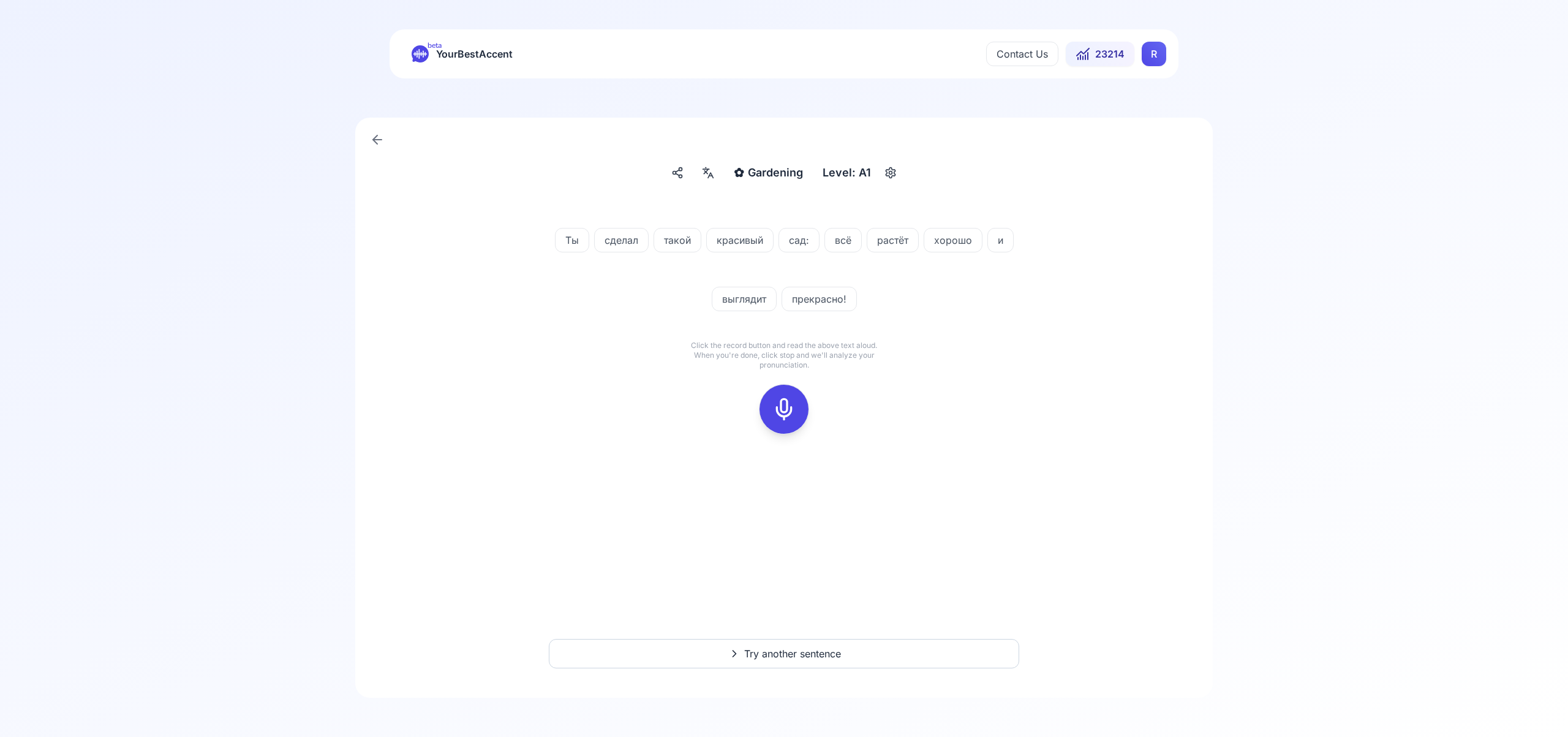
click at [782, 406] on icon at bounding box center [784, 408] width 25 height 25
click at [788, 406] on icon at bounding box center [784, 408] width 25 height 25
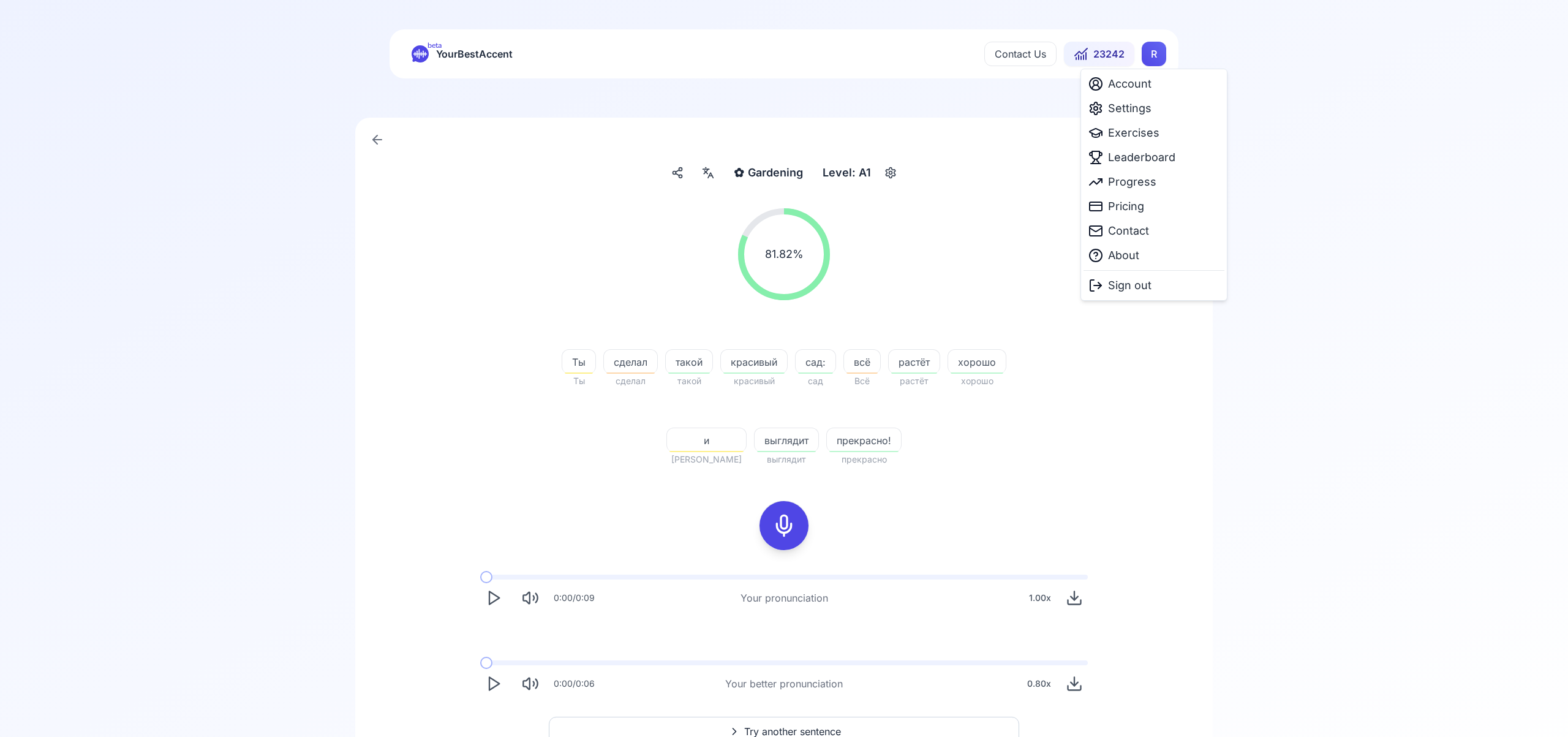
click at [1151, 56] on html "beta YourBestAccent Contact Us 23242 R ✿ Gardening Gardening Level: A1 81.82 % …" at bounding box center [784, 368] width 1568 height 737
click at [1147, 110] on span "Settings" at bounding box center [1130, 108] width 44 height 17
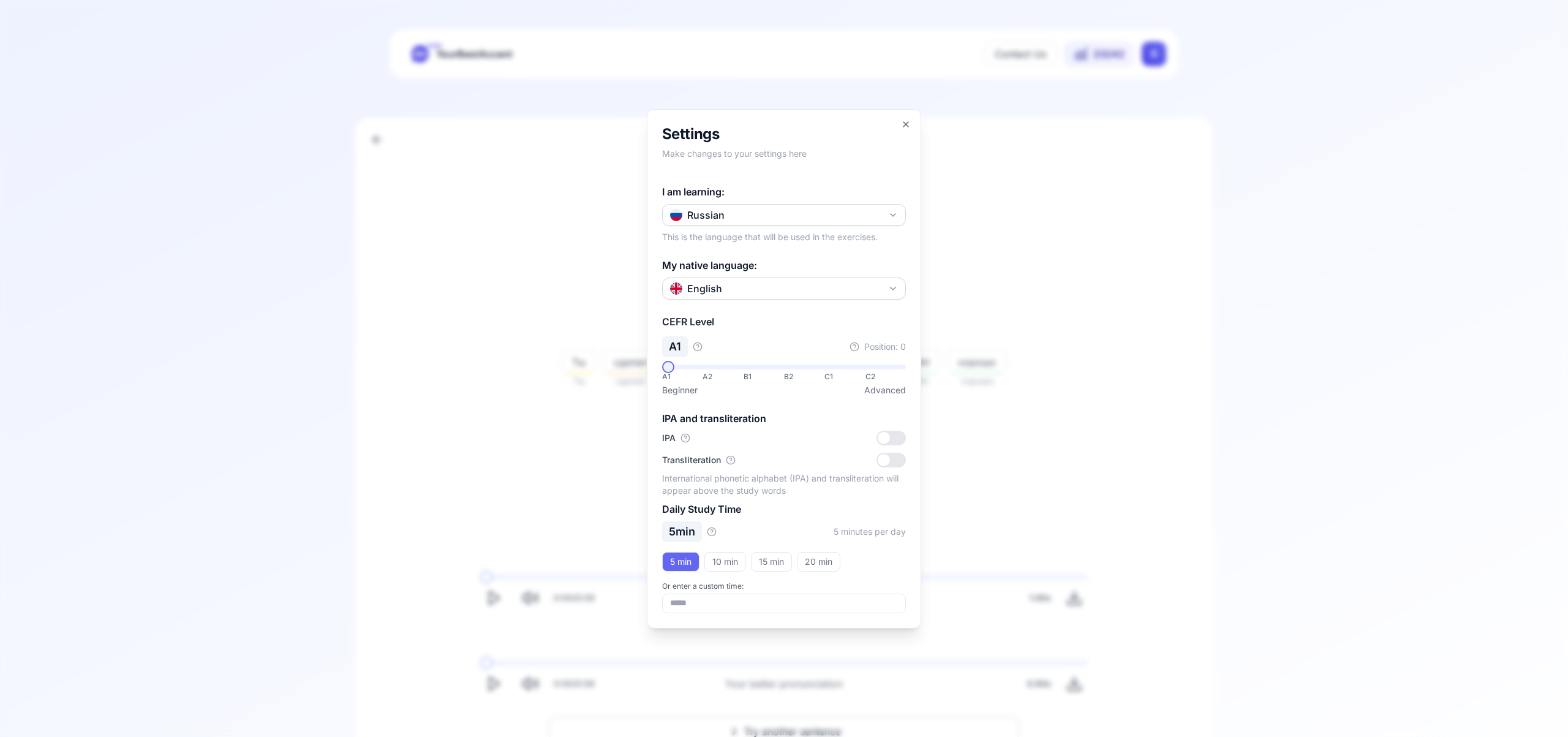
click at [895, 208] on button "Russian" at bounding box center [784, 215] width 244 height 22
click at [816, 325] on div "Italian" at bounding box center [784, 316] width 238 height 22
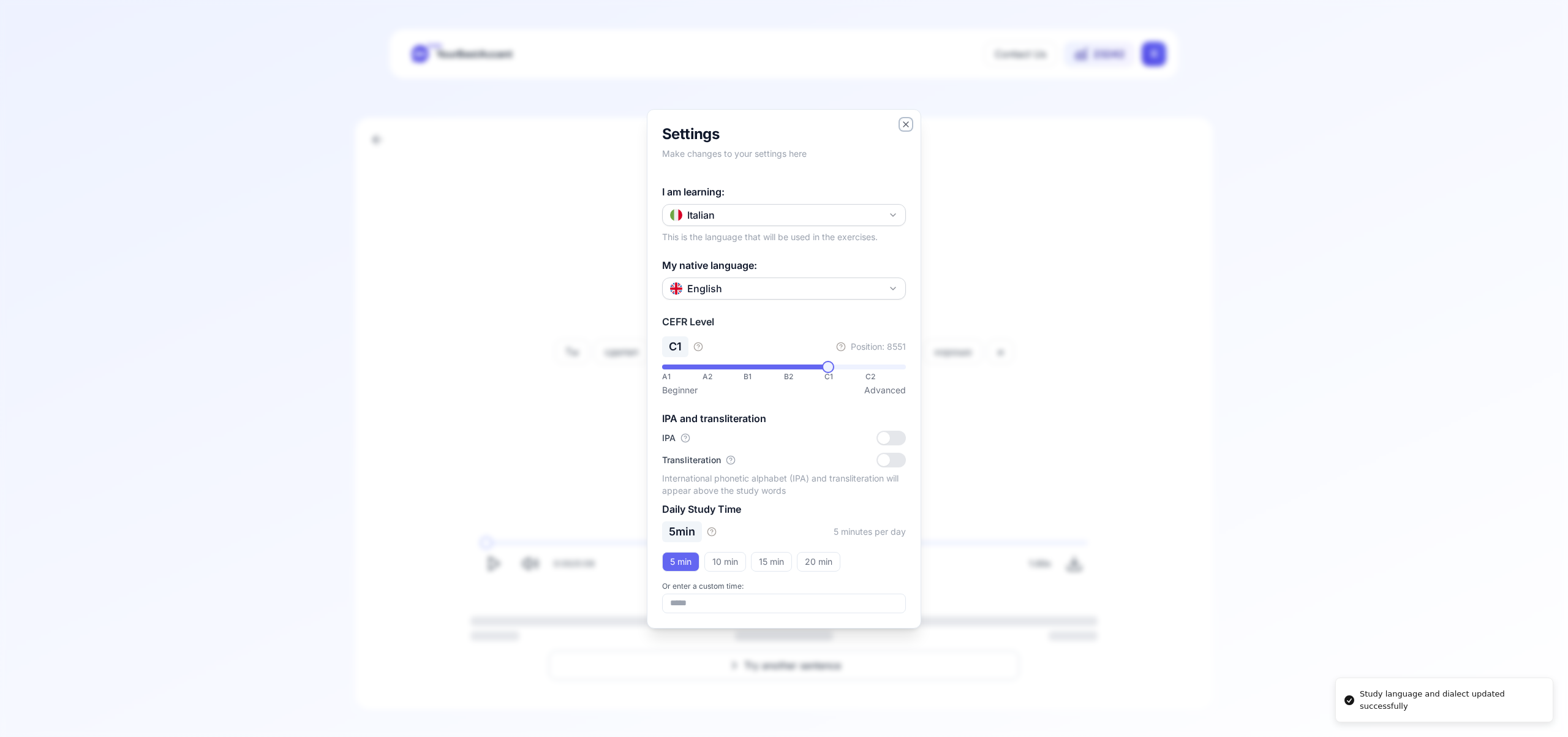
click at [908, 125] on icon "button" at bounding box center [906, 125] width 10 height 10
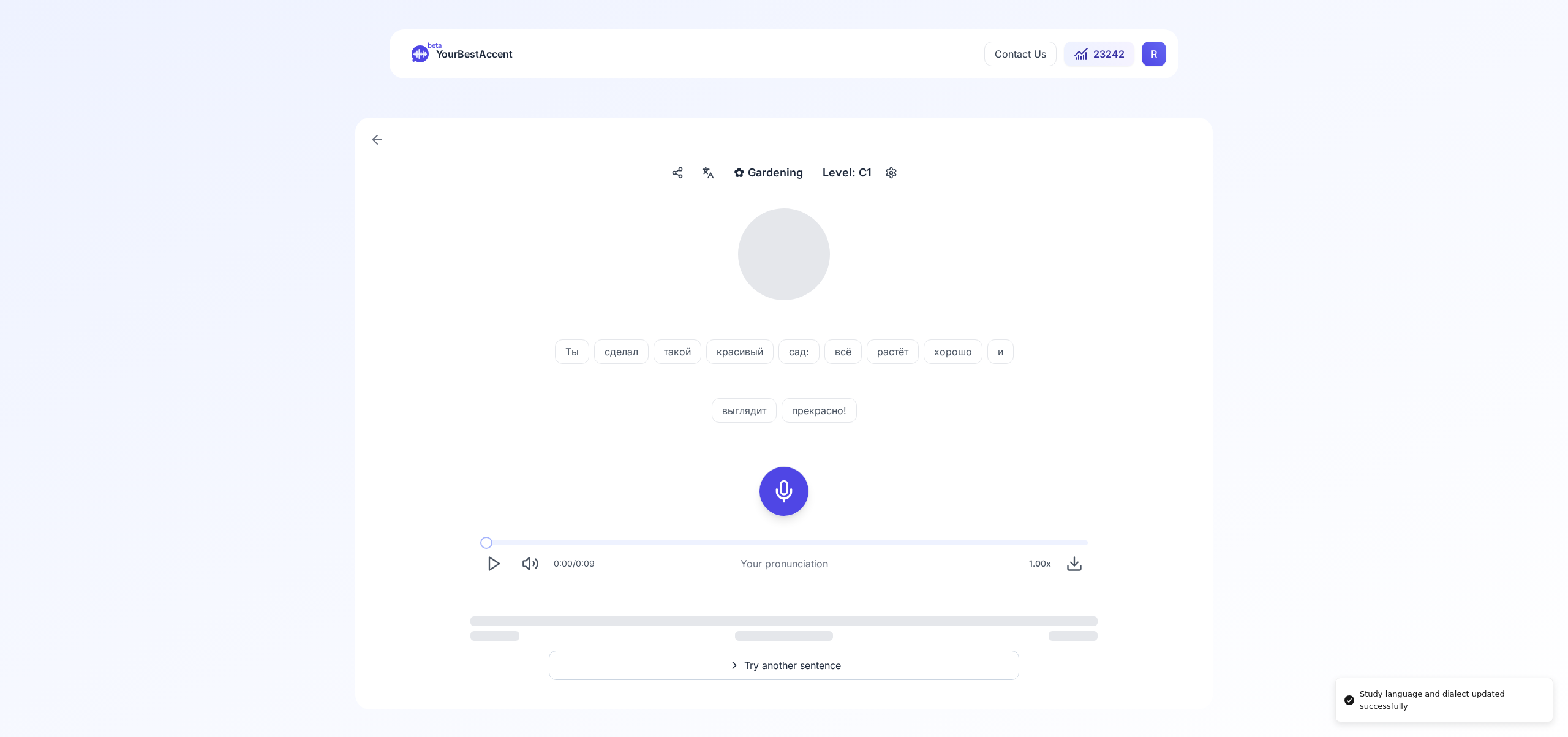
click at [1157, 55] on html "Study language and dialect updated successfully beta YourBestAccent Contact Us …" at bounding box center [784, 368] width 1568 height 737
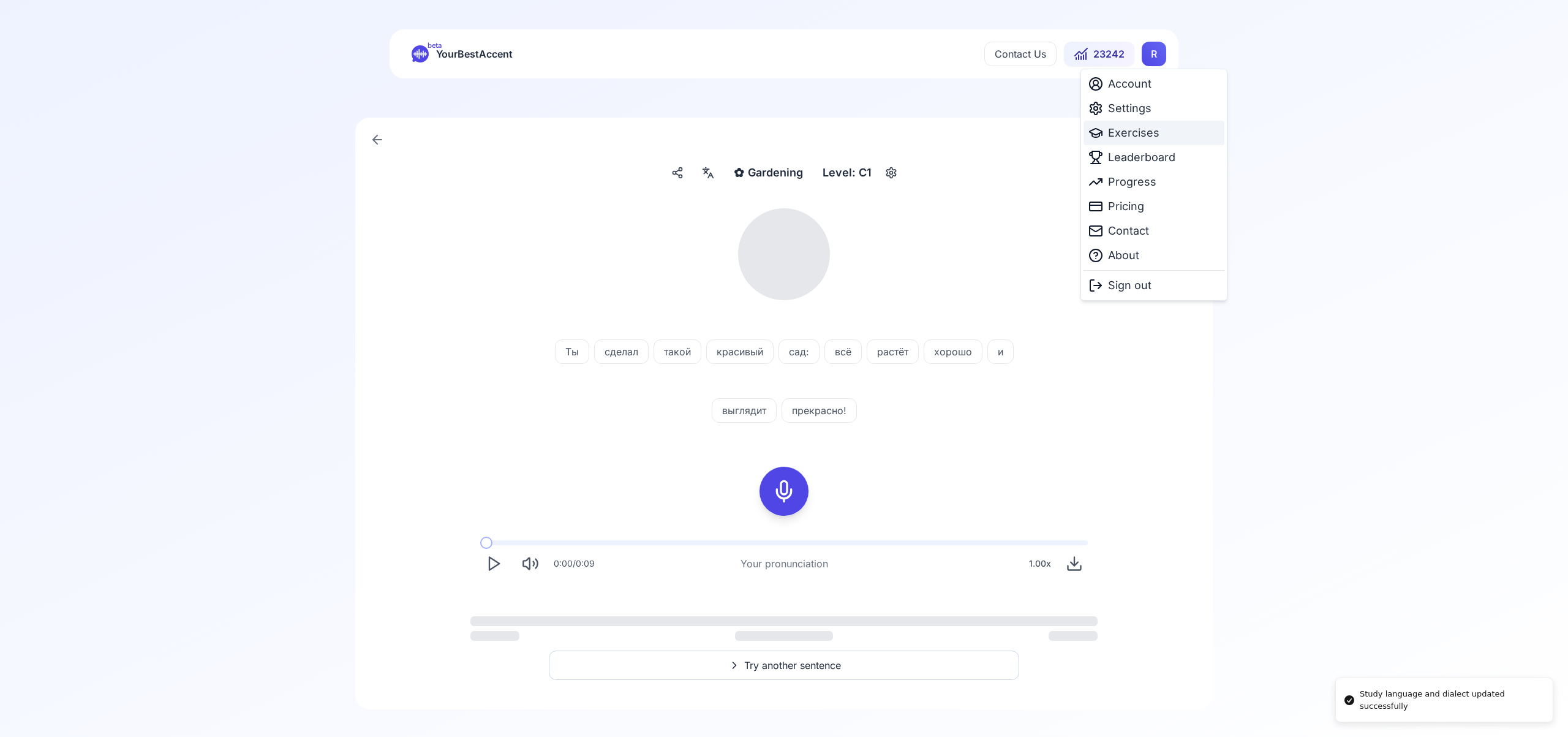
click at [1143, 134] on span "Exercises" at bounding box center [1134, 132] width 52 height 17
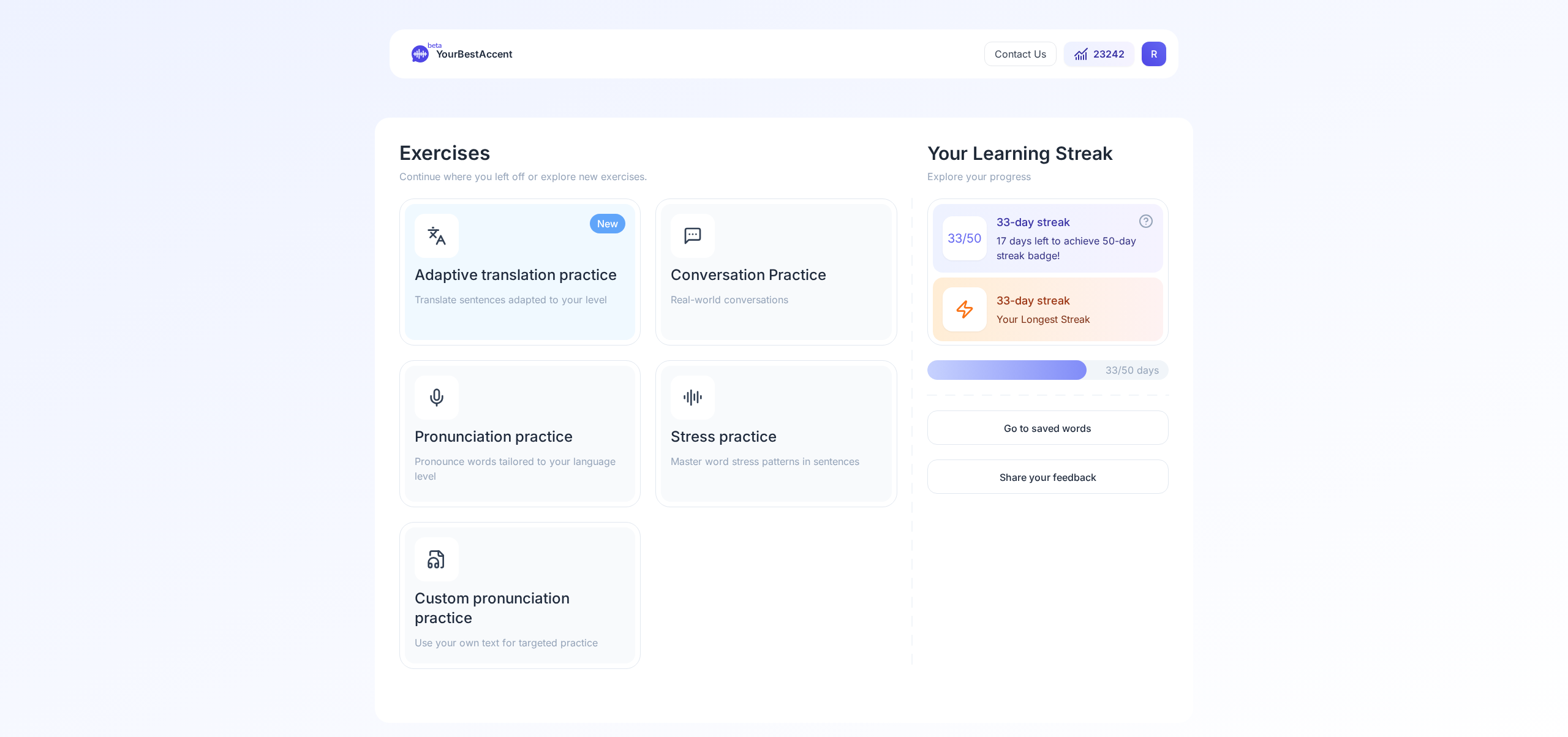
scroll to position [4, 0]
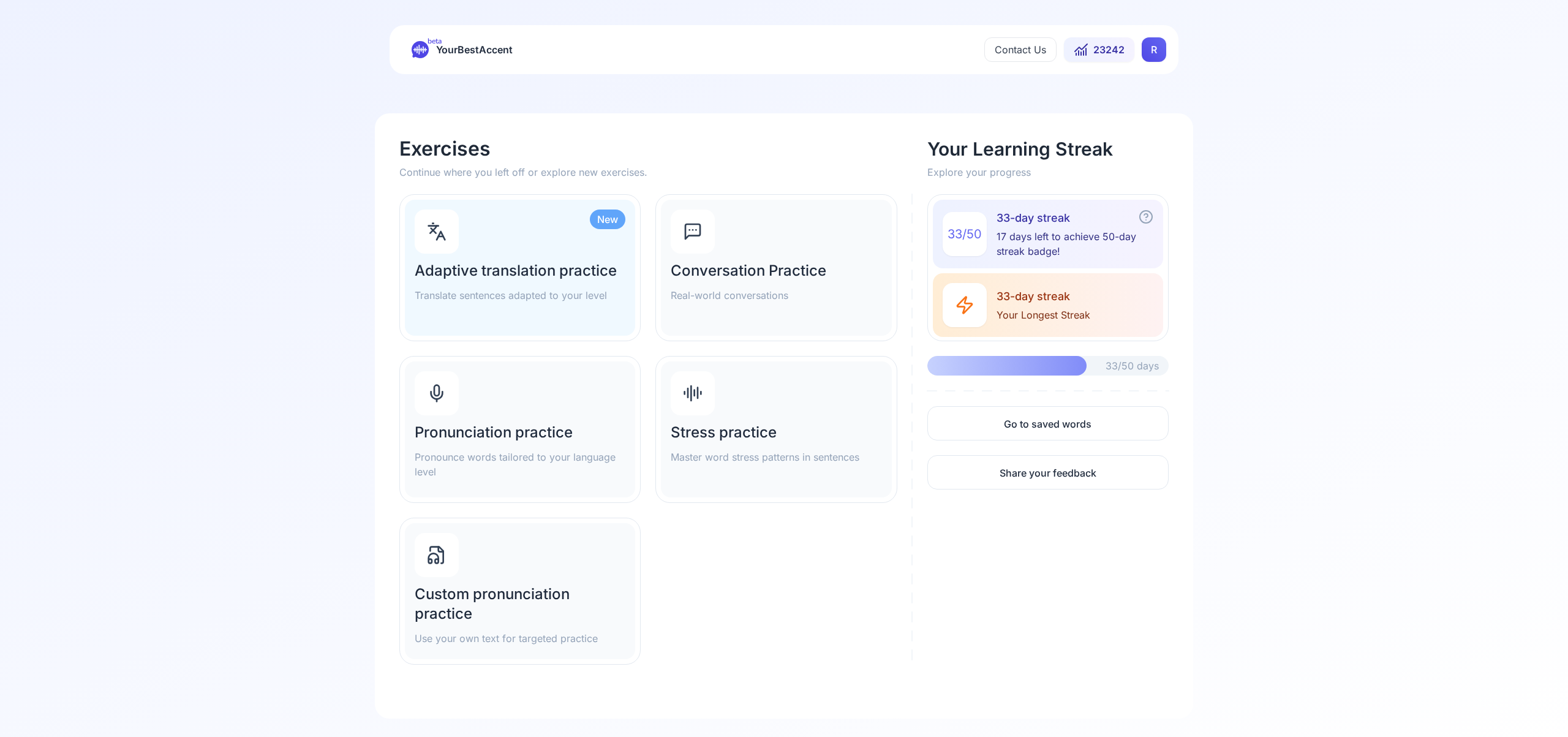
click at [512, 399] on div "Pronunciation practice Pronounce words tailored to your language level" at bounding box center [519, 429] width 231 height 136
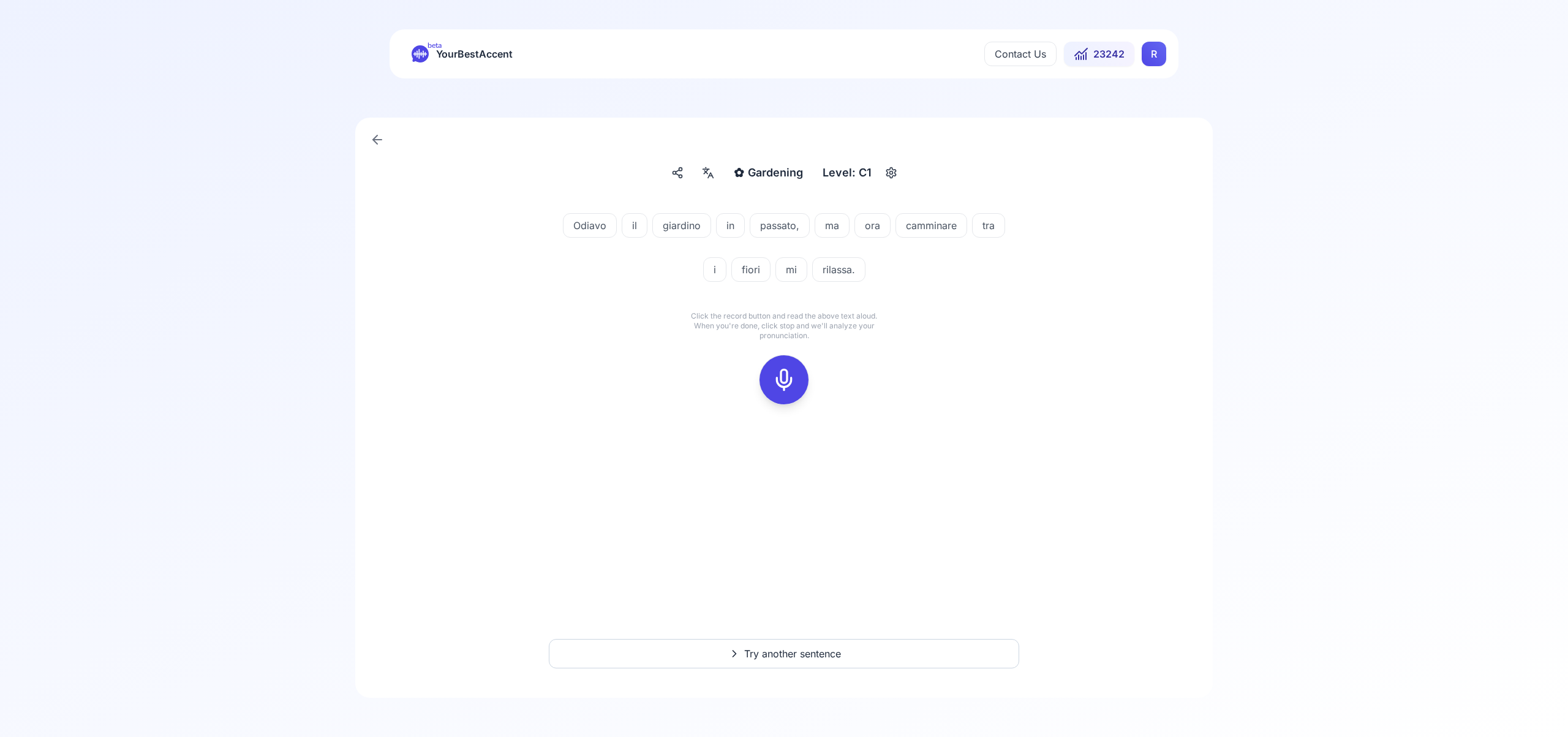
click at [786, 384] on icon at bounding box center [784, 379] width 25 height 25
click at [788, 388] on rect at bounding box center [784, 379] width 18 height 18
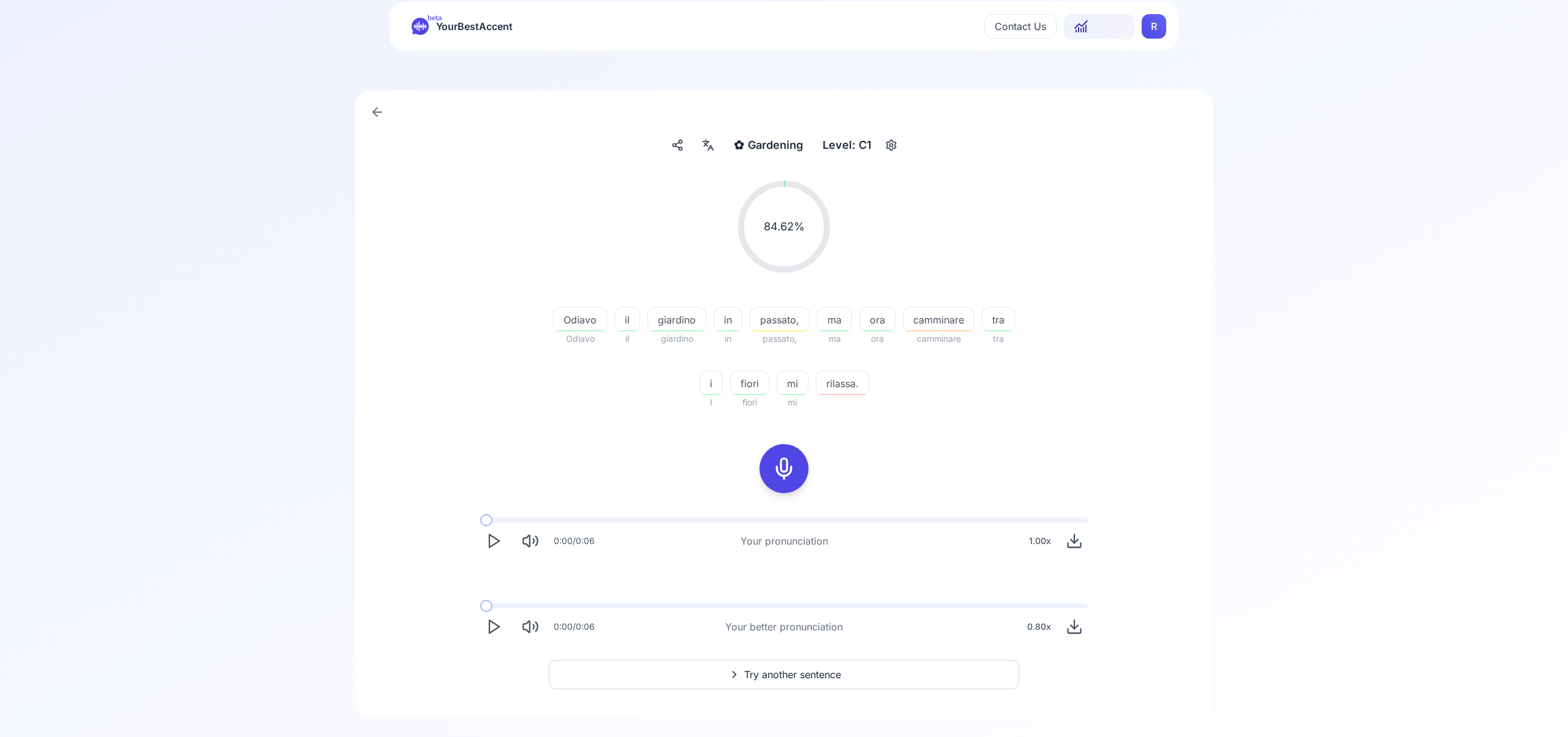
scroll to position [37, 0]
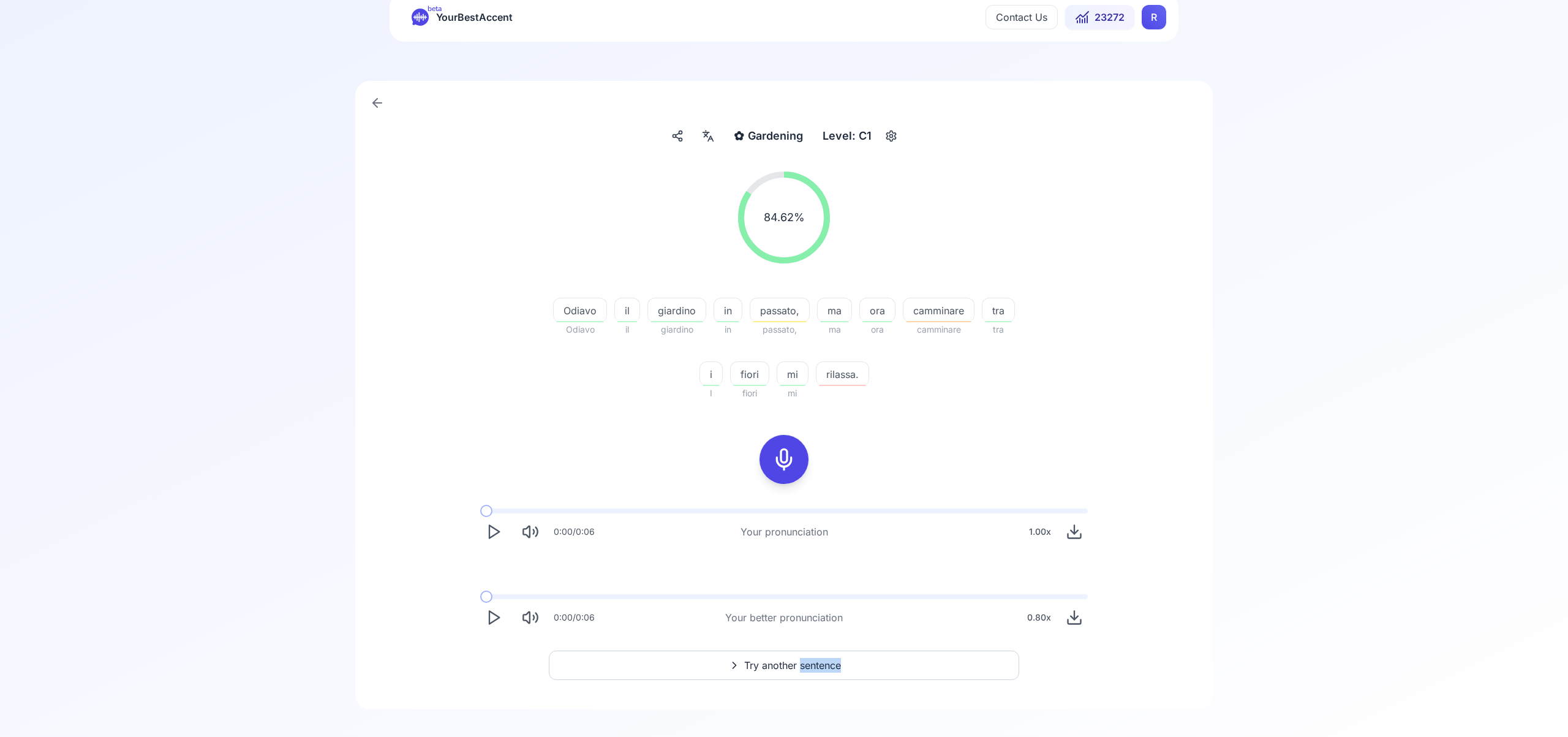
click at [789, 661] on span "Try another sentence" at bounding box center [792, 665] width 97 height 15
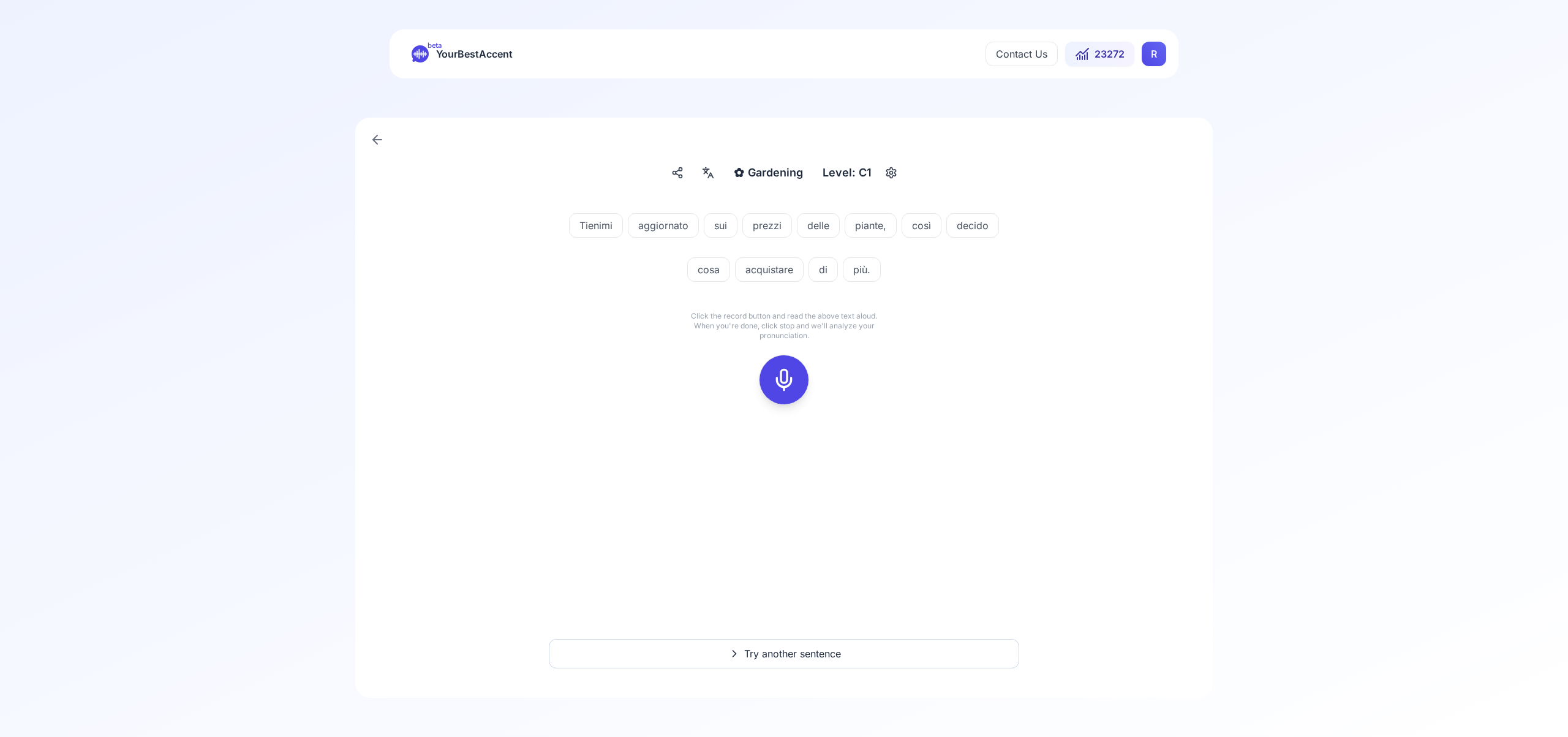
click at [786, 382] on icon at bounding box center [784, 379] width 25 height 25
click at [794, 377] on icon at bounding box center [784, 379] width 25 height 25
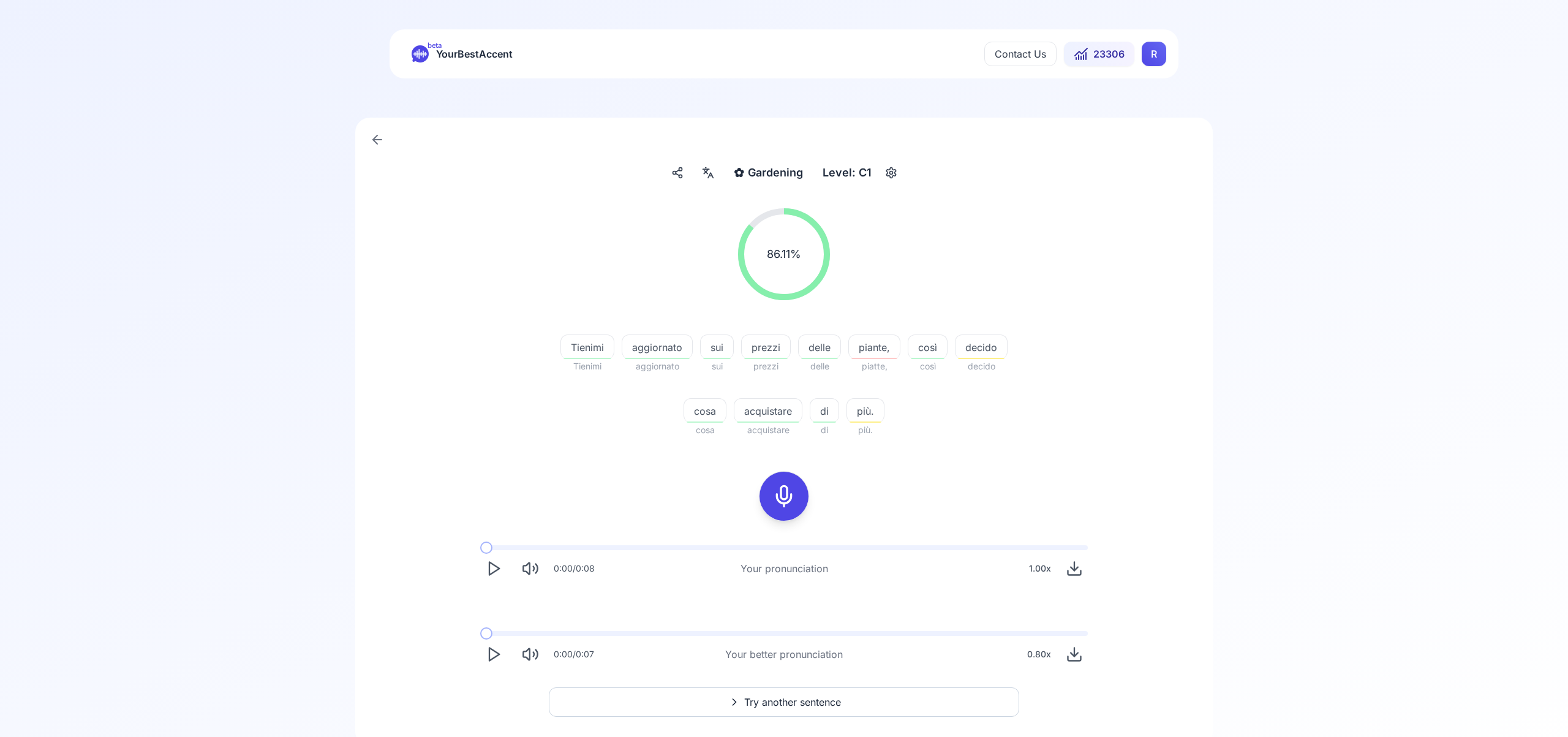
click at [780, 702] on span "Try another sentence" at bounding box center [792, 701] width 97 height 15
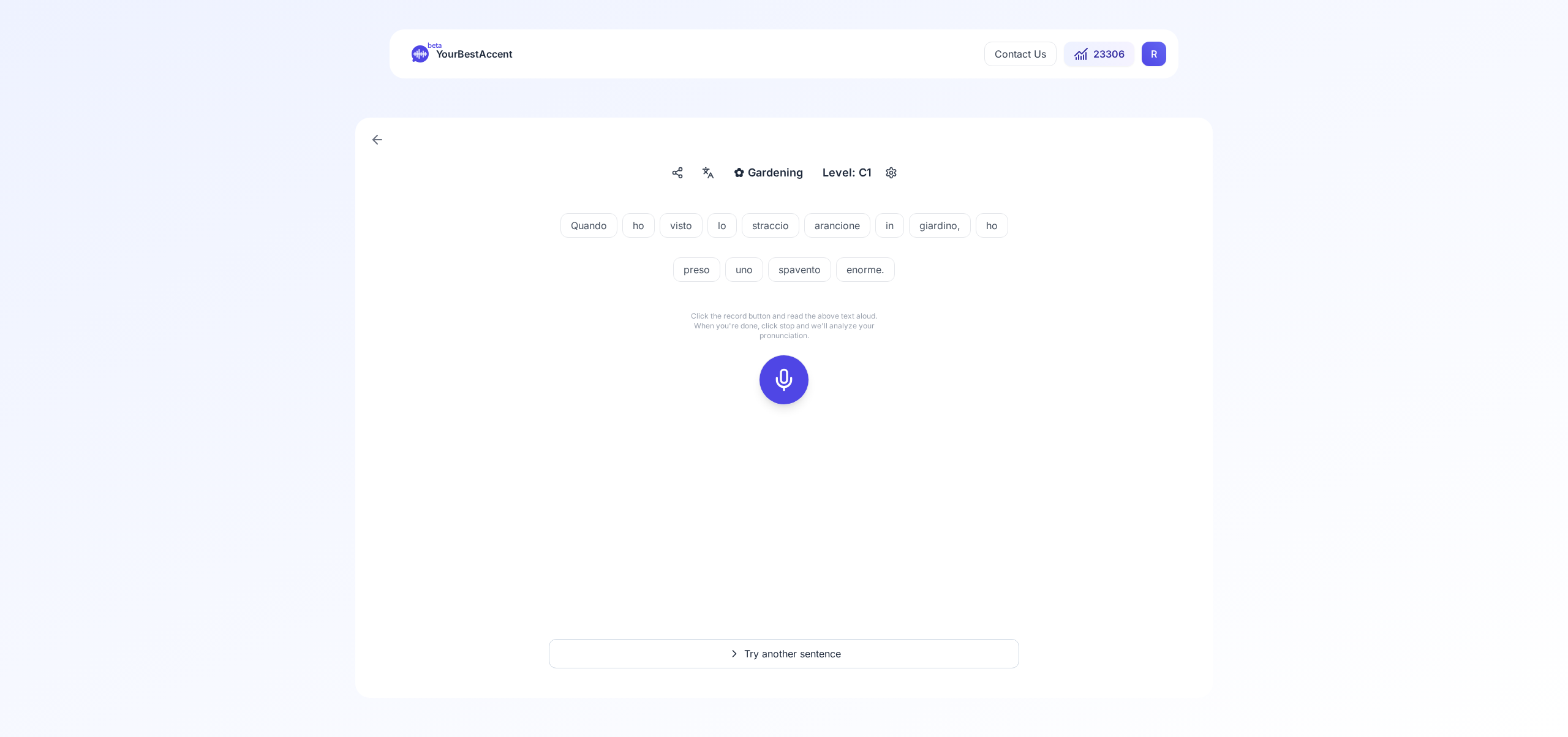
click at [785, 377] on icon at bounding box center [784, 379] width 25 height 25
click at [789, 379] on icon at bounding box center [784, 379] width 25 height 25
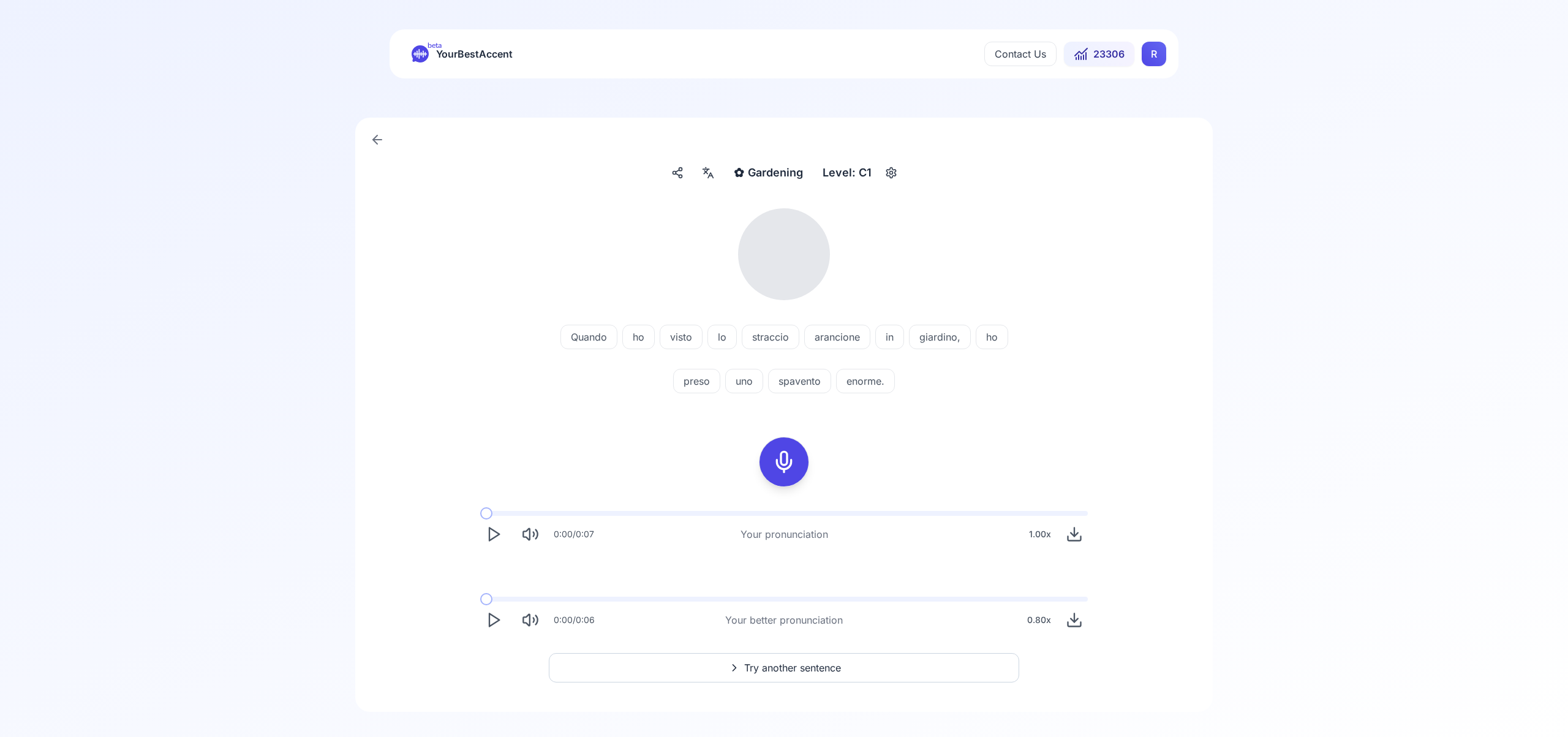
scroll to position [14, 0]
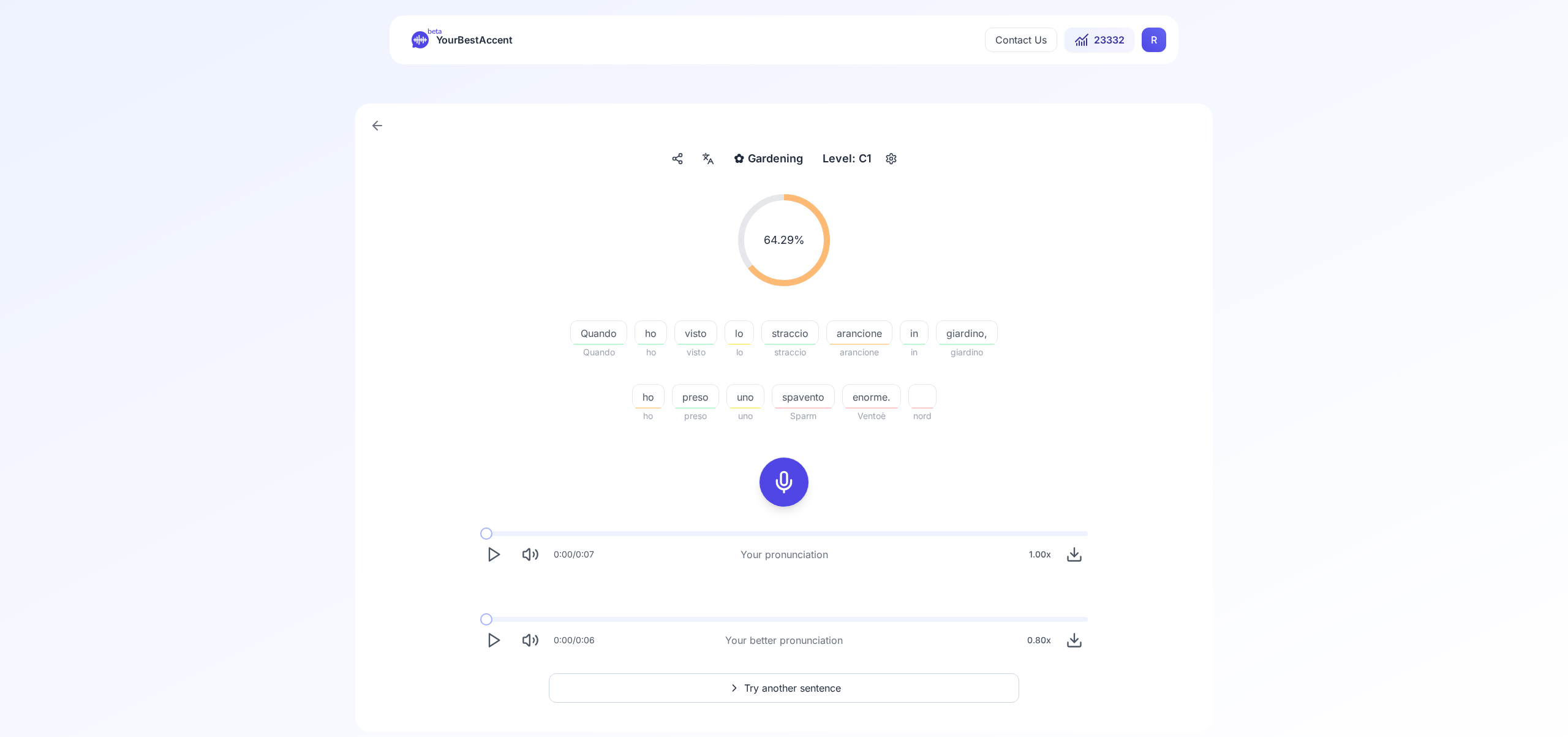
click at [805, 686] on span "Try another sentence" at bounding box center [792, 687] width 97 height 15
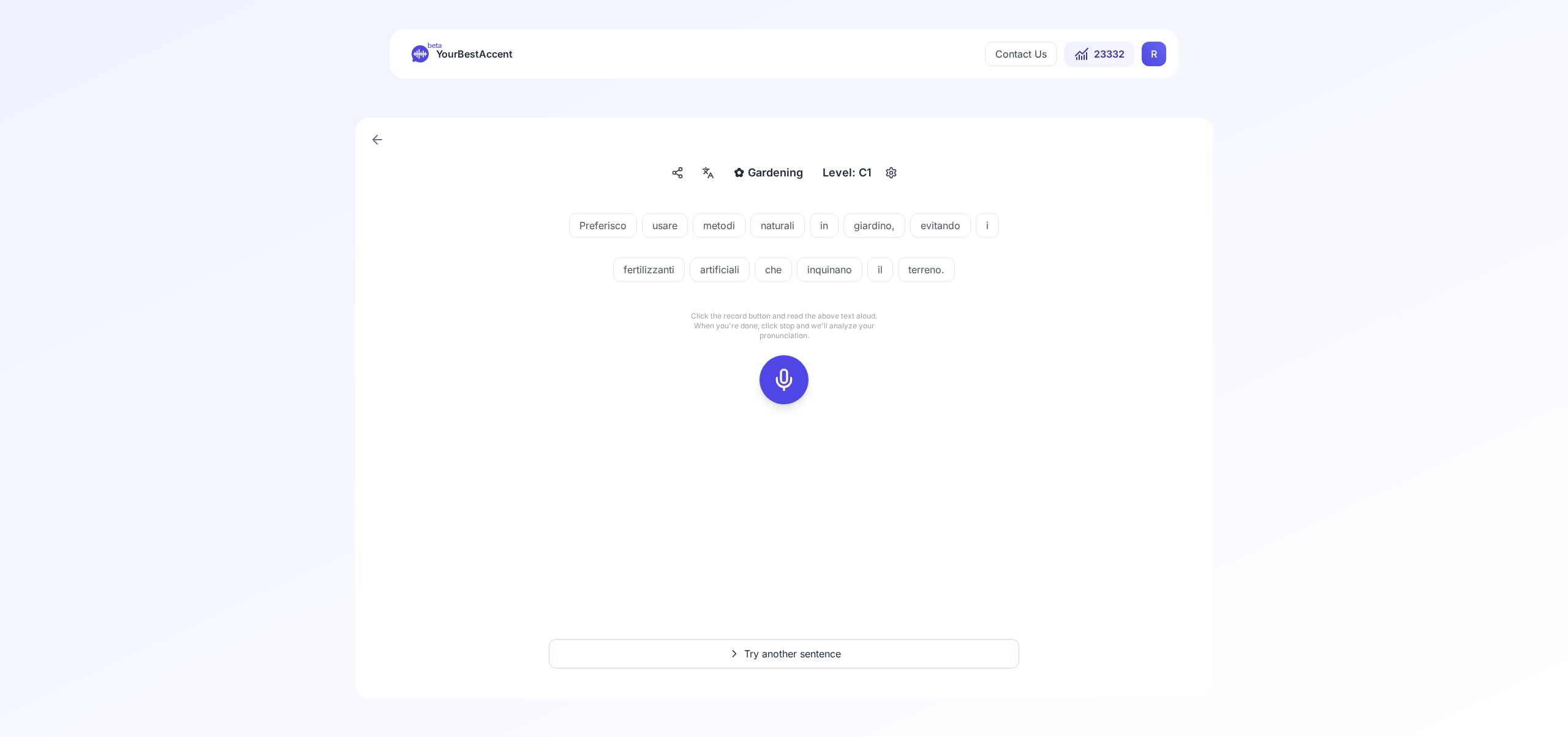
click at [782, 380] on icon at bounding box center [784, 379] width 25 height 25
click at [787, 381] on icon at bounding box center [784, 379] width 25 height 25
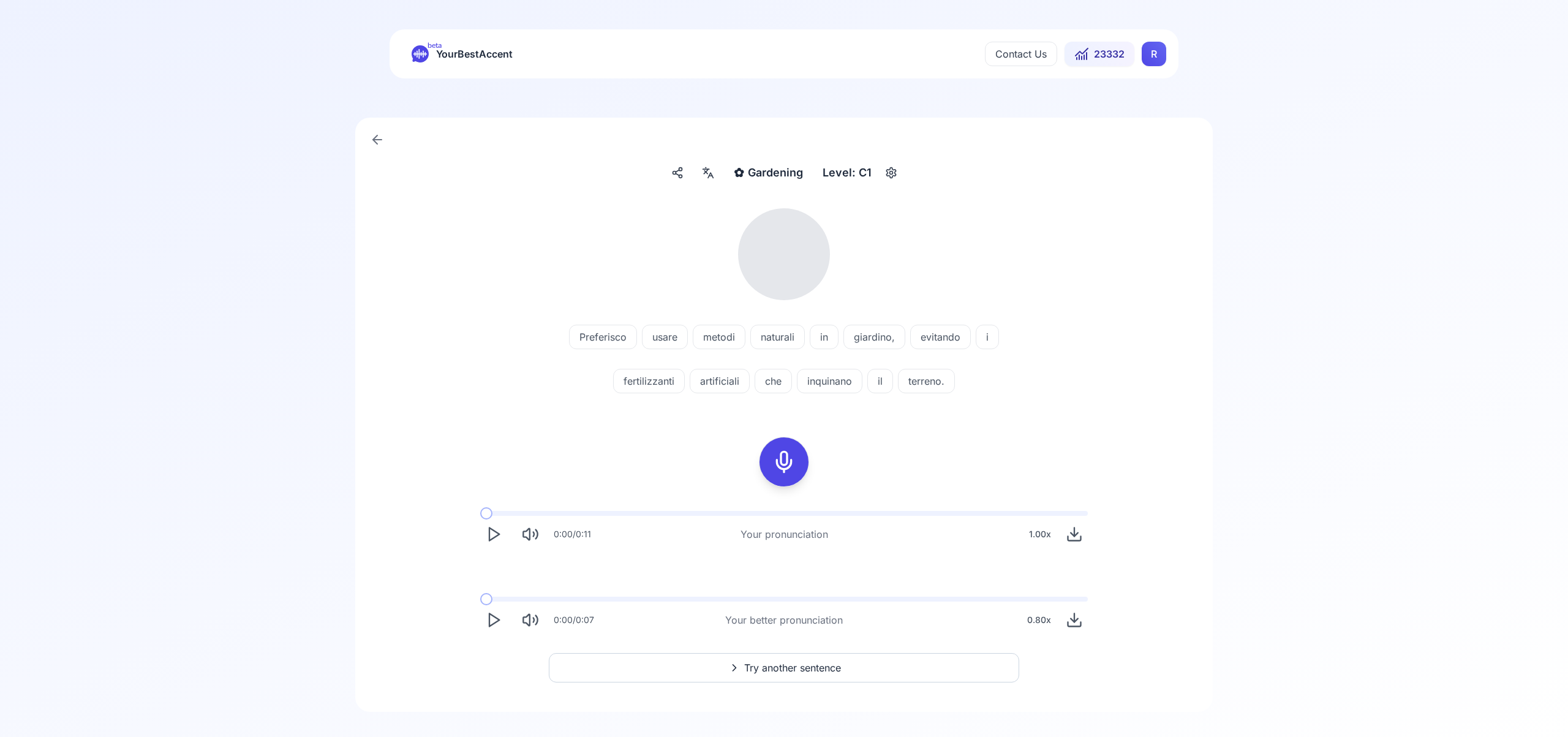
scroll to position [14, 0]
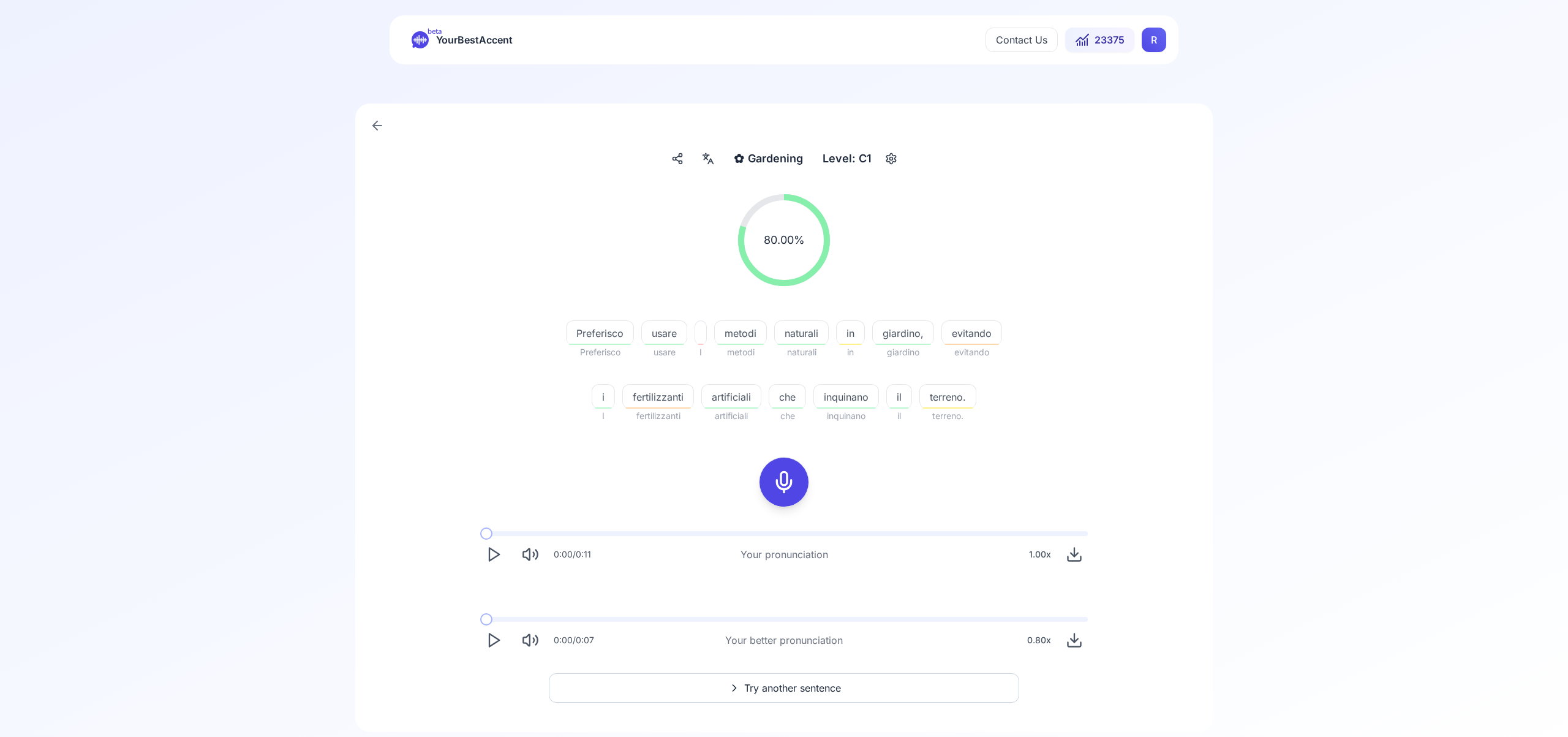
click at [787, 686] on span "Try another sentence" at bounding box center [792, 687] width 97 height 15
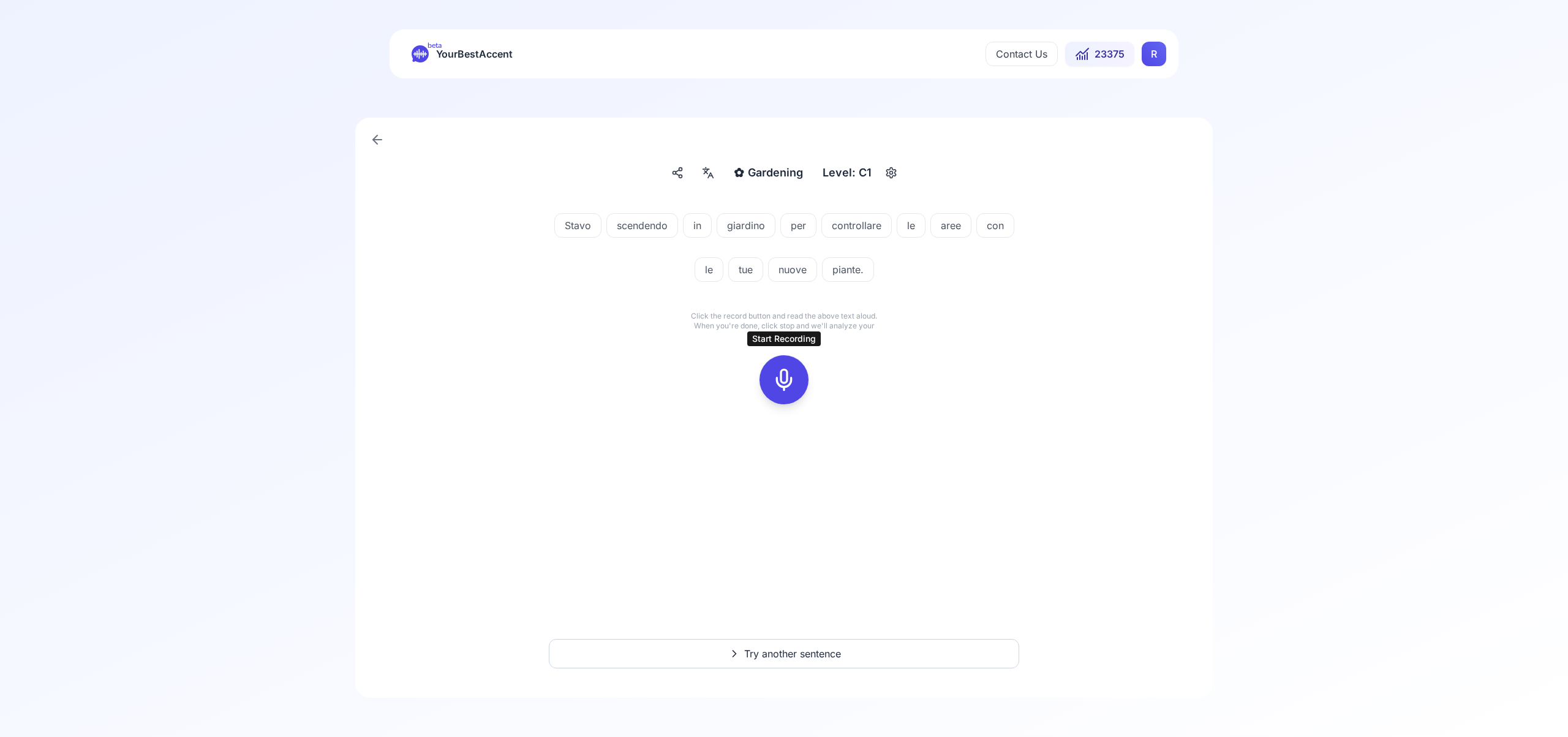
click at [784, 372] on icon at bounding box center [784, 379] width 25 height 25
click at [782, 383] on icon at bounding box center [784, 379] width 25 height 25
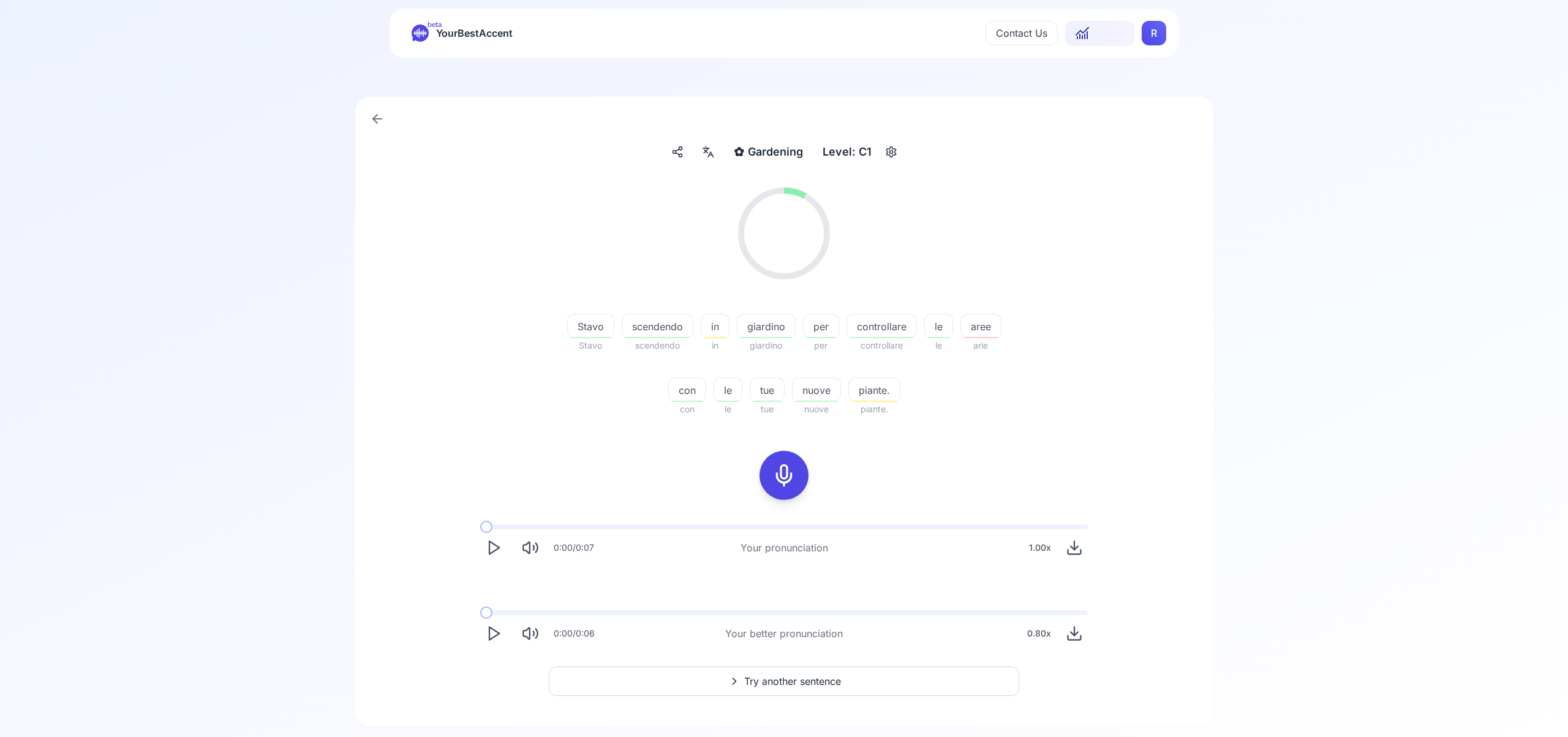
scroll to position [37, 0]
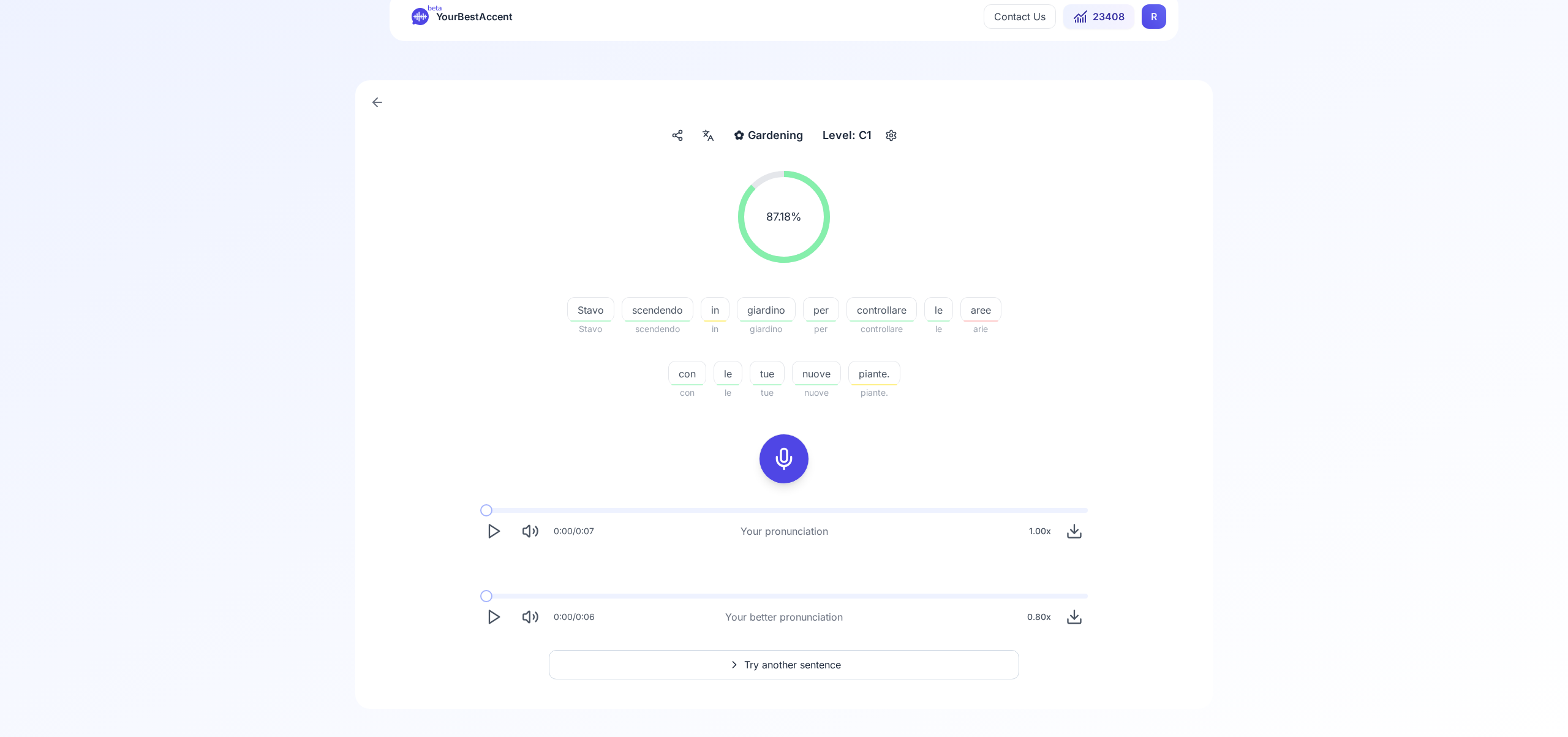
click at [813, 668] on span "Try another sentence" at bounding box center [792, 664] width 97 height 15
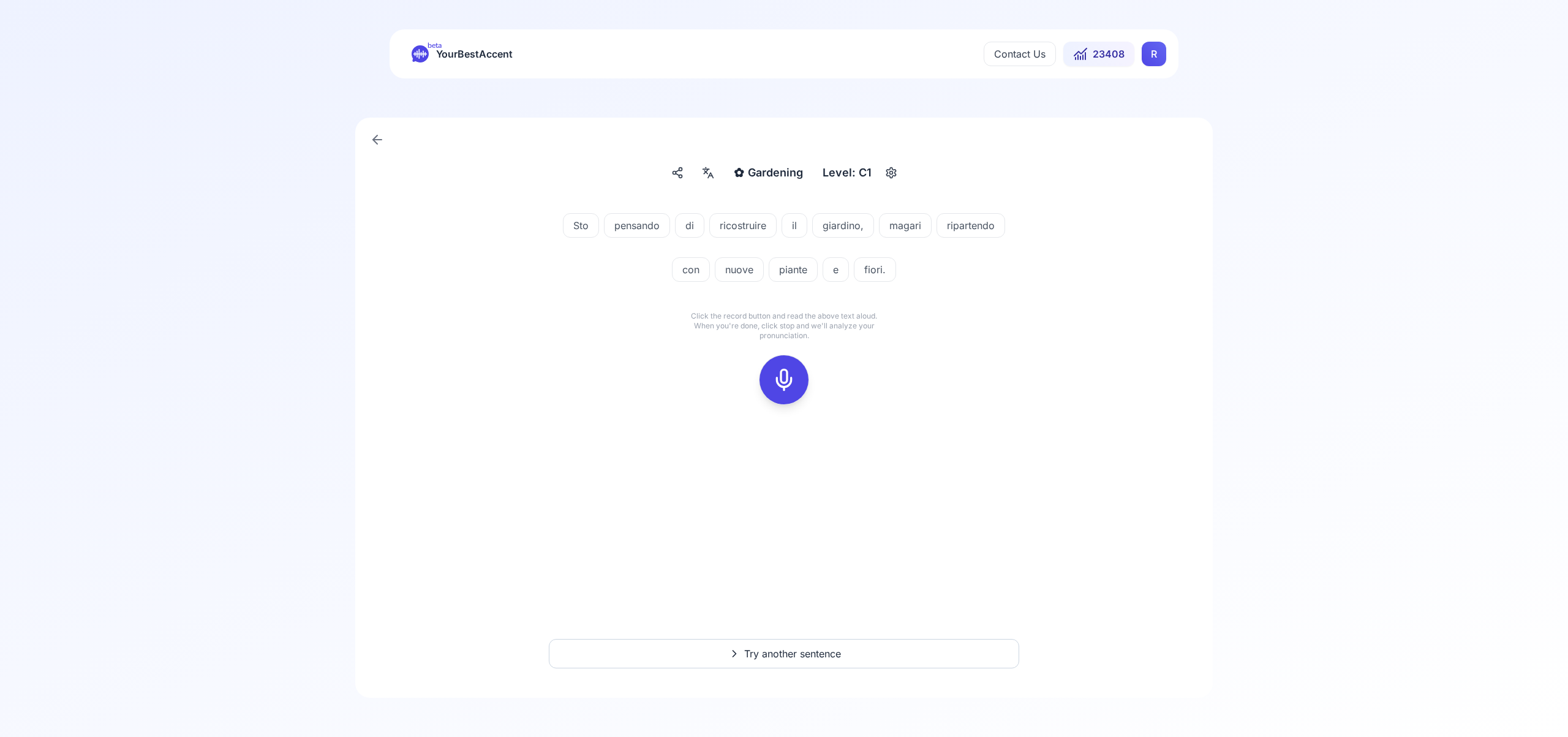
click at [784, 379] on icon at bounding box center [784, 379] width 25 height 25
click at [788, 374] on icon at bounding box center [784, 379] width 25 height 25
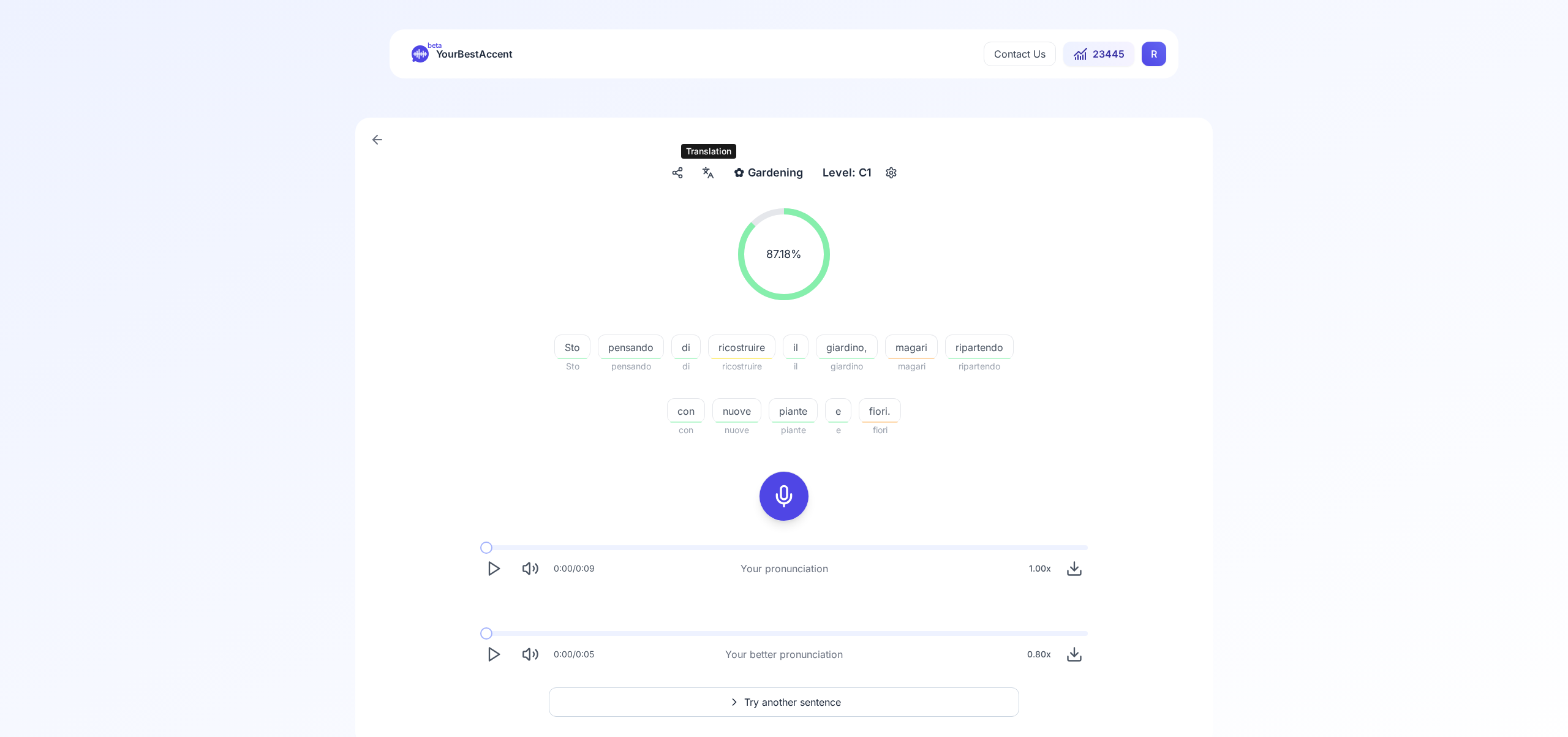
click at [713, 172] on icon at bounding box center [707, 173] width 15 height 12
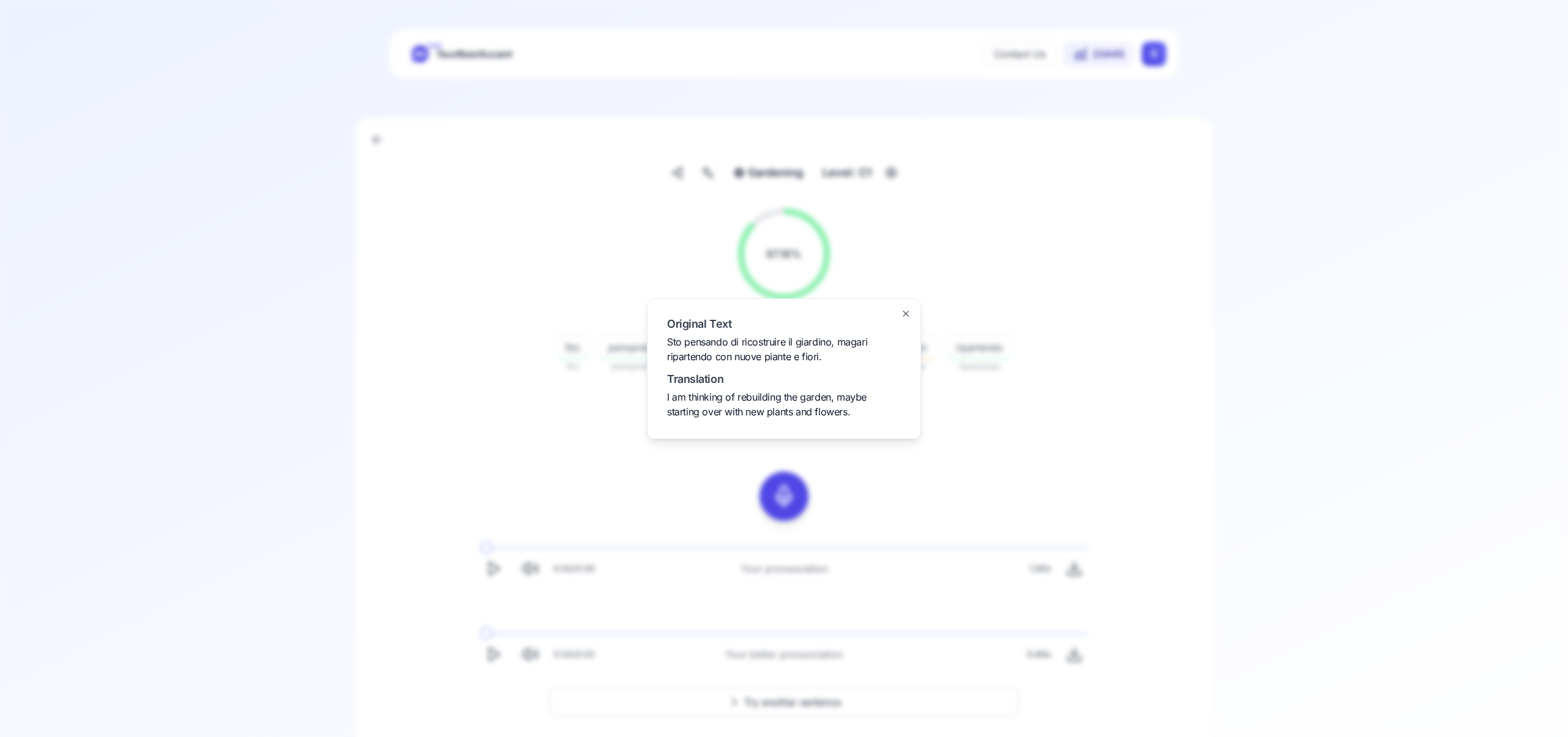
click at [906, 314] on icon "button" at bounding box center [905, 313] width 5 height 5
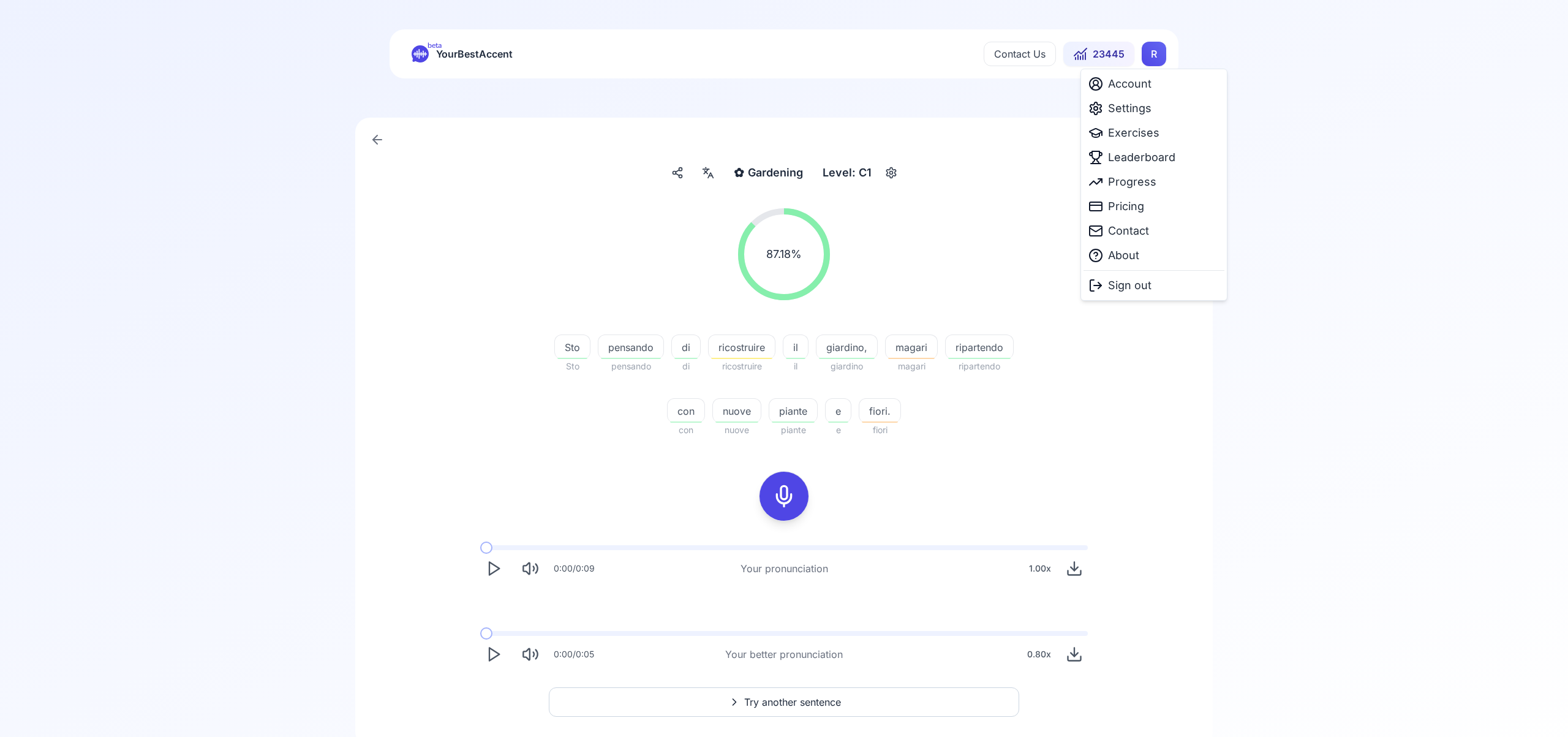
click at [1165, 59] on html "beta YourBestAccent Contact Us 23445 R ✿ Gardening Gardening Level: C1 87.18 % …" at bounding box center [784, 368] width 1568 height 737
click at [1149, 159] on span "Leaderboard" at bounding box center [1141, 157] width 67 height 17
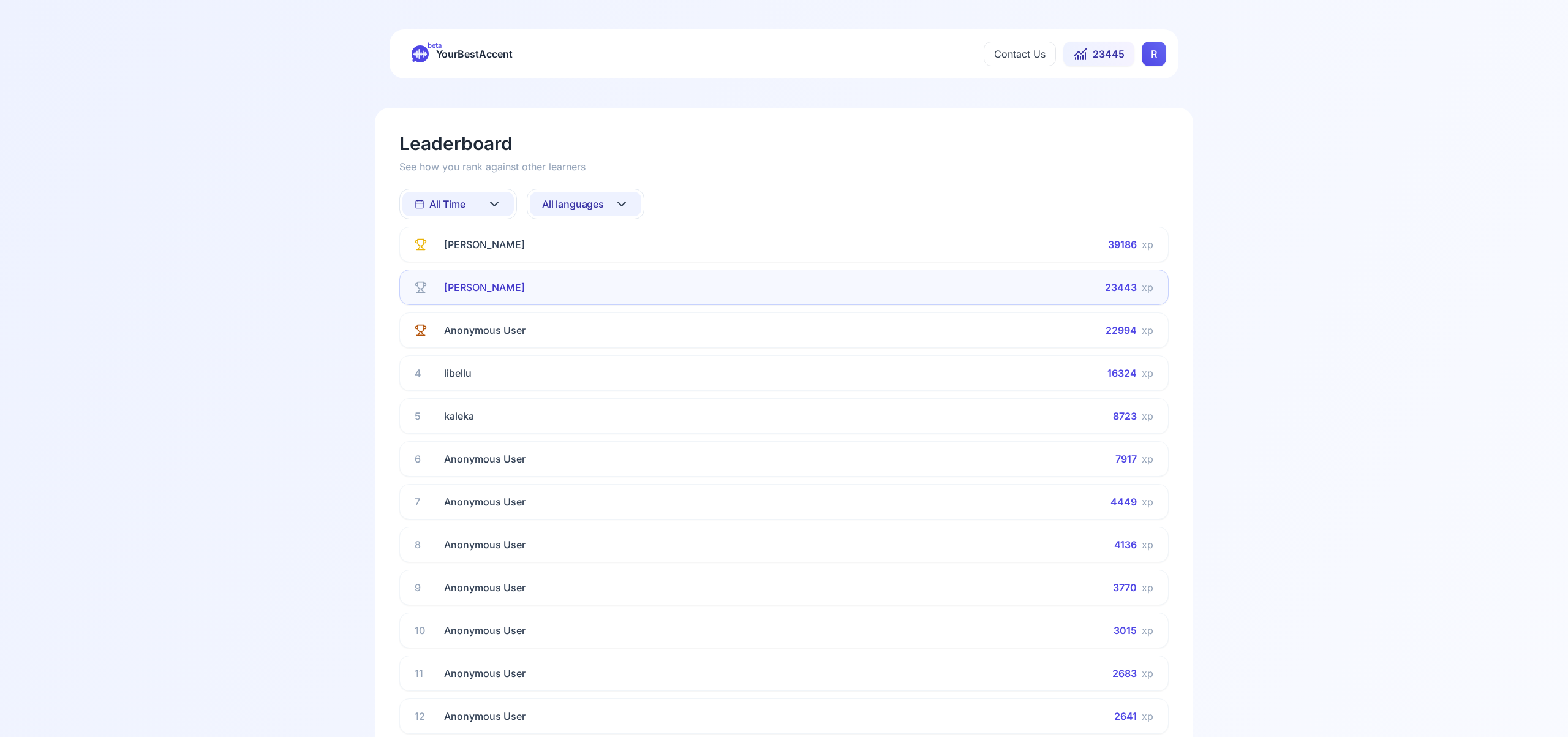
click at [625, 202] on icon at bounding box center [621, 204] width 7 height 4
click at [598, 325] on div "French" at bounding box center [585, 325] width 112 height 22
click at [618, 200] on icon at bounding box center [621, 204] width 15 height 15
click at [596, 331] on div "Russian" at bounding box center [585, 330] width 112 height 22
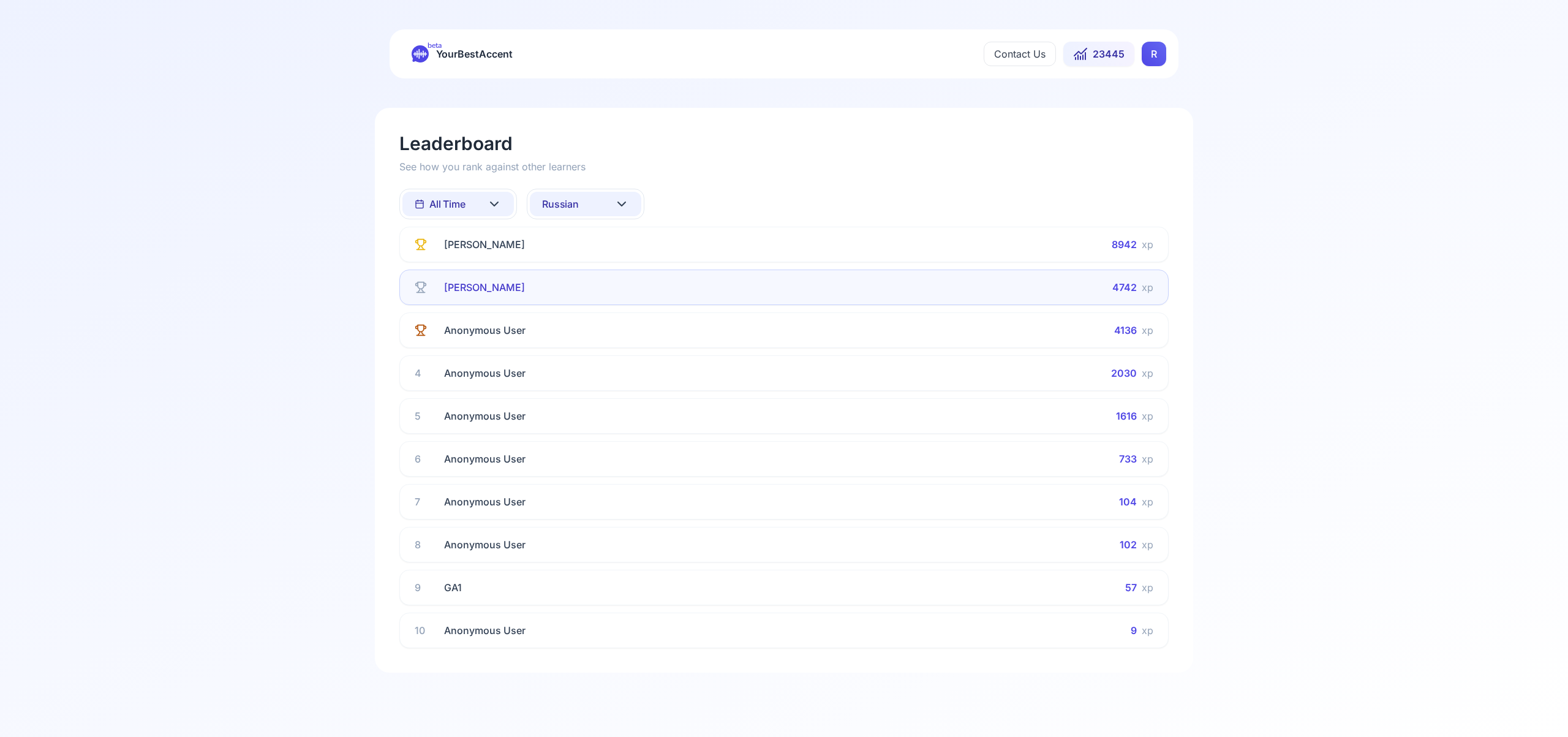
click at [624, 208] on icon at bounding box center [621, 204] width 15 height 15
click at [600, 302] on div "Spanish" at bounding box center [585, 303] width 112 height 22
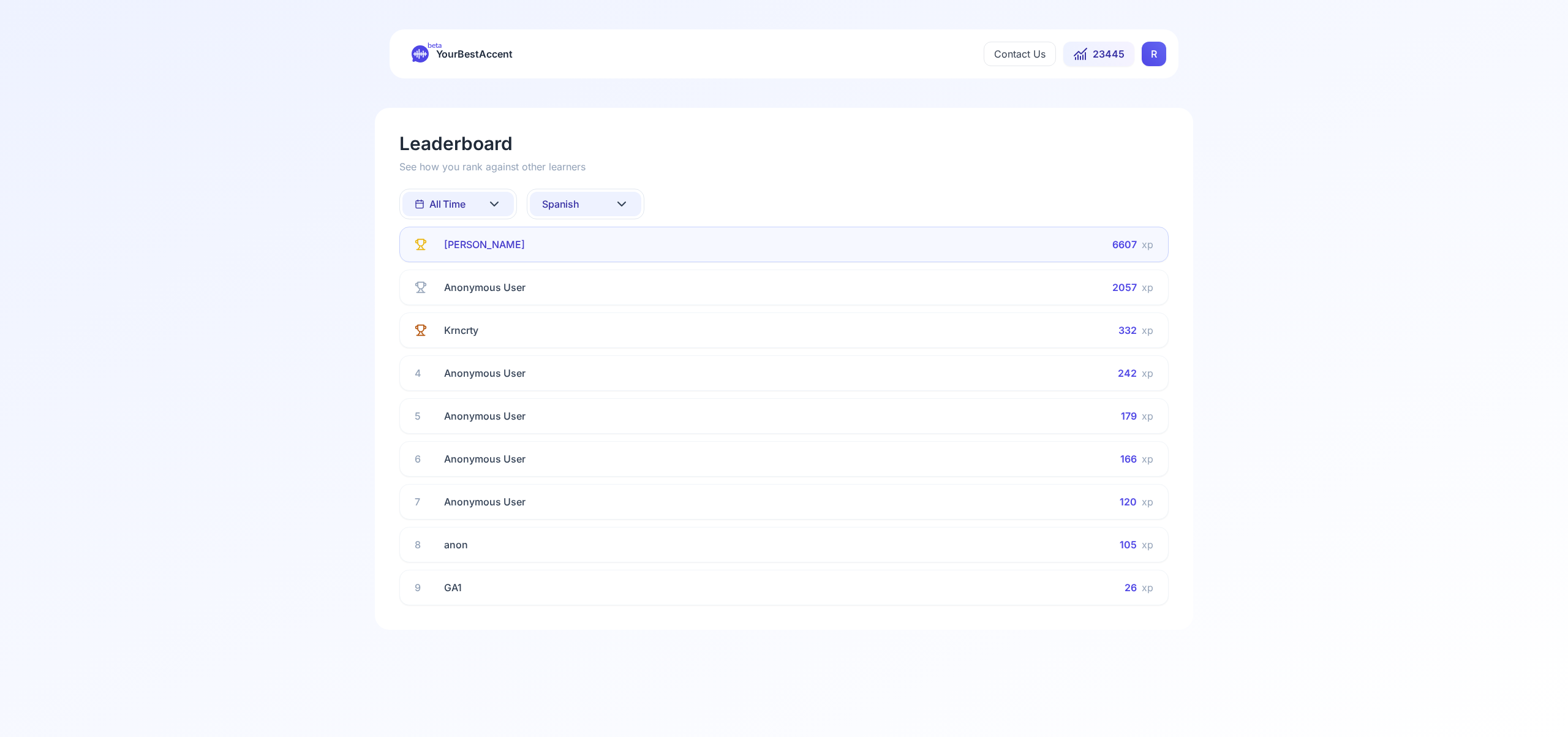
click at [623, 206] on icon at bounding box center [621, 204] width 15 height 15
click at [613, 290] on div "Italian" at bounding box center [585, 293] width 112 height 22
click at [623, 206] on icon at bounding box center [621, 204] width 15 height 15
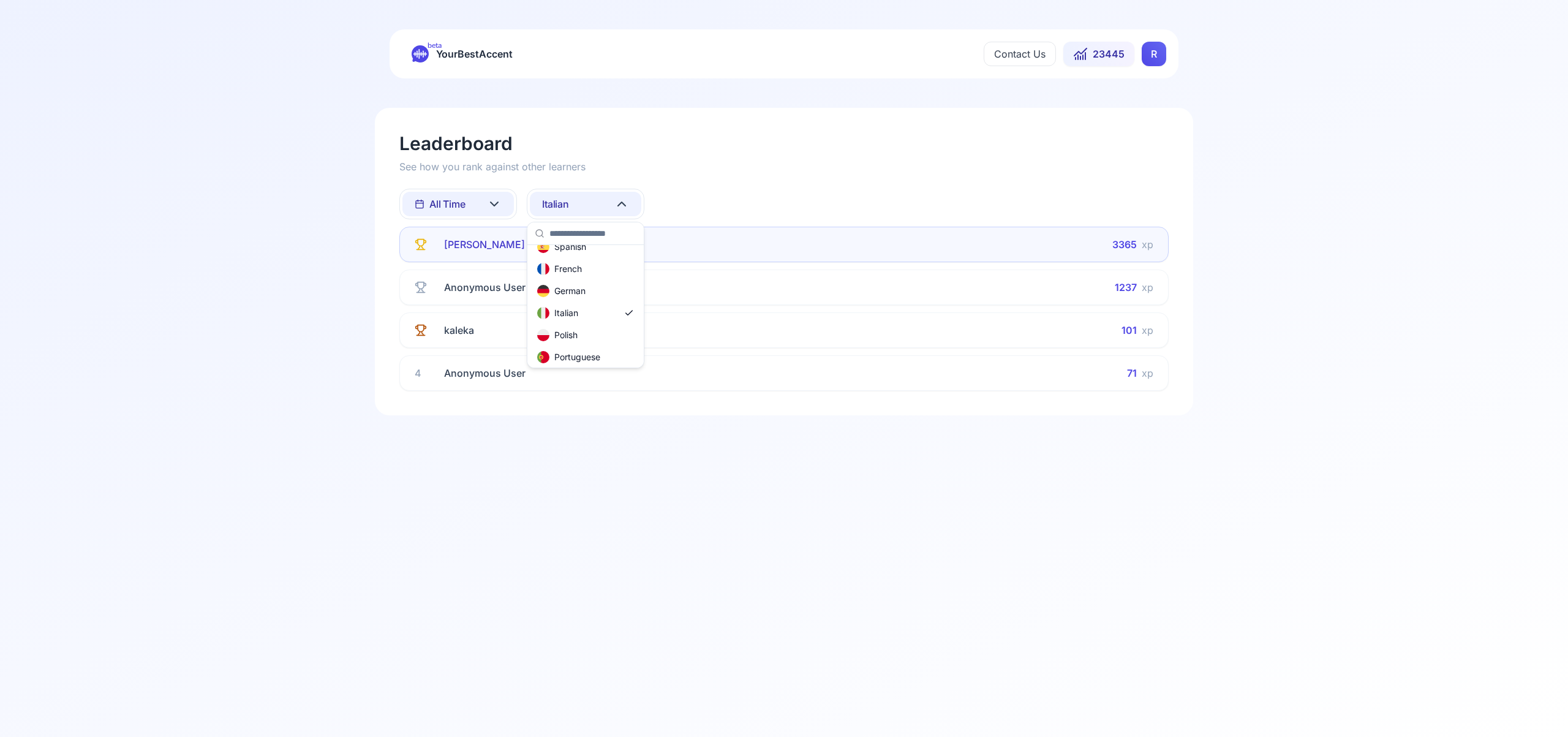
scroll to position [61, 0]
click at [618, 355] on div "Portuguese" at bounding box center [585, 353] width 112 height 22
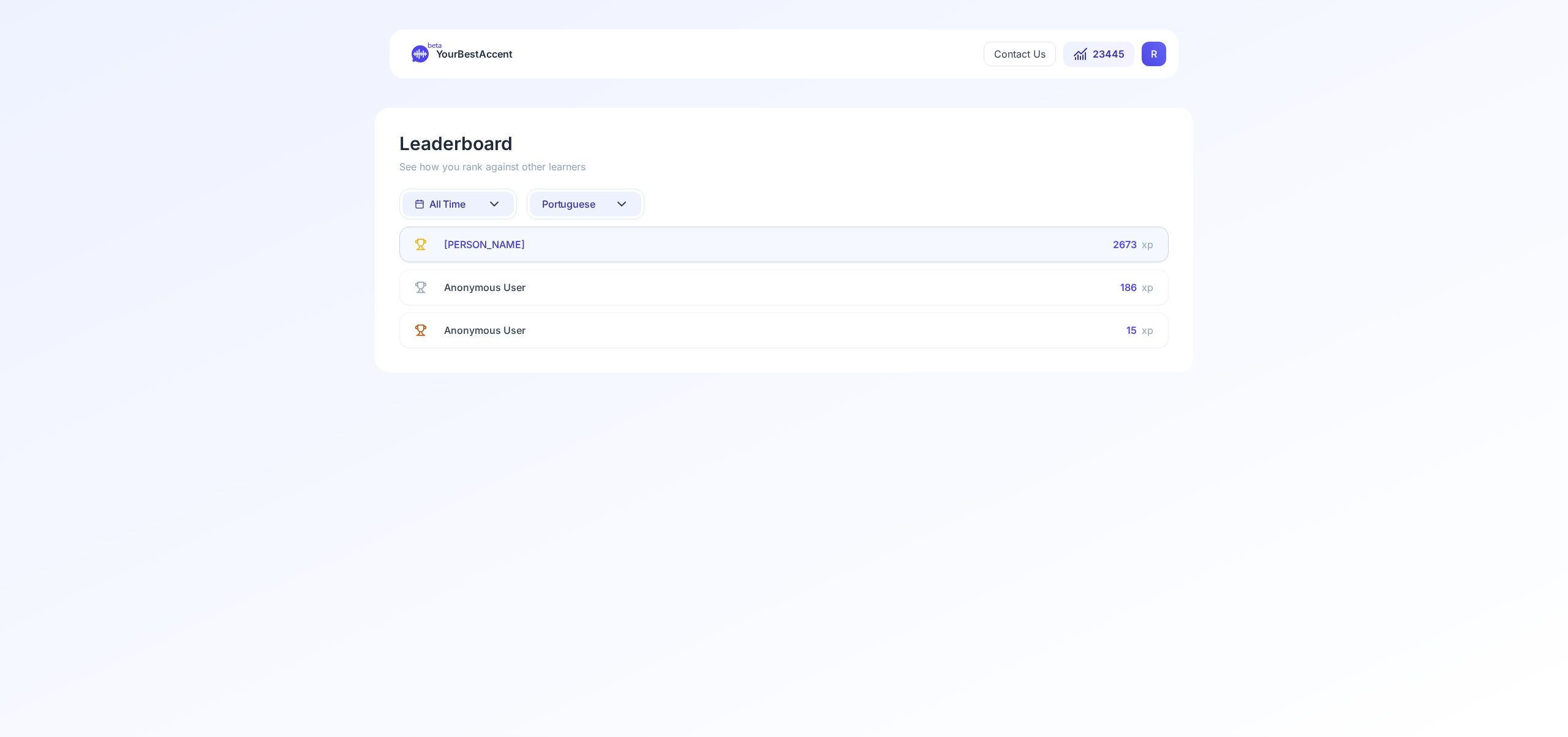
click at [626, 200] on icon at bounding box center [621, 204] width 15 height 15
click at [494, 202] on html "beta YourBestAccent Contact Us 23445 R Leaderboard See how you rank against oth…" at bounding box center [784, 368] width 1568 height 737
click at [494, 203] on icon at bounding box center [493, 204] width 15 height 15
click at [477, 257] on div "This Week" at bounding box center [458, 258] width 112 height 22
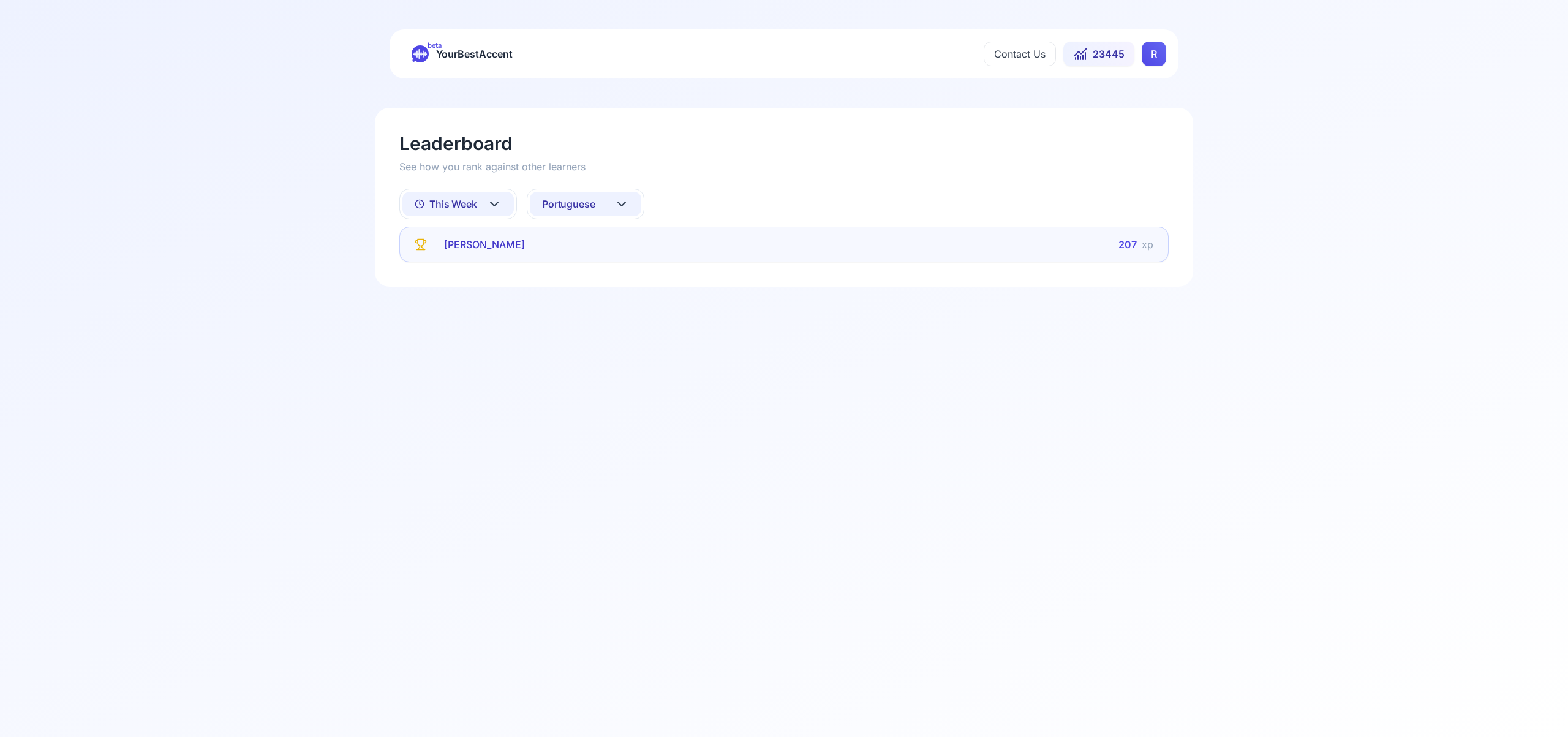
click at [618, 206] on icon at bounding box center [621, 204] width 15 height 15
click at [598, 302] on div "Spanish" at bounding box center [585, 303] width 112 height 22
click at [620, 205] on icon at bounding box center [621, 204] width 7 height 4
click at [600, 326] on div "French" at bounding box center [585, 325] width 112 height 22
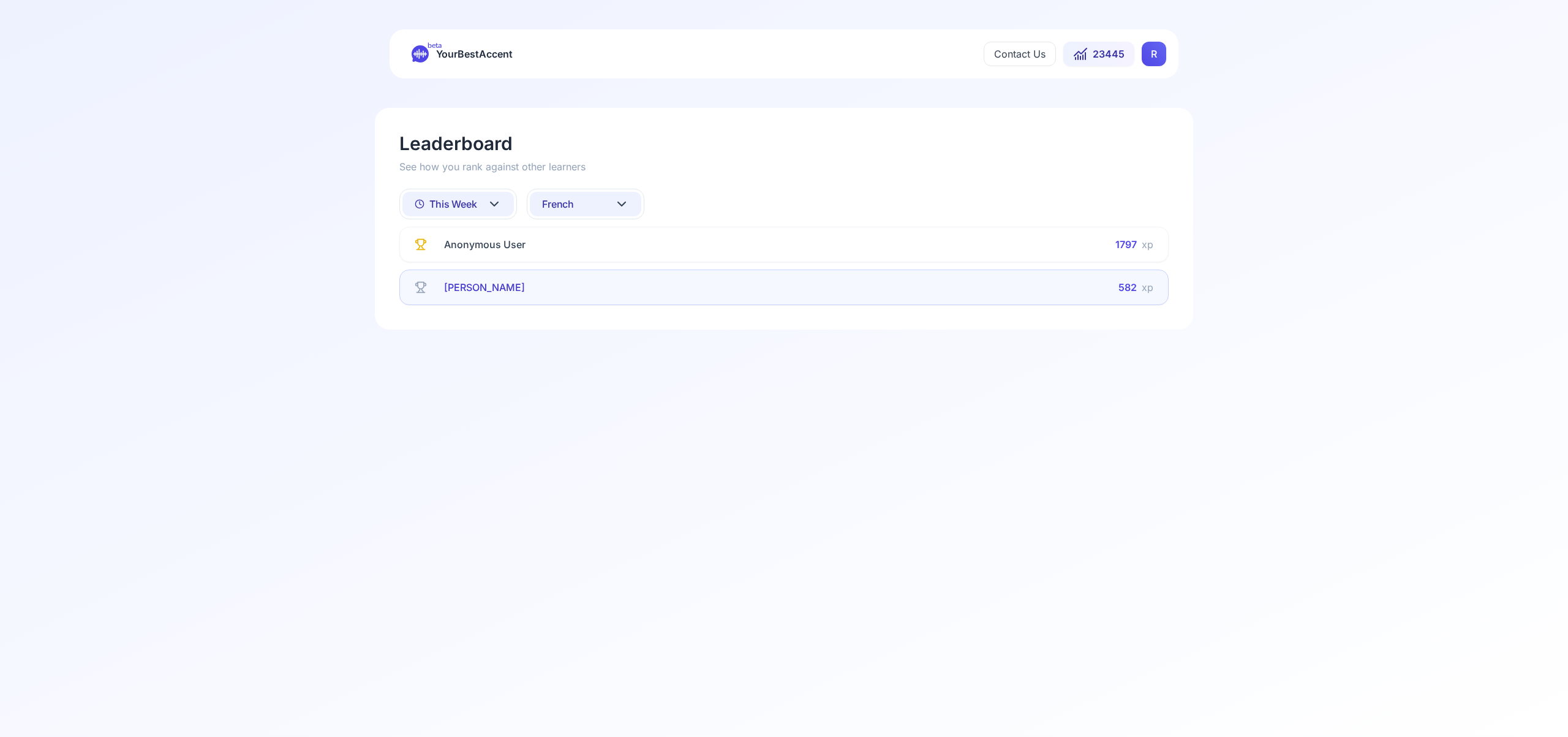
click at [619, 203] on icon at bounding box center [621, 204] width 7 height 4
click at [607, 326] on div "Italian" at bounding box center [585, 325] width 112 height 22
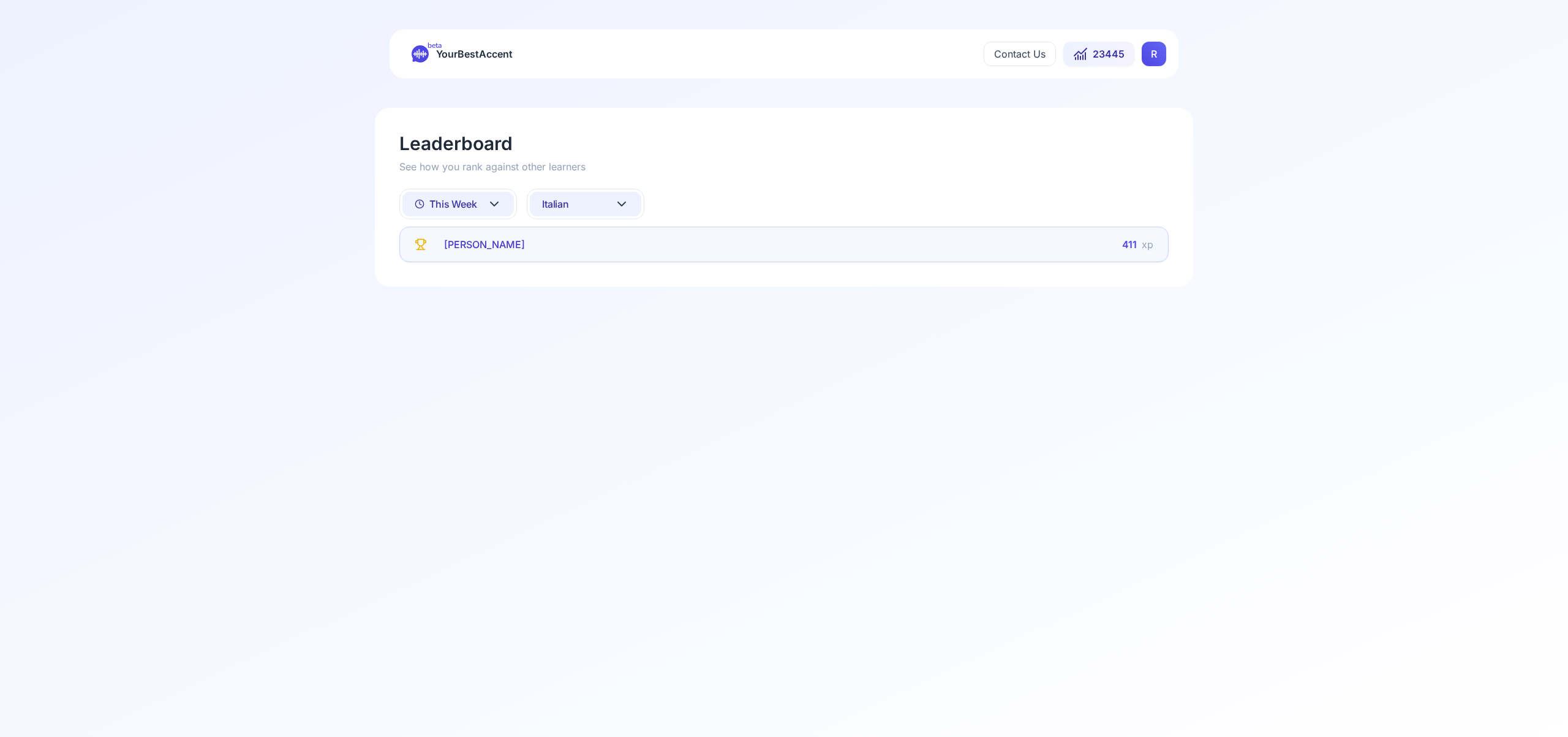
click at [619, 204] on icon at bounding box center [621, 204] width 7 height 4
click at [614, 356] on div "Portuguese" at bounding box center [585, 358] width 112 height 22
click at [625, 199] on icon at bounding box center [621, 204] width 15 height 15
click at [618, 261] on div "All languages" at bounding box center [585, 259] width 112 height 22
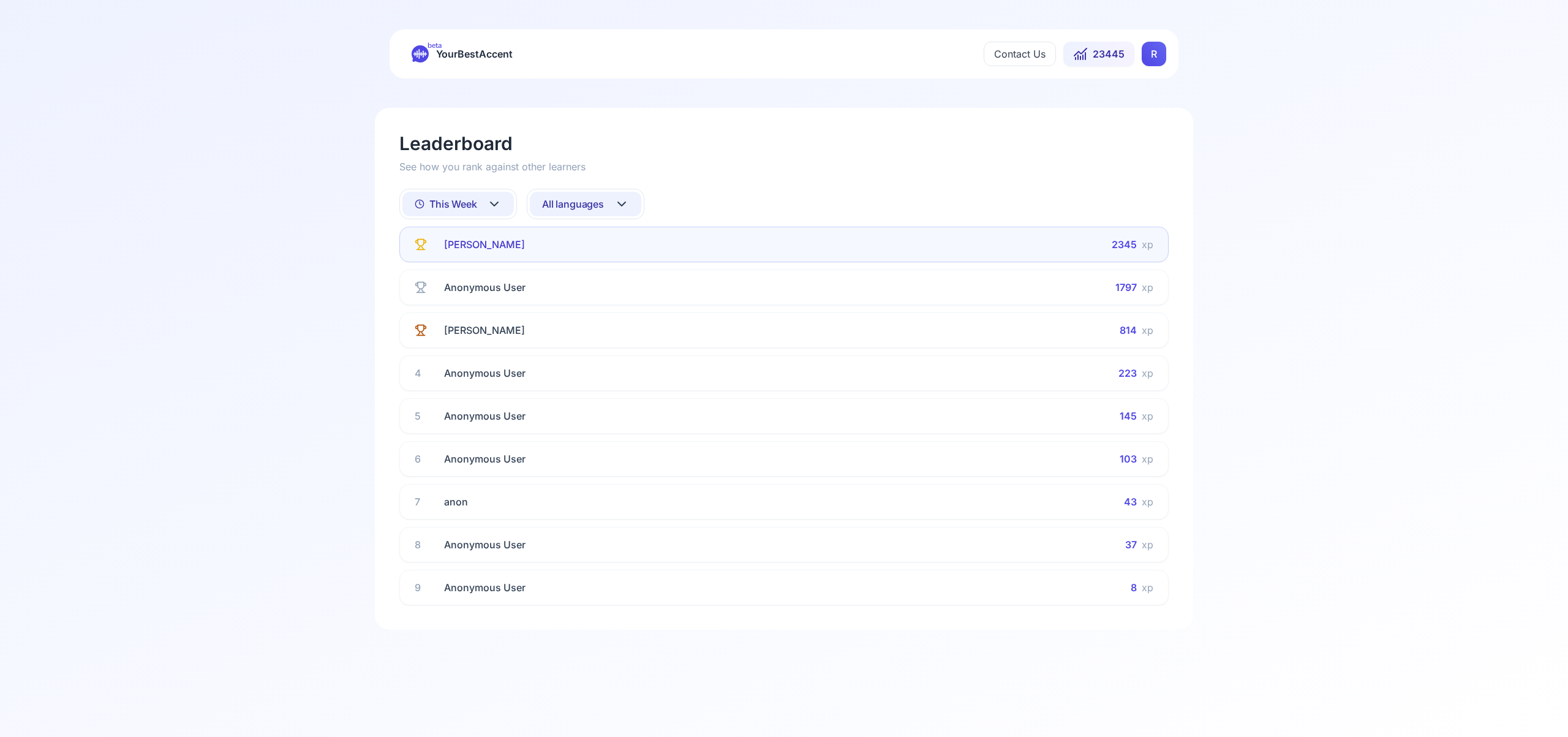
click at [497, 202] on icon at bounding box center [493, 204] width 15 height 15
click at [485, 239] on div "All Time" at bounding box center [458, 236] width 112 height 22
